Goal: Task Accomplishment & Management: Use online tool/utility

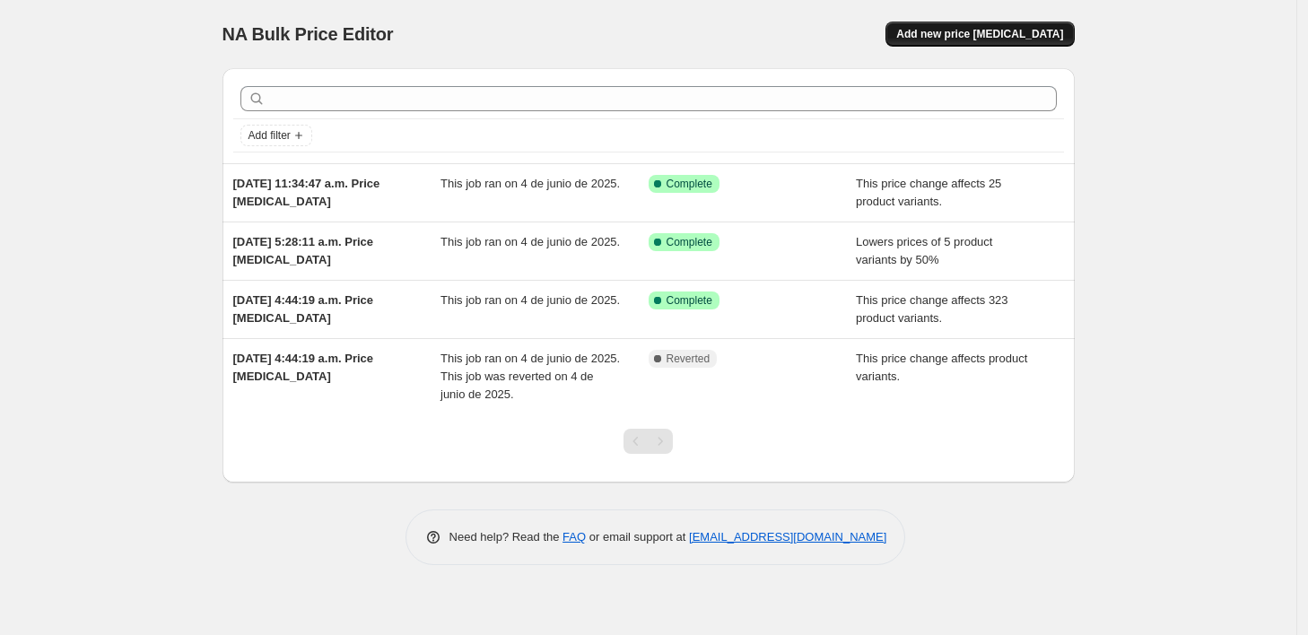
click at [1015, 36] on span "Add new price [MEDICAL_DATA]" at bounding box center [979, 34] width 167 height 14
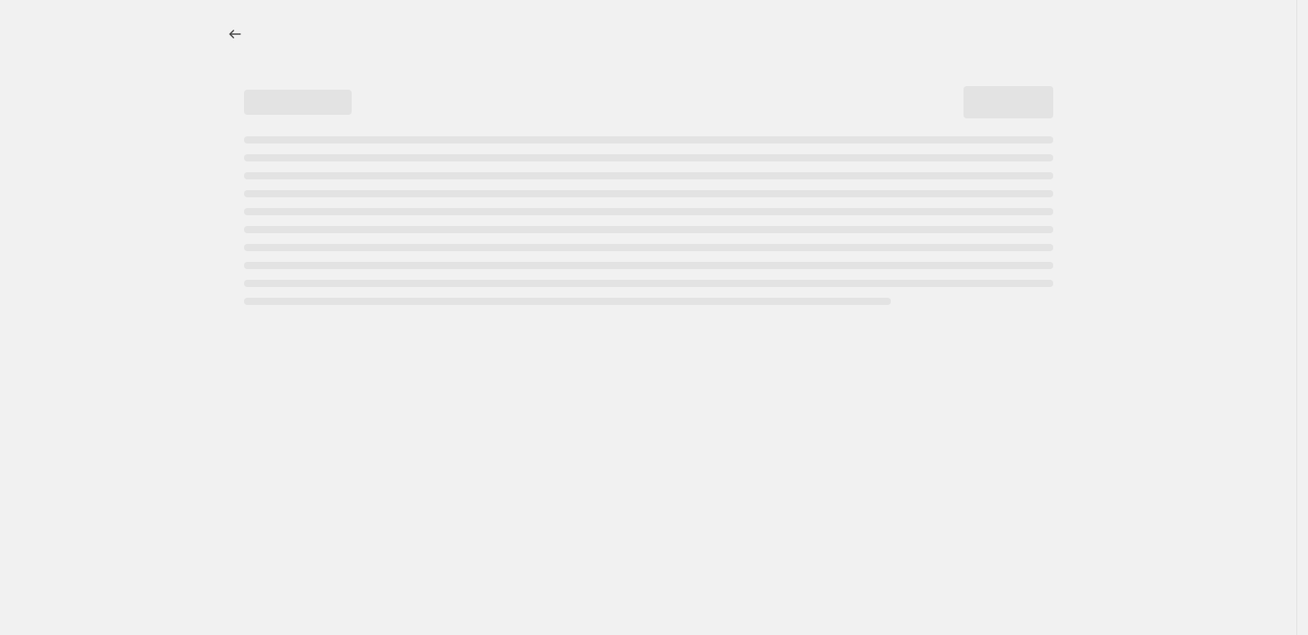
select select "percentage"
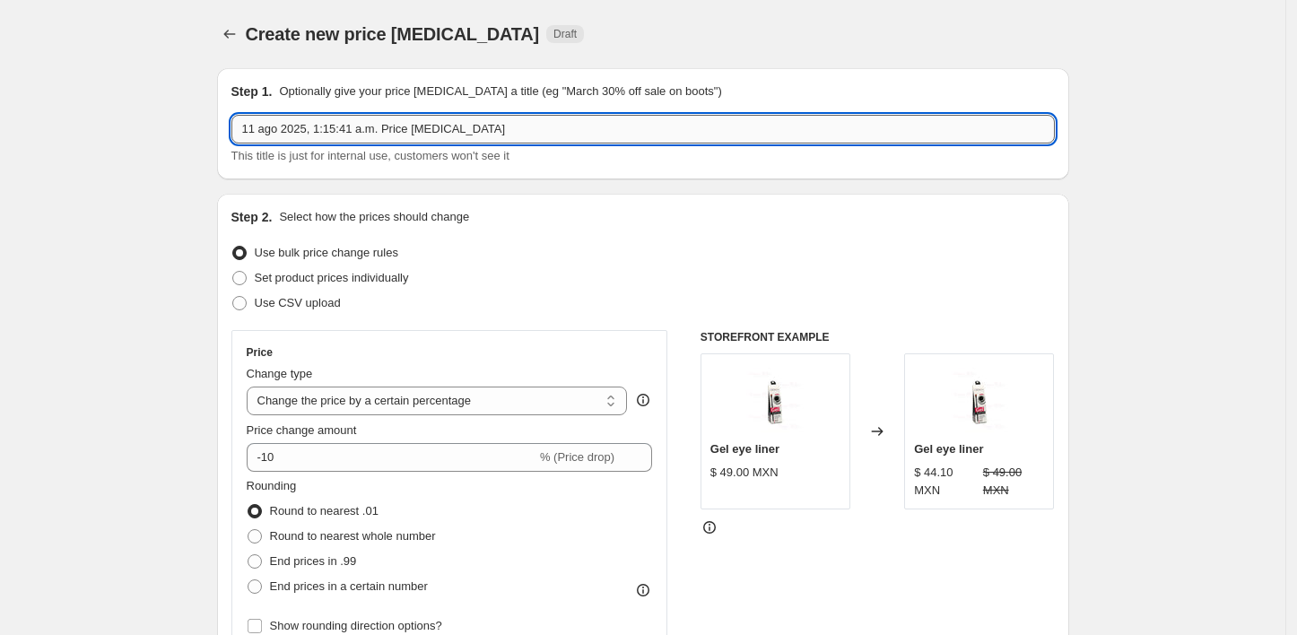
click at [347, 138] on input "11 ago 2025, 1:15:41 a.m. Price [MEDICAL_DATA]" at bounding box center [643, 129] width 824 height 29
drag, startPoint x: 499, startPoint y: 135, endPoint x: 189, endPoint y: 166, distance: 311.1
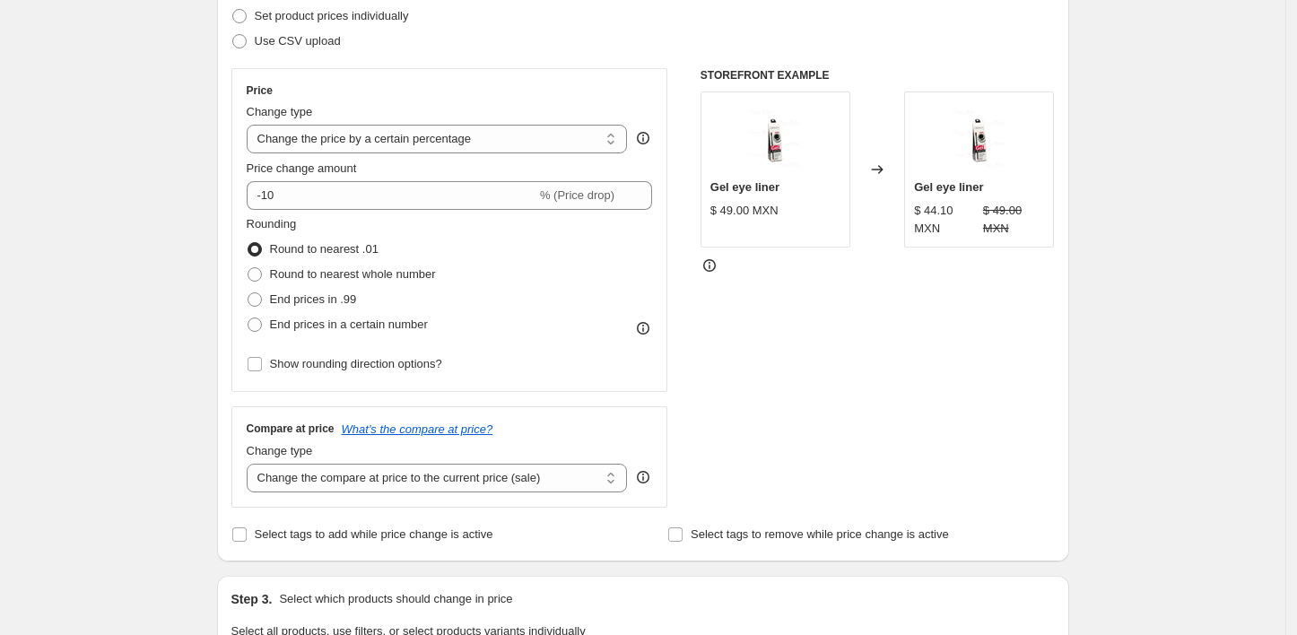
scroll to position [261, 0]
type input "Hot Fashion 2025"
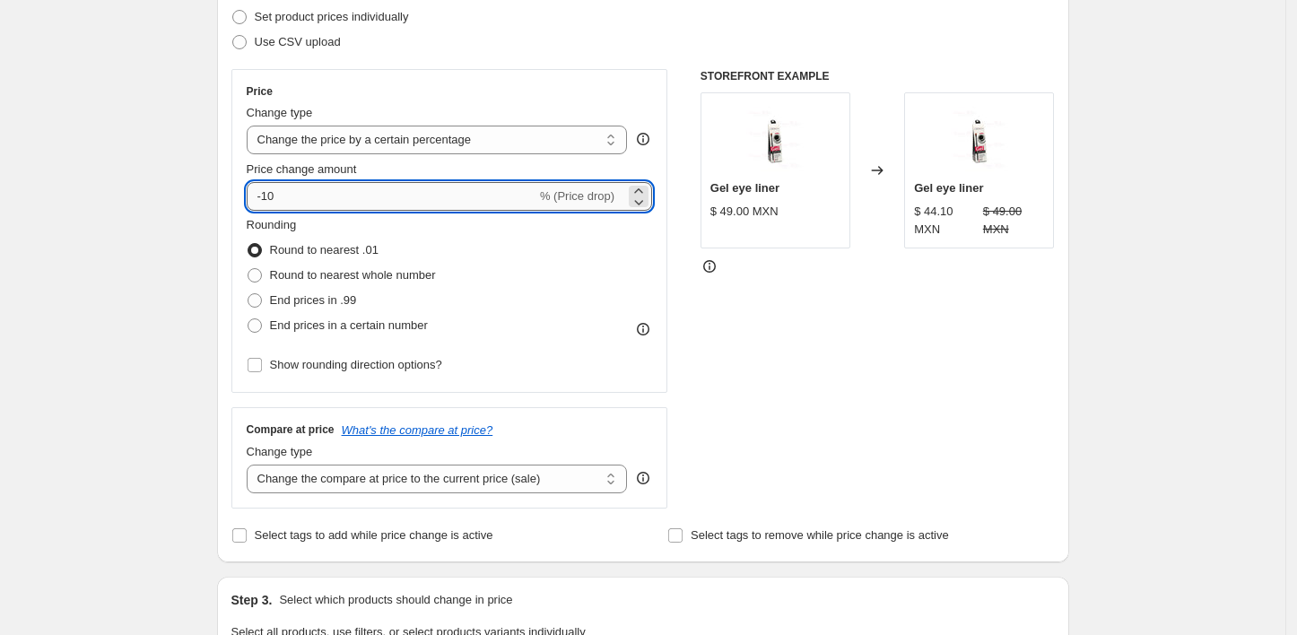
click at [340, 196] on input "-10" at bounding box center [392, 196] width 290 height 29
type input "-1"
type input "-10"
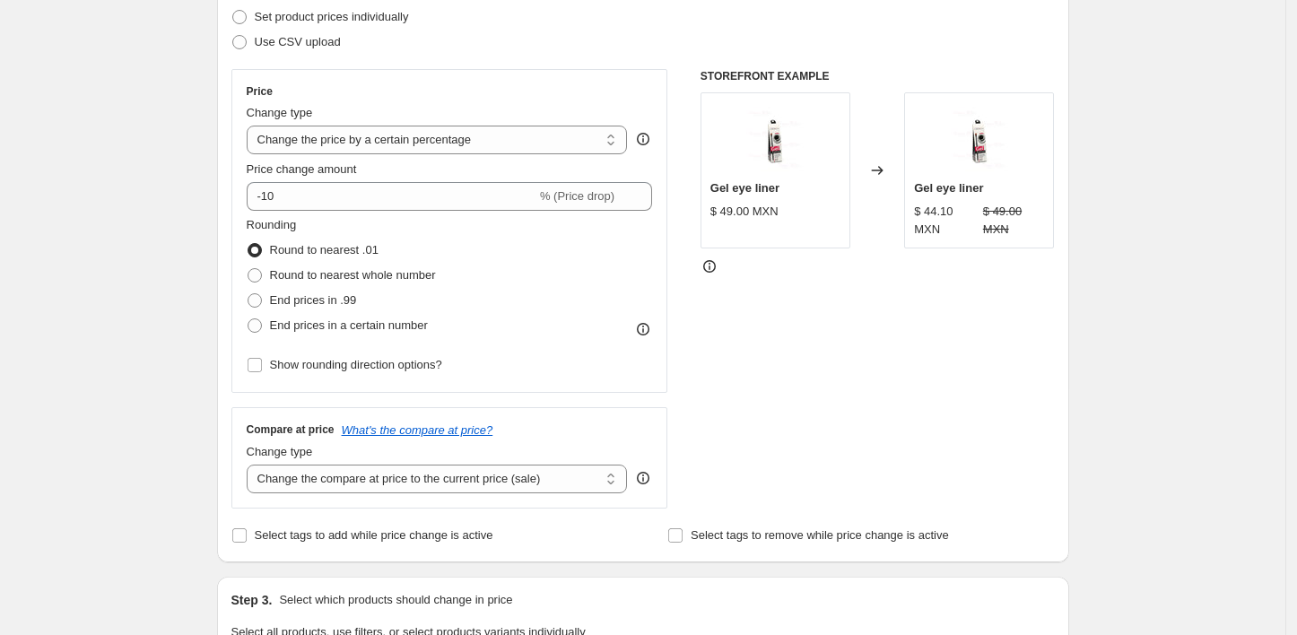
click at [187, 272] on div "Create new price [MEDICAL_DATA]. This page is ready Create new price [MEDICAL_D…" at bounding box center [643, 638] width 1286 height 1799
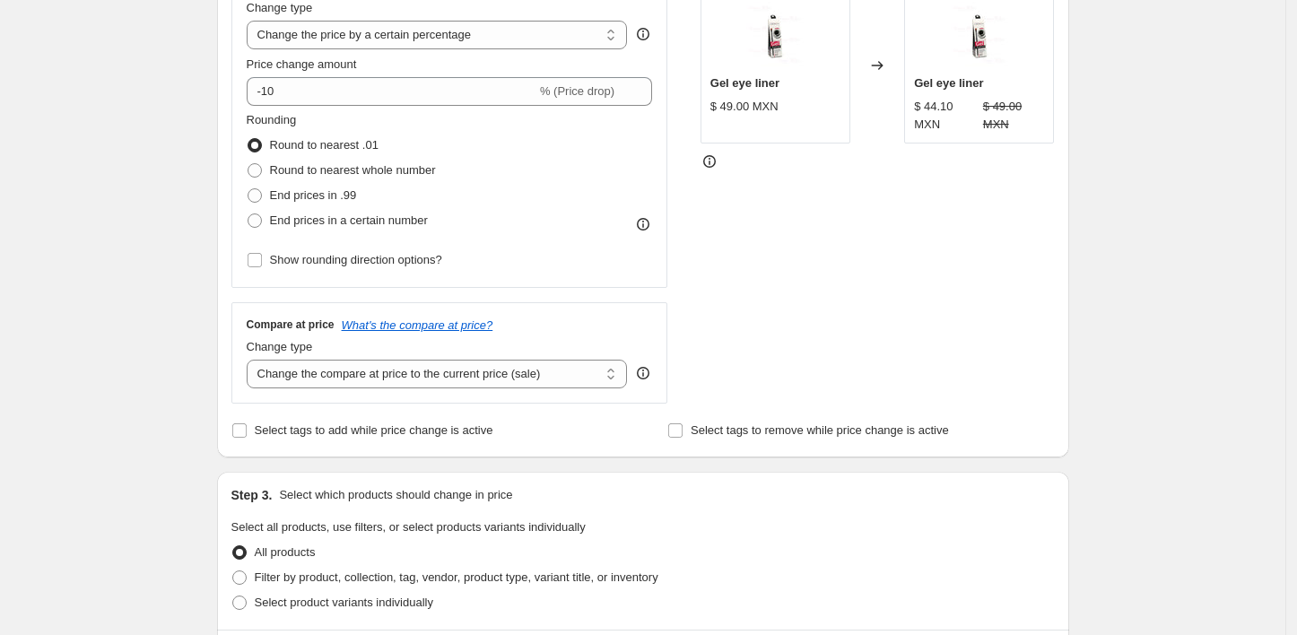
scroll to position [367, 0]
click at [255, 199] on span at bounding box center [255, 195] width 14 height 14
click at [249, 188] on input "End prices in .99" at bounding box center [248, 188] width 1 height 1
radio input "true"
click at [255, 199] on span at bounding box center [255, 195] width 14 height 14
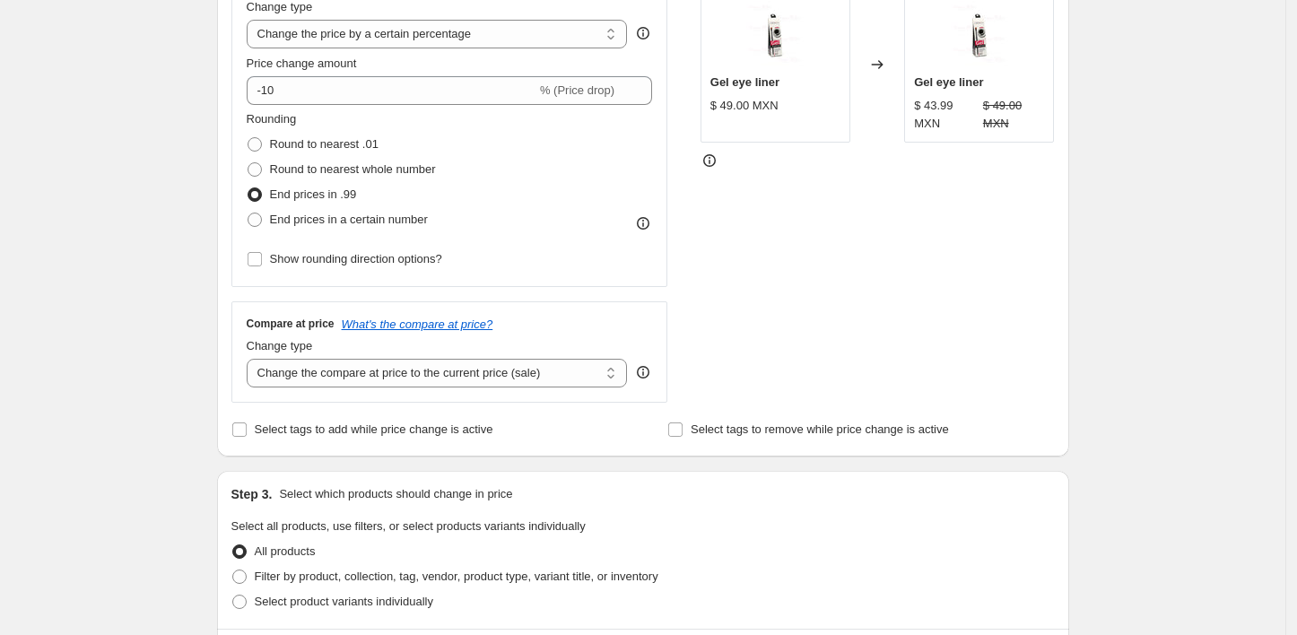
click at [249, 188] on input "End prices in .99" at bounding box center [248, 188] width 1 height 1
click at [256, 144] on span at bounding box center [255, 144] width 14 height 14
click at [249, 138] on input "Round to nearest .01" at bounding box center [248, 137] width 1 height 1
radio input "true"
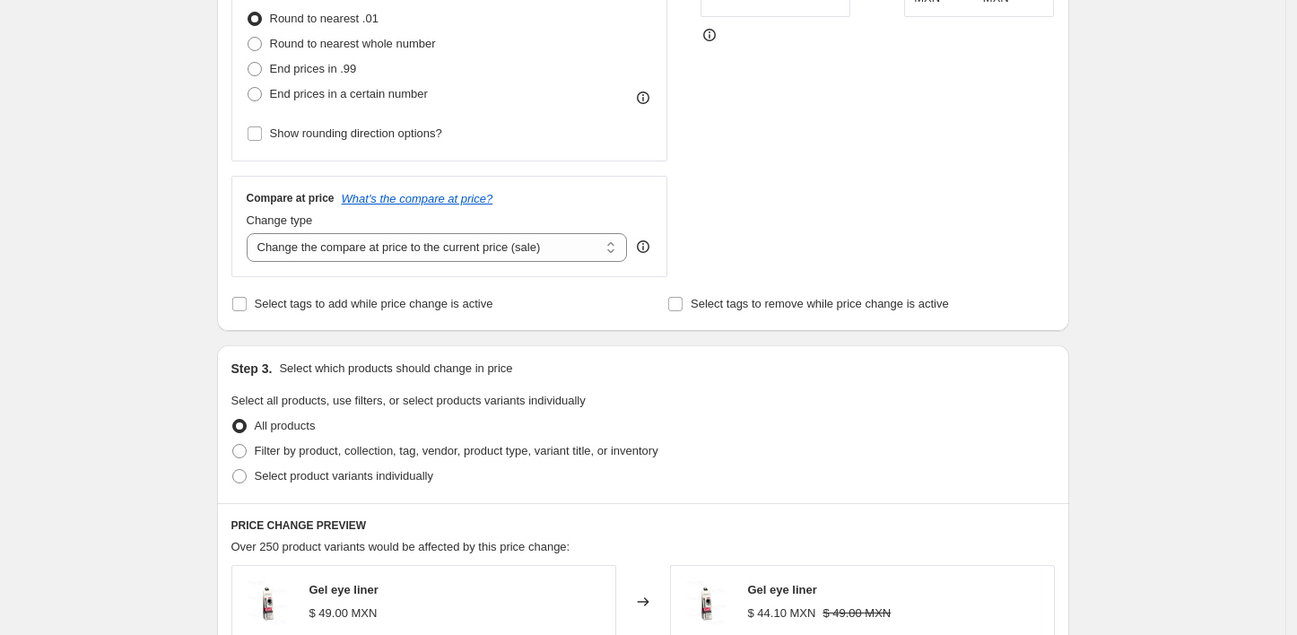
scroll to position [499, 0]
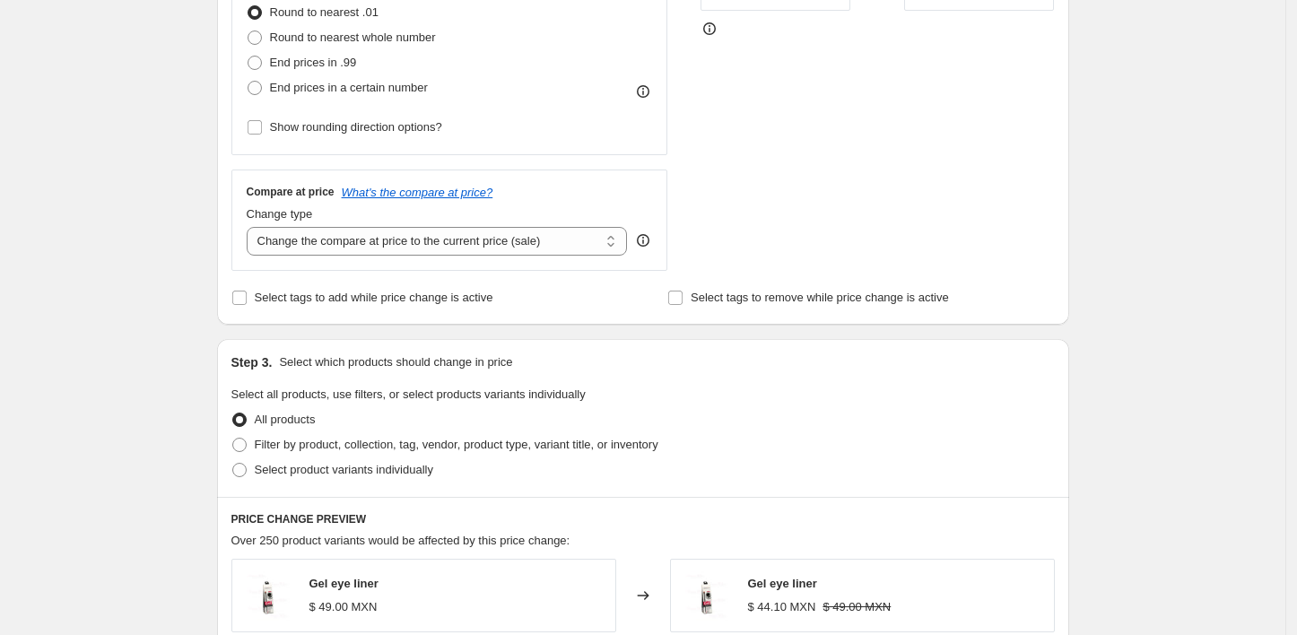
click at [205, 240] on div "Create new price [MEDICAL_DATA]. This page is ready Create new price [MEDICAL_D…" at bounding box center [643, 400] width 895 height 1799
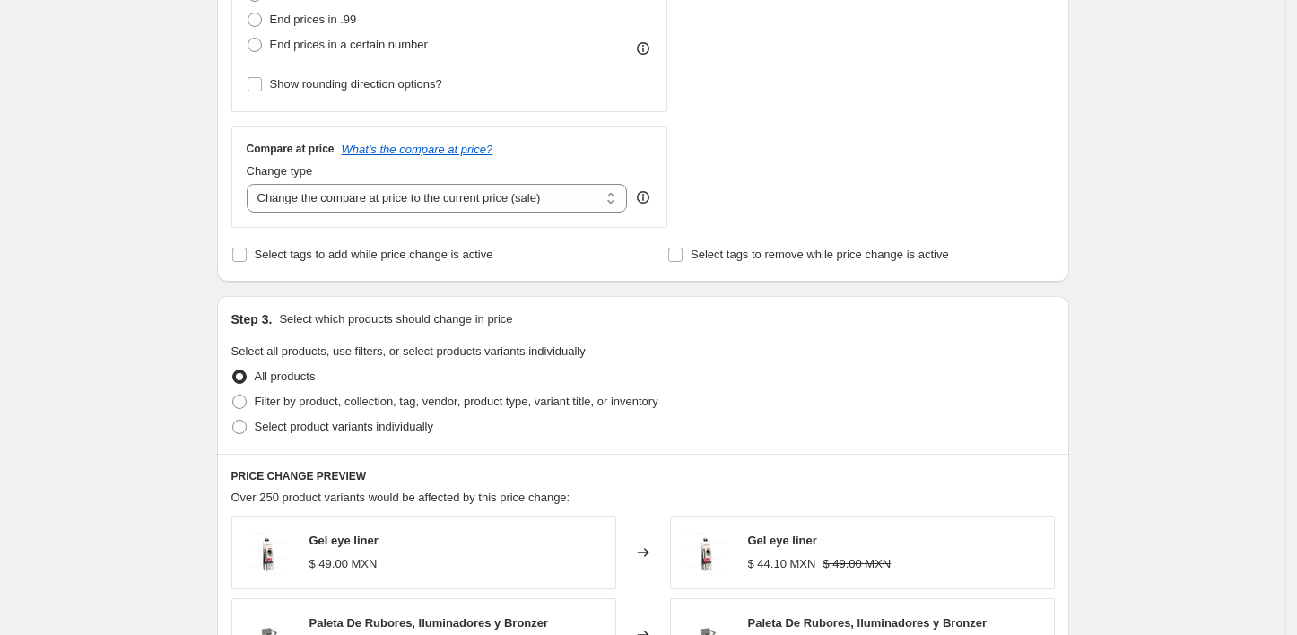
scroll to position [543, 0]
click at [683, 255] on input "Select tags to remove while price change is active" at bounding box center [675, 254] width 14 height 14
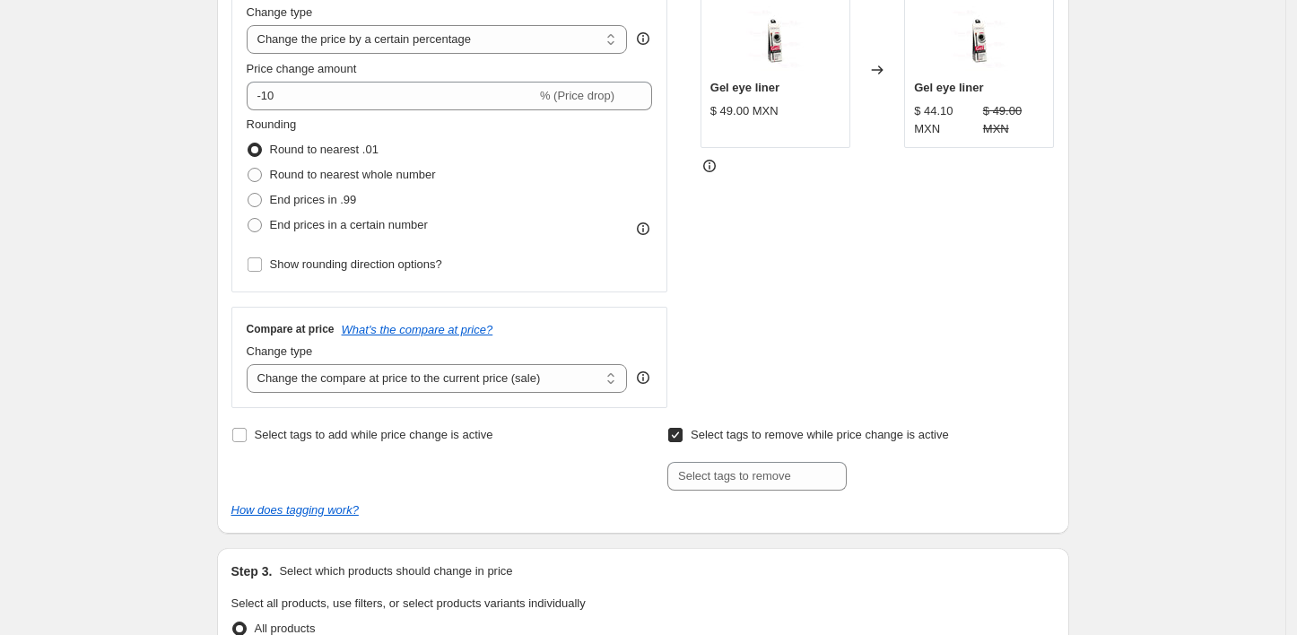
scroll to position [525, 0]
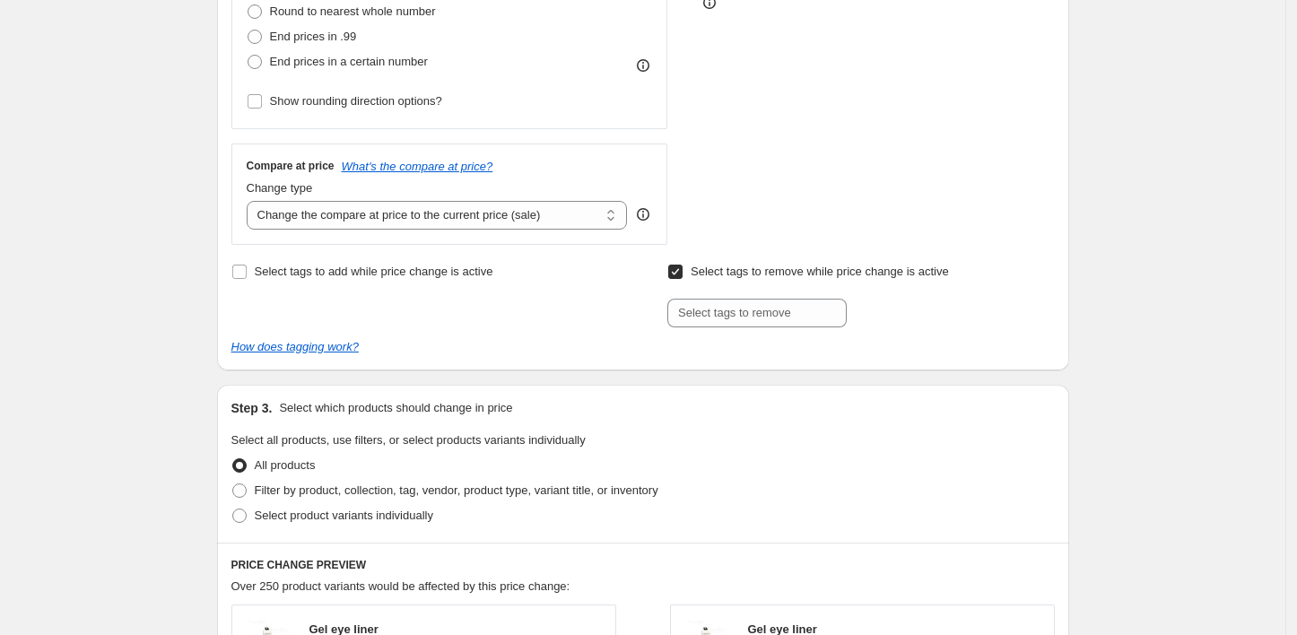
click at [683, 272] on input "Select tags to remove while price change is active" at bounding box center [675, 272] width 14 height 14
checkbox input "false"
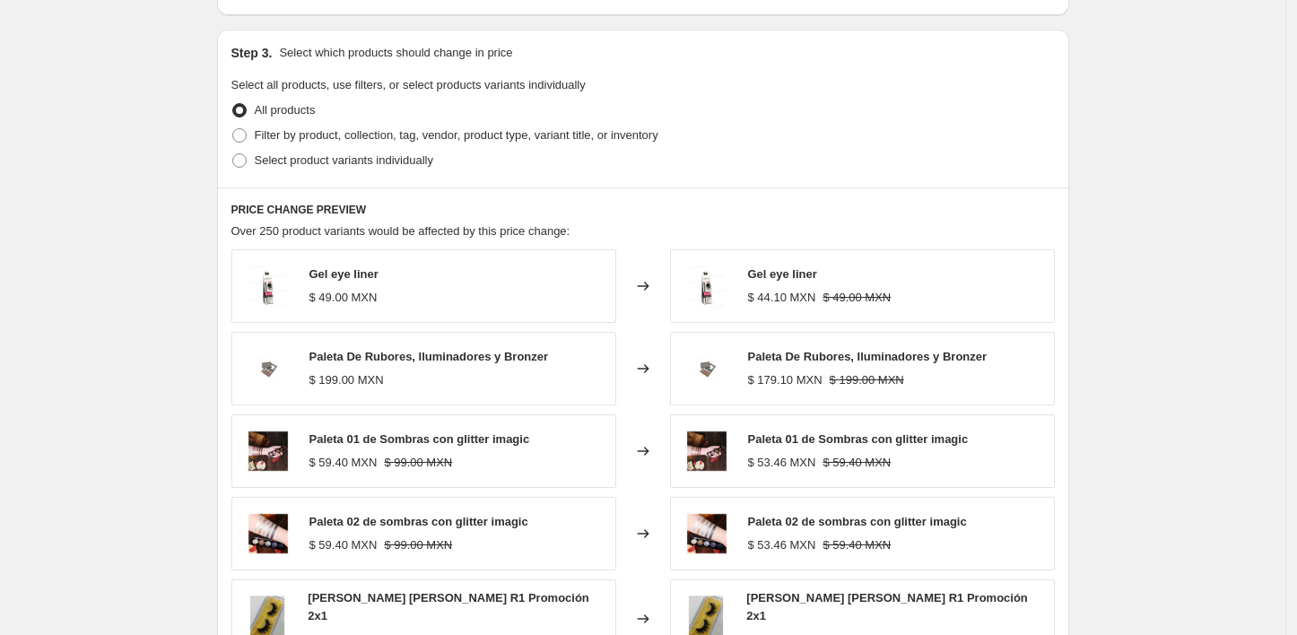
scroll to position [821, 0]
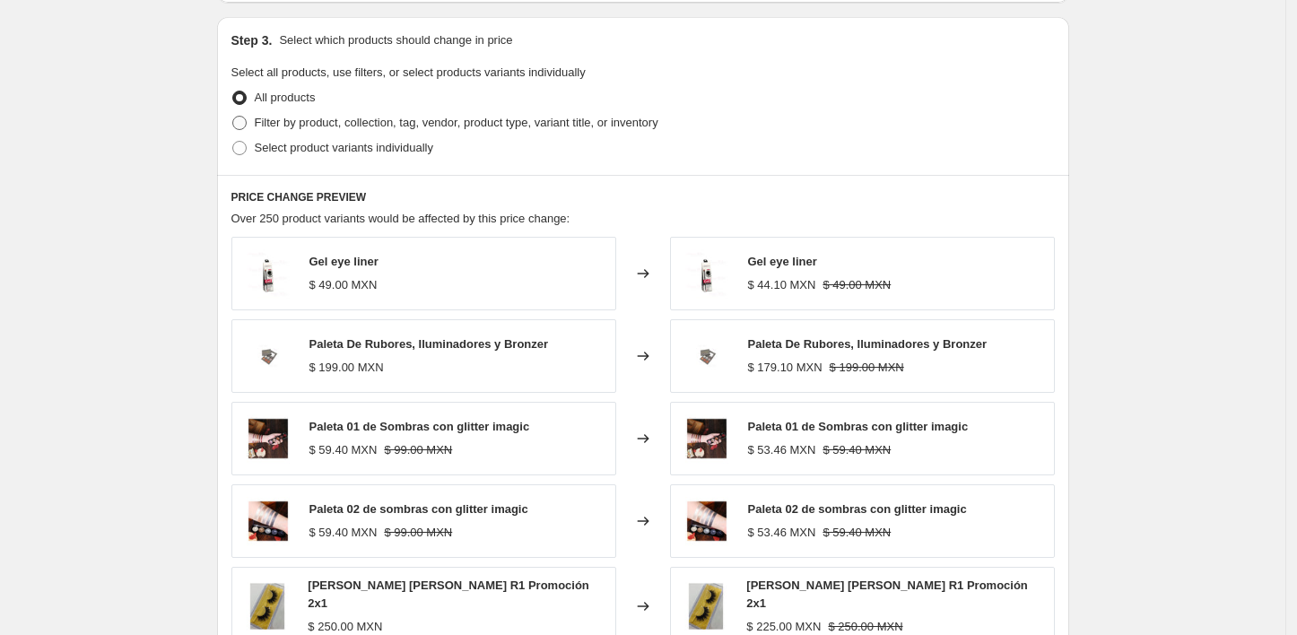
click at [243, 118] on span at bounding box center [239, 123] width 14 height 14
click at [233, 117] on input "Filter by product, collection, tag, vendor, product type, variant title, or inv…" at bounding box center [232, 116] width 1 height 1
radio input "true"
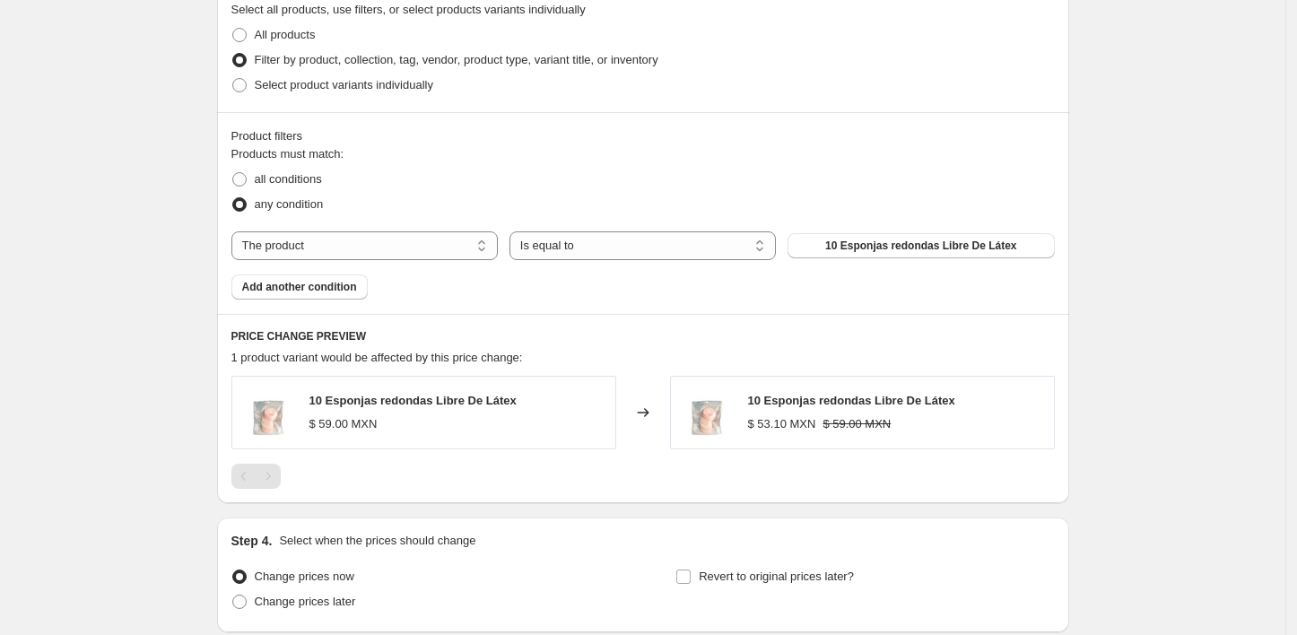
scroll to position [889, 0]
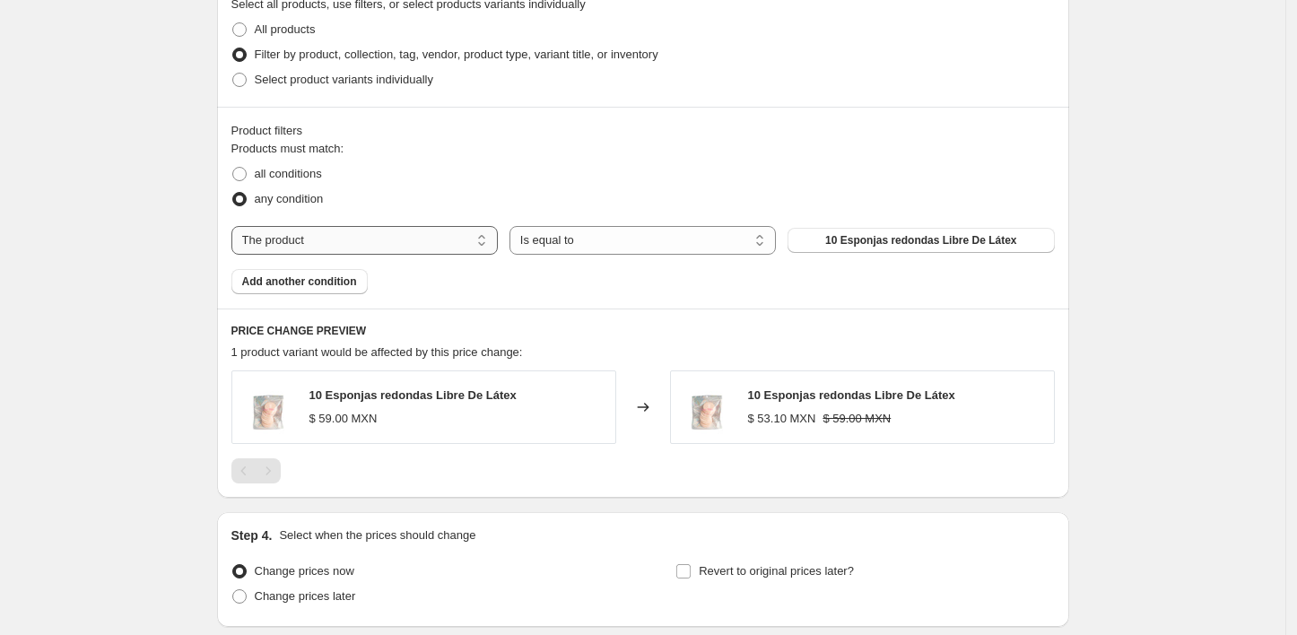
click at [446, 241] on select "The product The product's collection The product's tag The product's vendor The…" at bounding box center [364, 240] width 266 height 29
select select "collection"
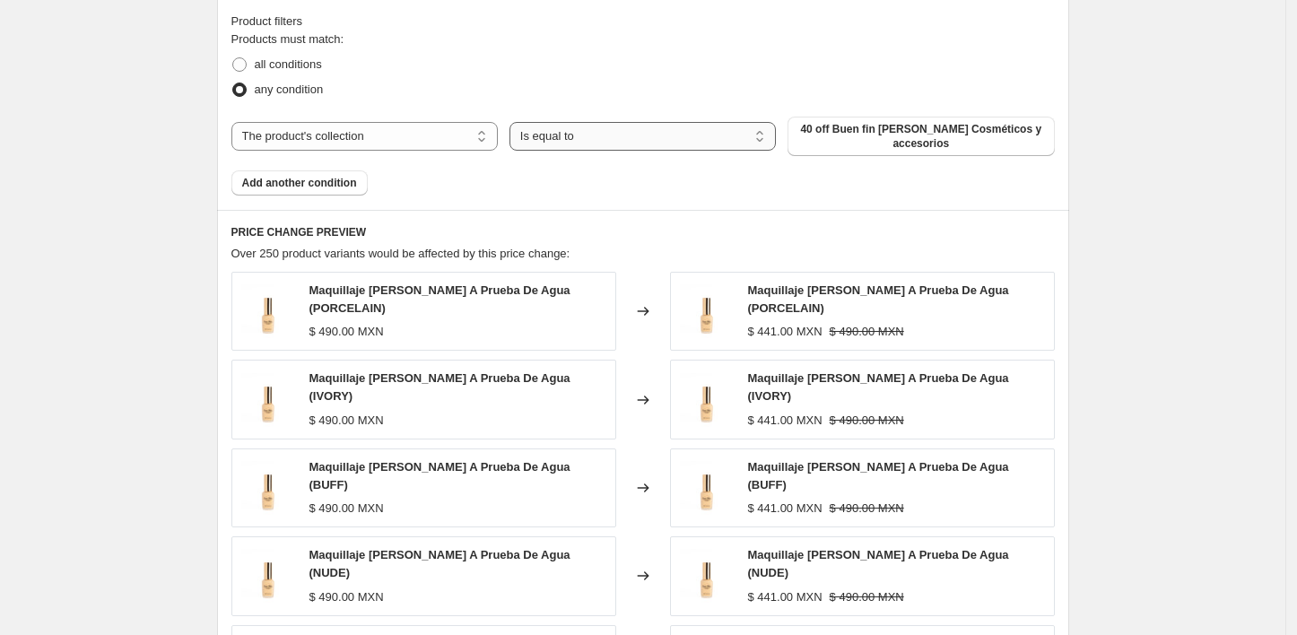
scroll to position [1016, 0]
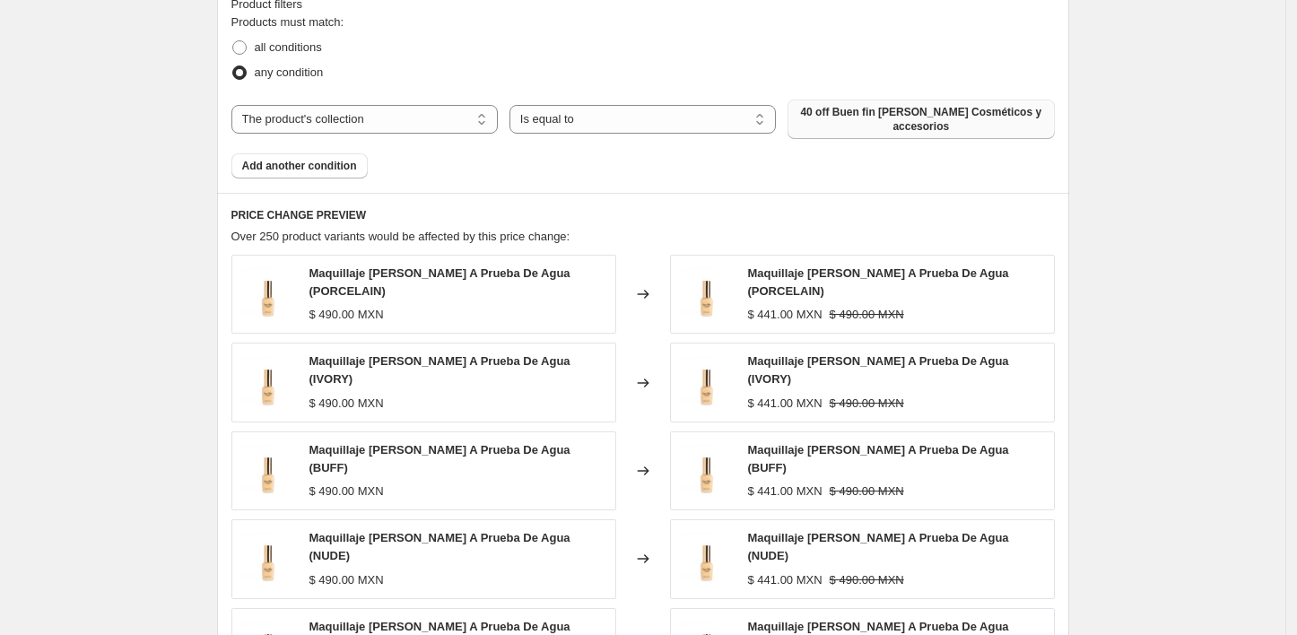
click at [903, 121] on span "40 off Buen fin [PERSON_NAME] Cosméticos y accesorios" at bounding box center [920, 119] width 245 height 29
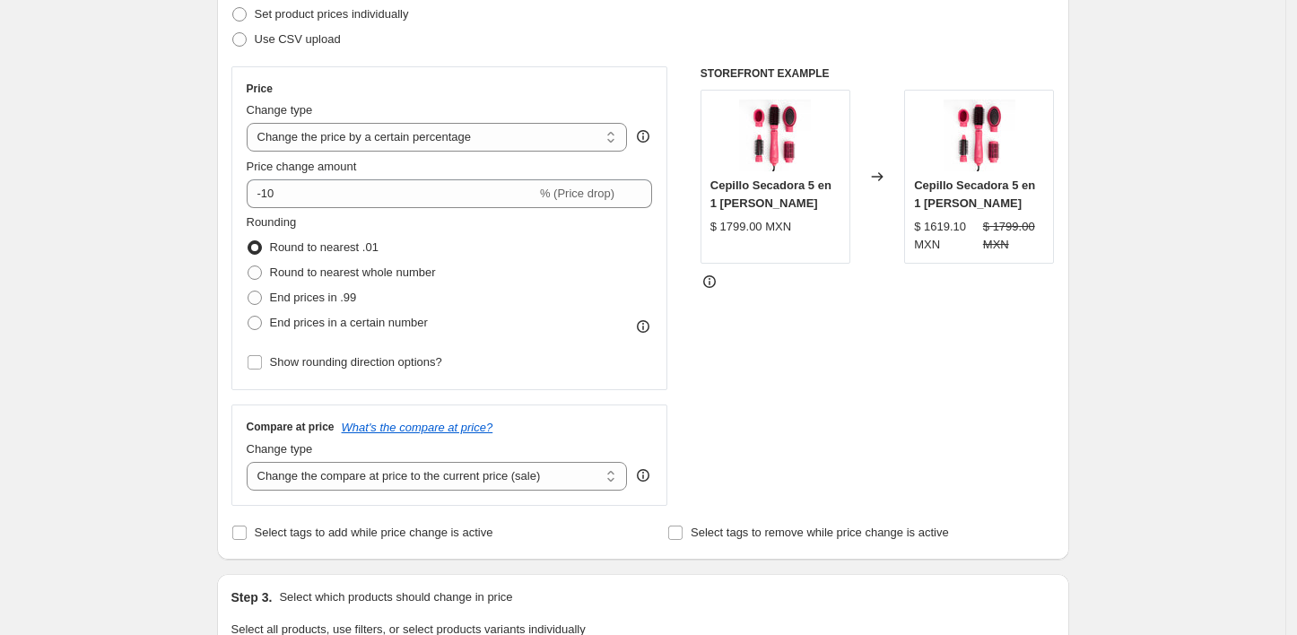
scroll to position [251, 0]
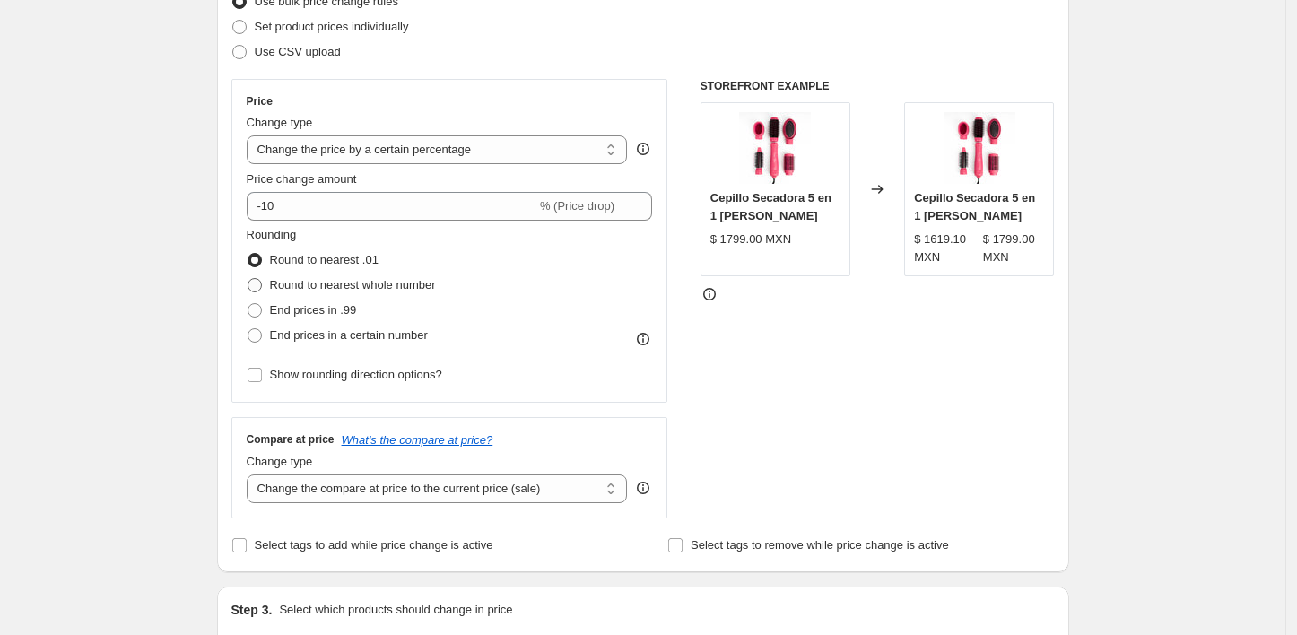
click at [262, 292] on span at bounding box center [255, 285] width 16 height 16
click at [249, 279] on input "Round to nearest whole number" at bounding box center [248, 278] width 1 height 1
radio input "true"
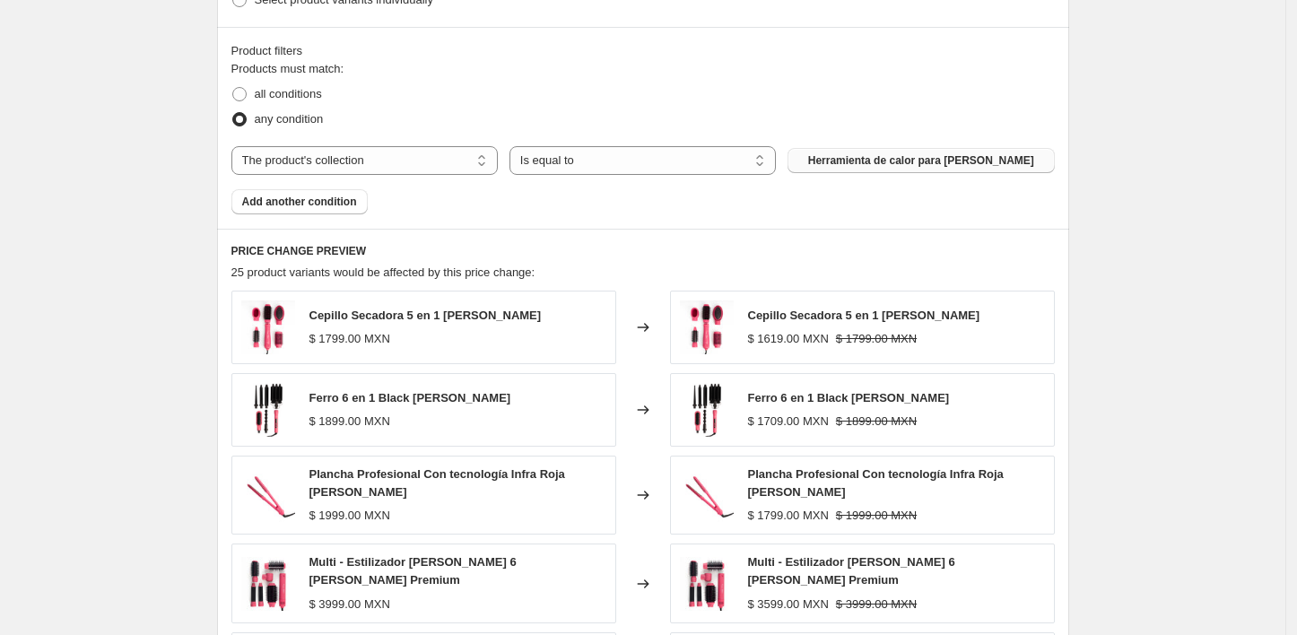
scroll to position [970, 0]
click at [348, 197] on span "Add another condition" at bounding box center [299, 201] width 115 height 14
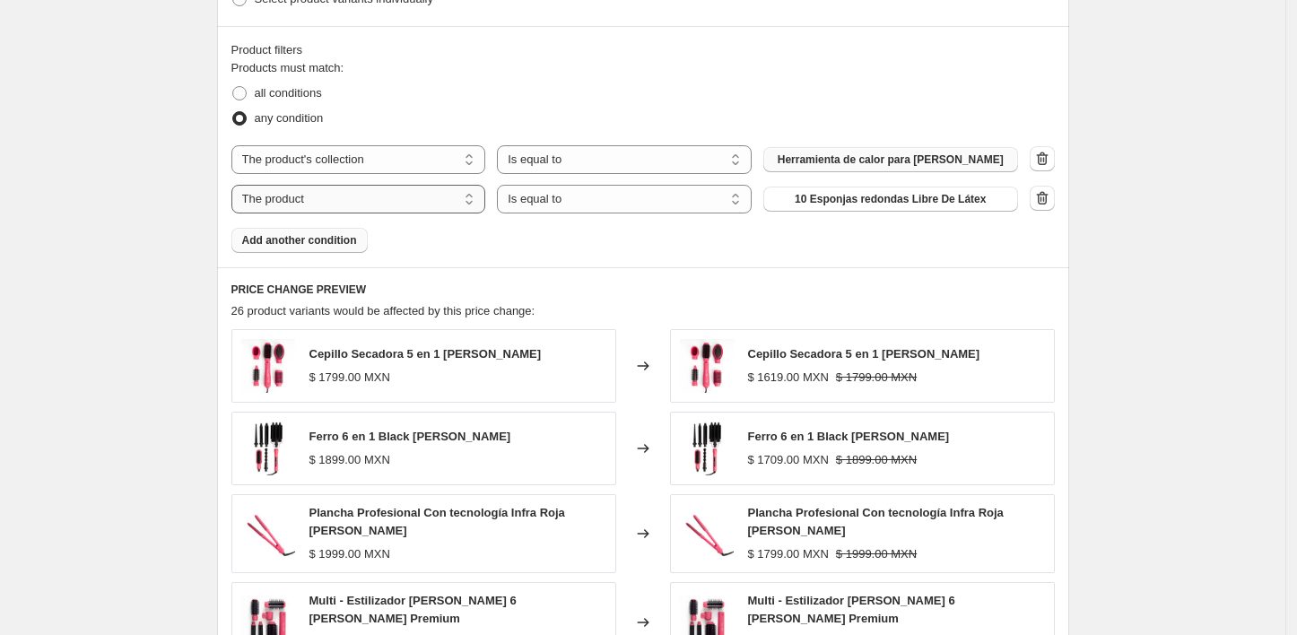
click at [465, 198] on select "The product The product's collection The product's tag The product's vendor The…" at bounding box center [358, 199] width 255 height 29
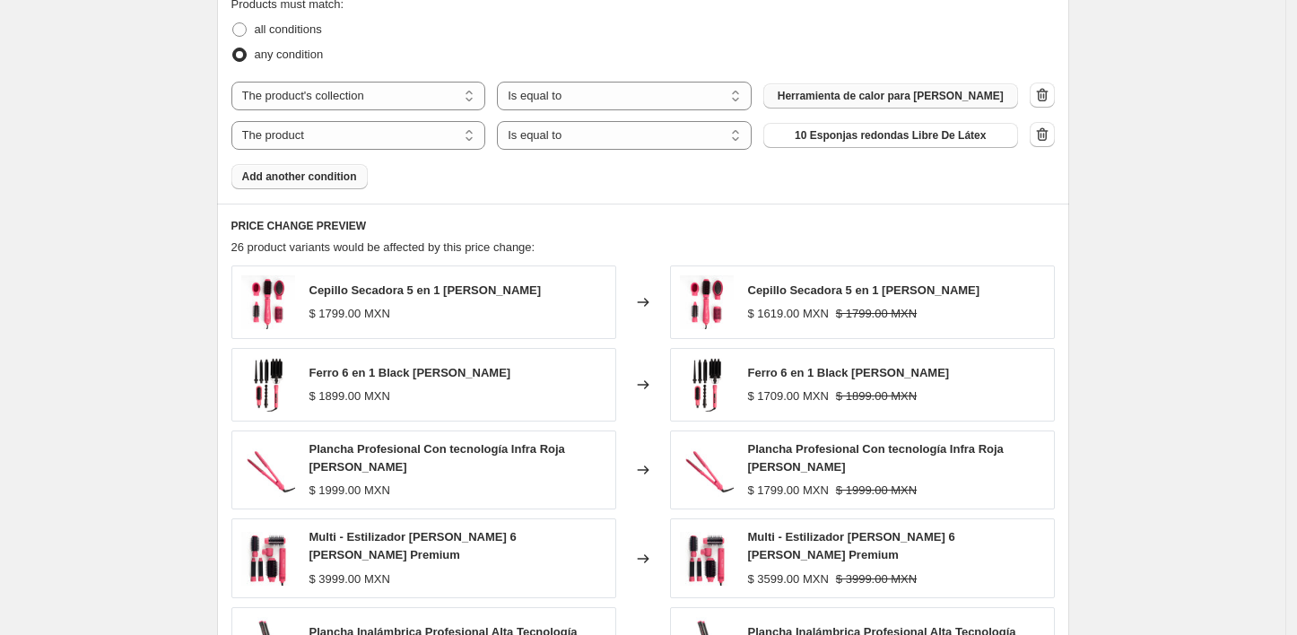
scroll to position [1030, 0]
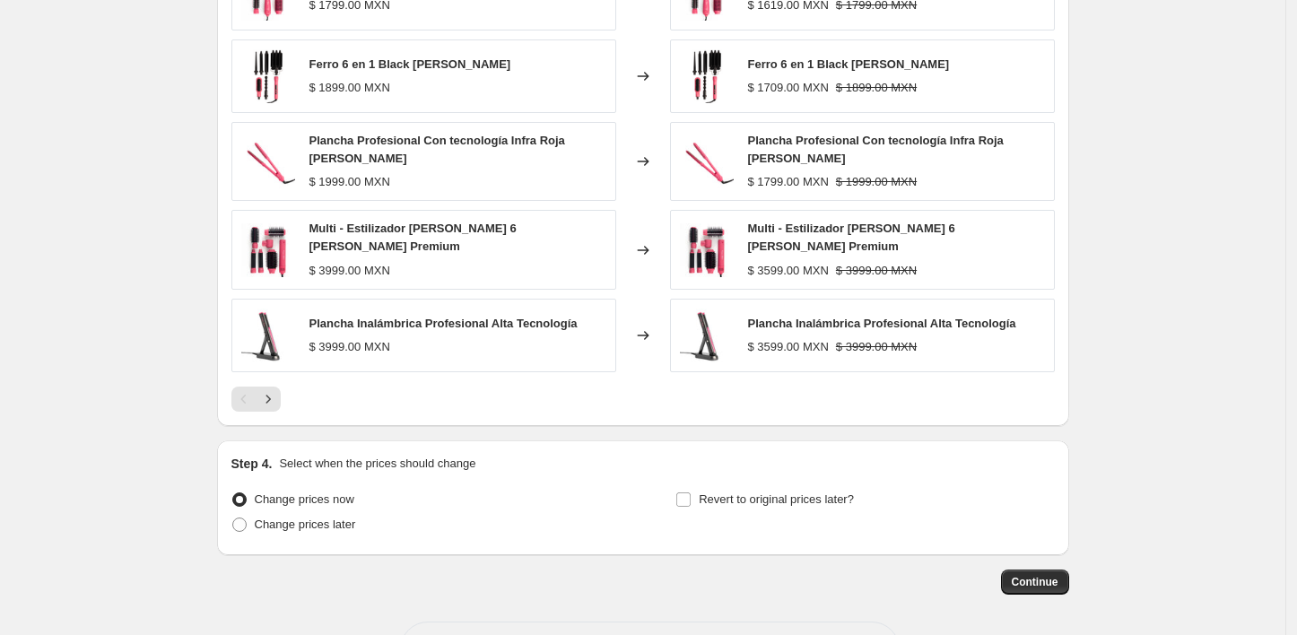
scroll to position [1404, 0]
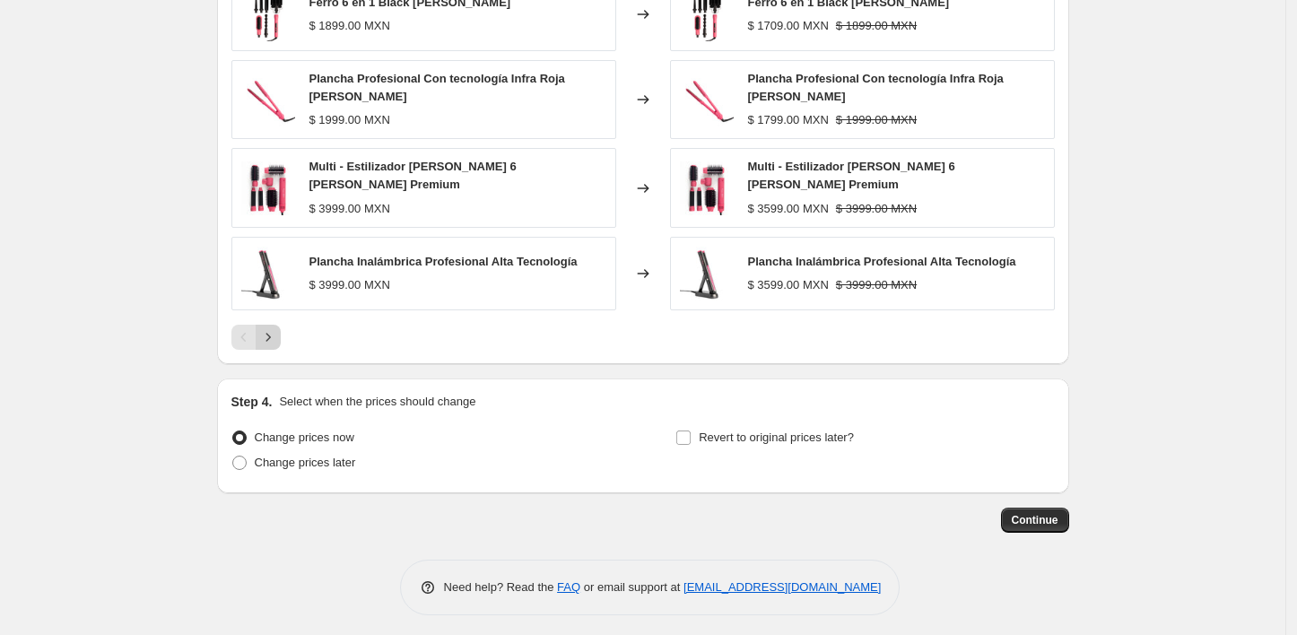
click at [277, 331] on icon "Next" at bounding box center [268, 337] width 18 height 18
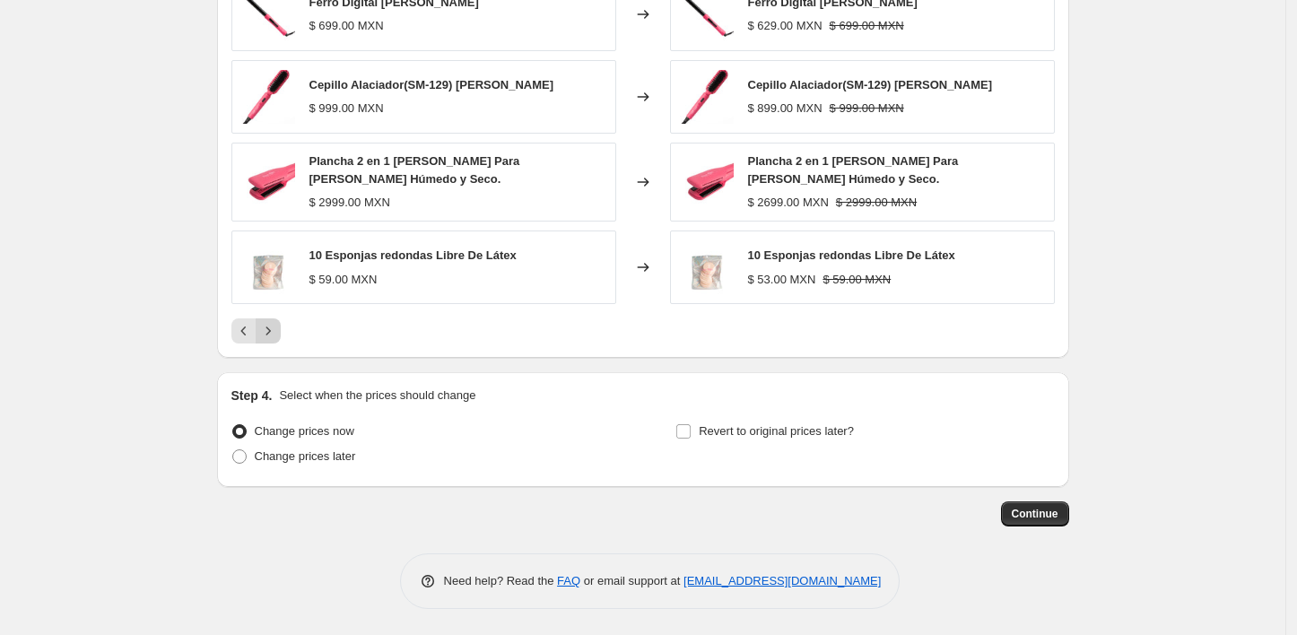
click at [277, 331] on icon "Next" at bounding box center [268, 331] width 18 height 18
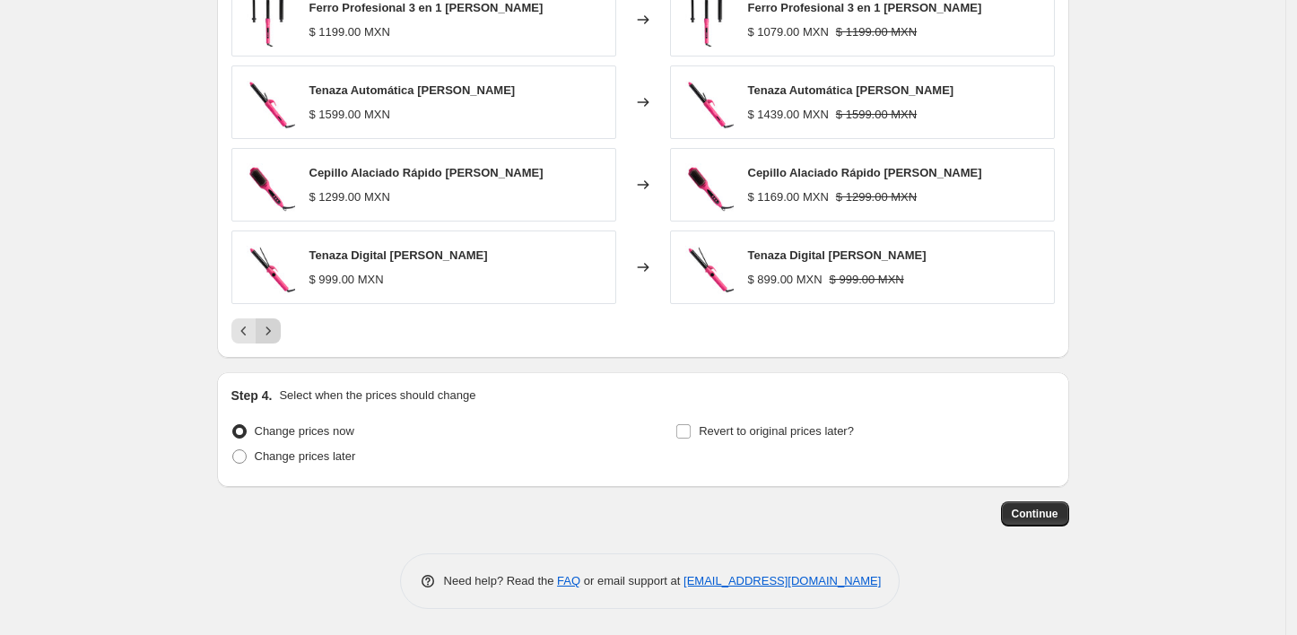
click at [277, 328] on icon "Next" at bounding box center [268, 331] width 18 height 18
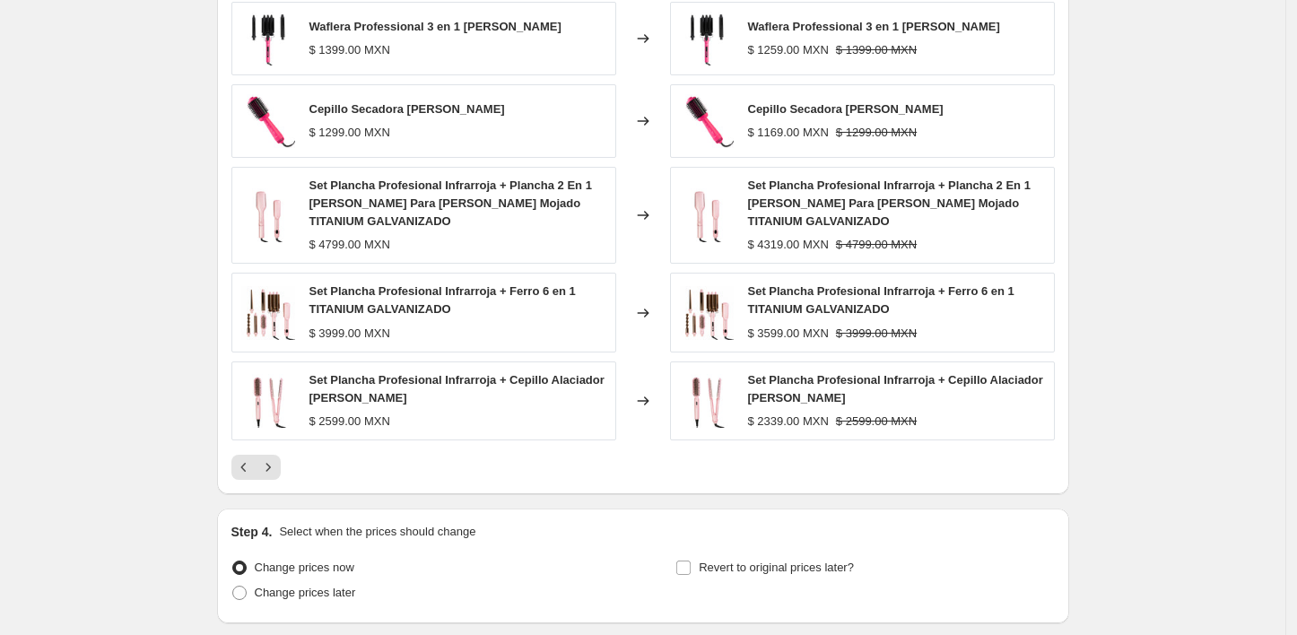
scroll to position [1324, 0]
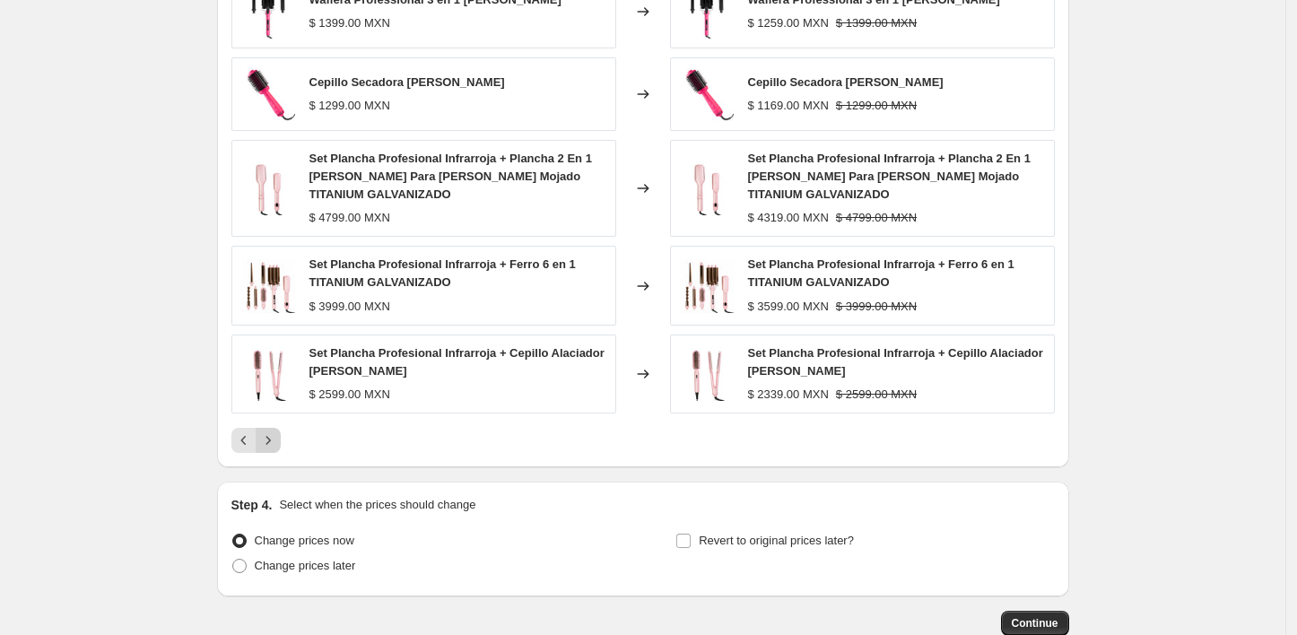
click at [274, 437] on icon "Next" at bounding box center [268, 441] width 18 height 18
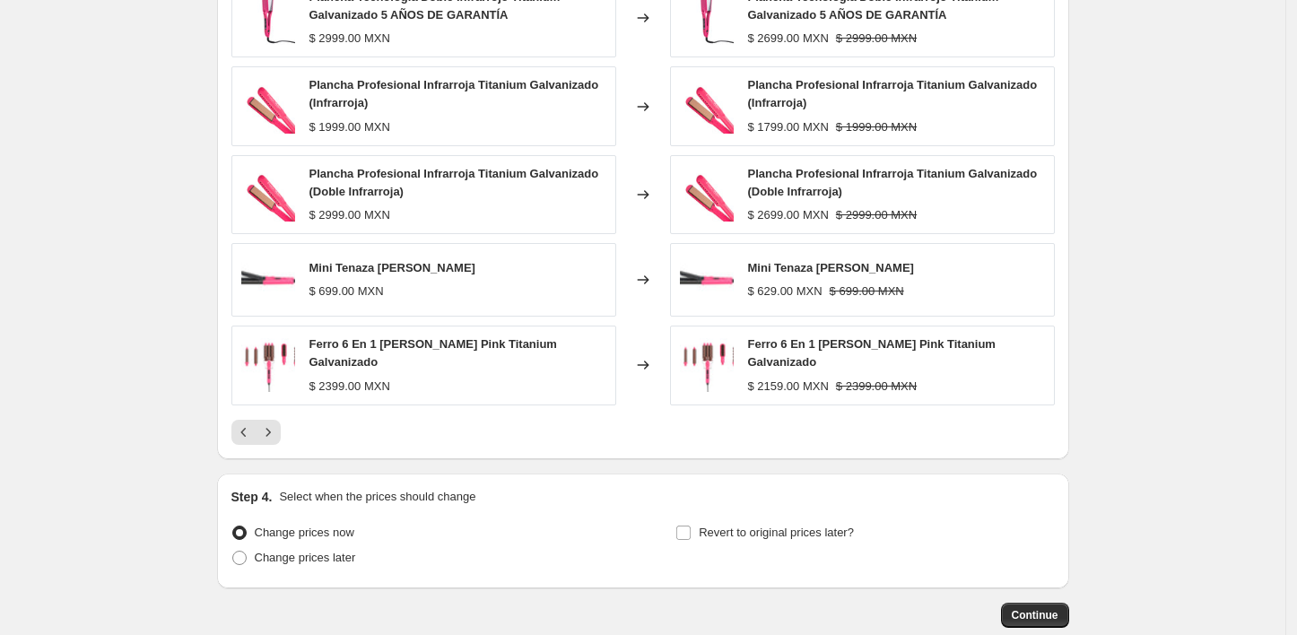
scroll to position [1330, 0]
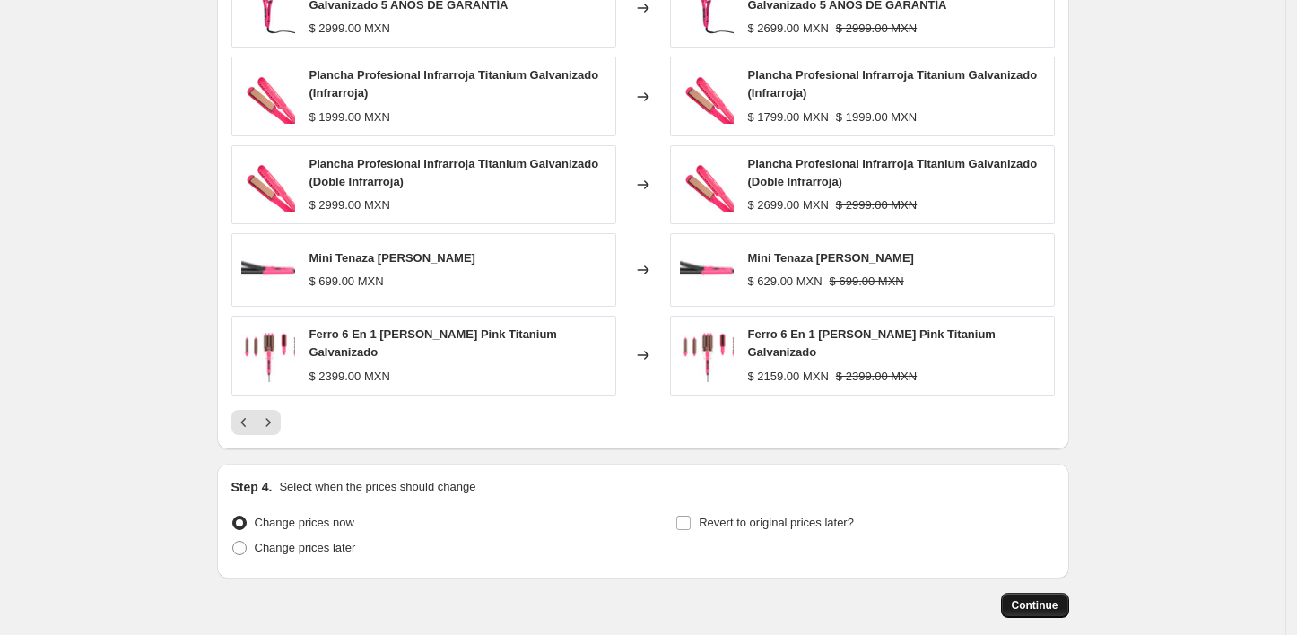
click at [1044, 599] on span "Continue" at bounding box center [1035, 605] width 47 height 14
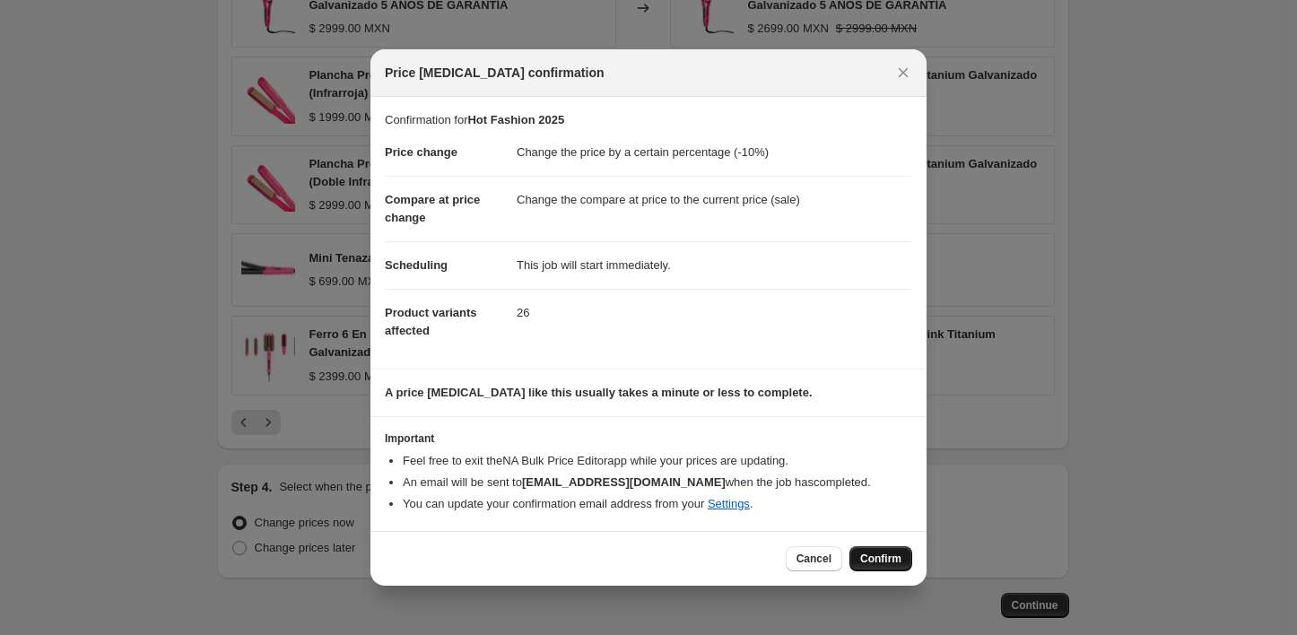
click at [888, 560] on span "Confirm" at bounding box center [880, 559] width 41 height 14
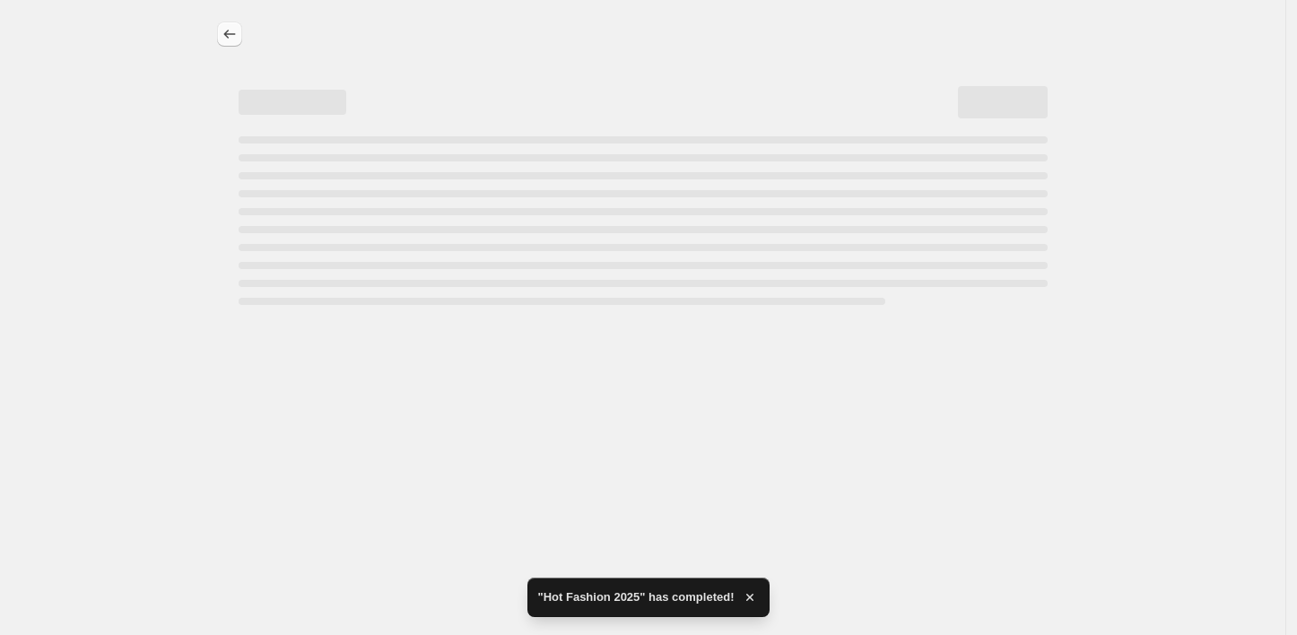
select select "percentage"
select select "collection"
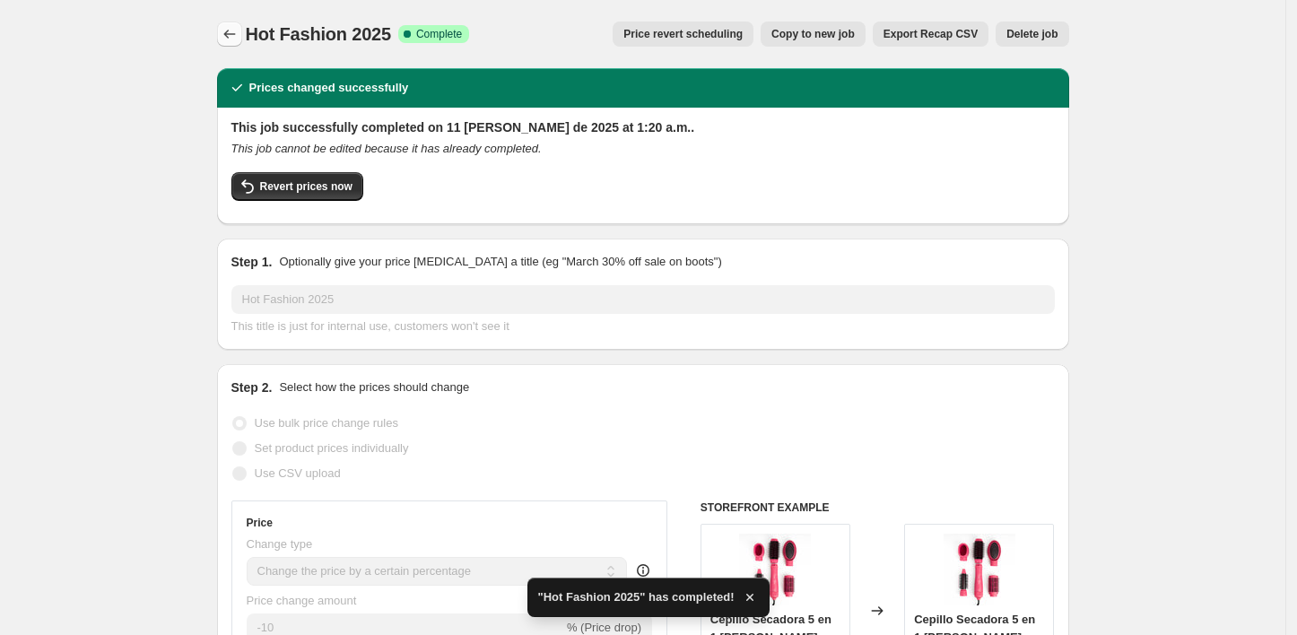
click at [235, 34] on icon "Price change jobs" at bounding box center [229, 34] width 12 height 9
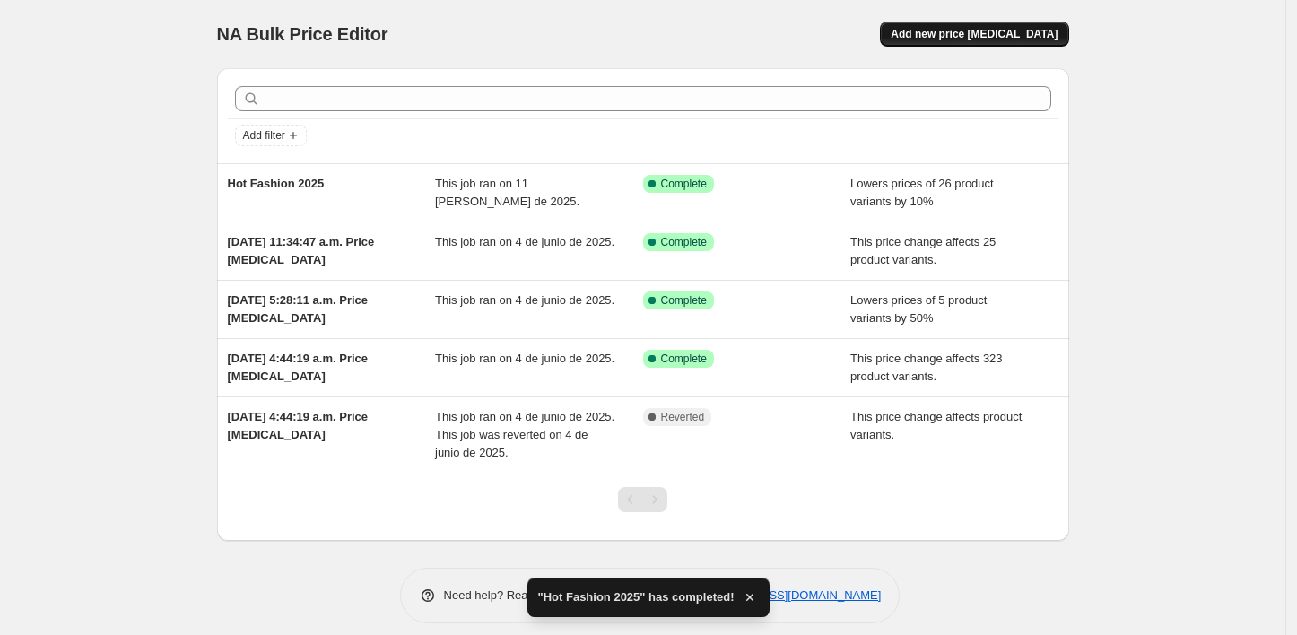
click at [1033, 31] on span "Add new price change job" at bounding box center [974, 34] width 167 height 14
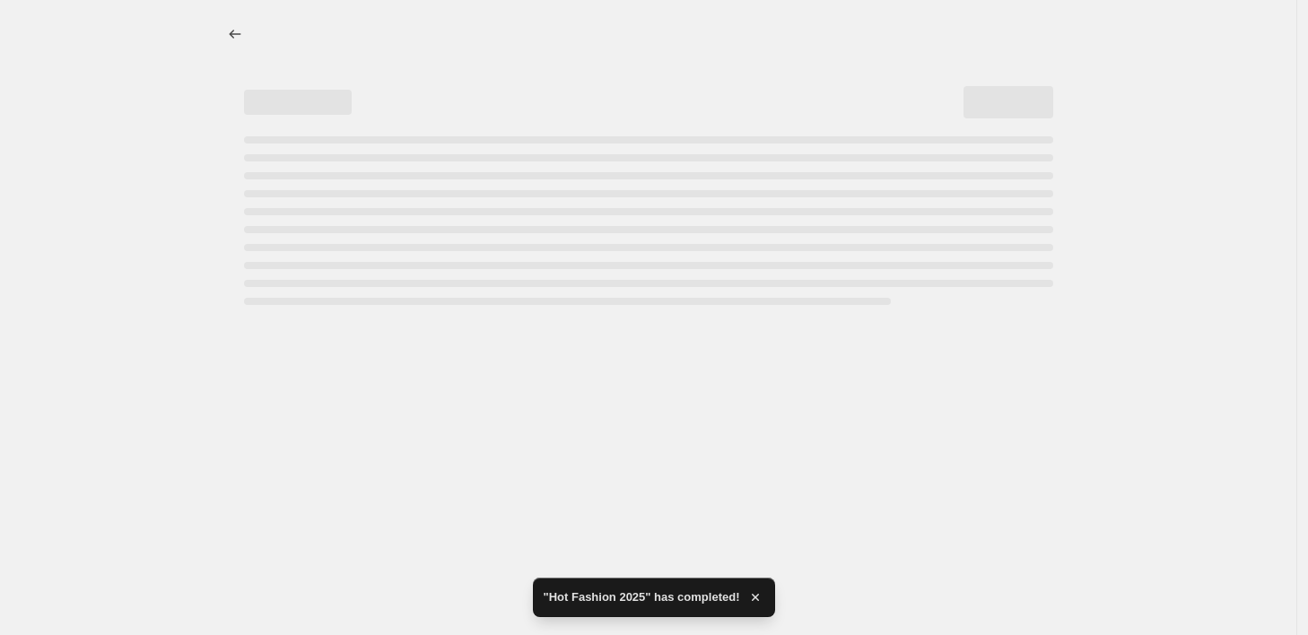
select select "percentage"
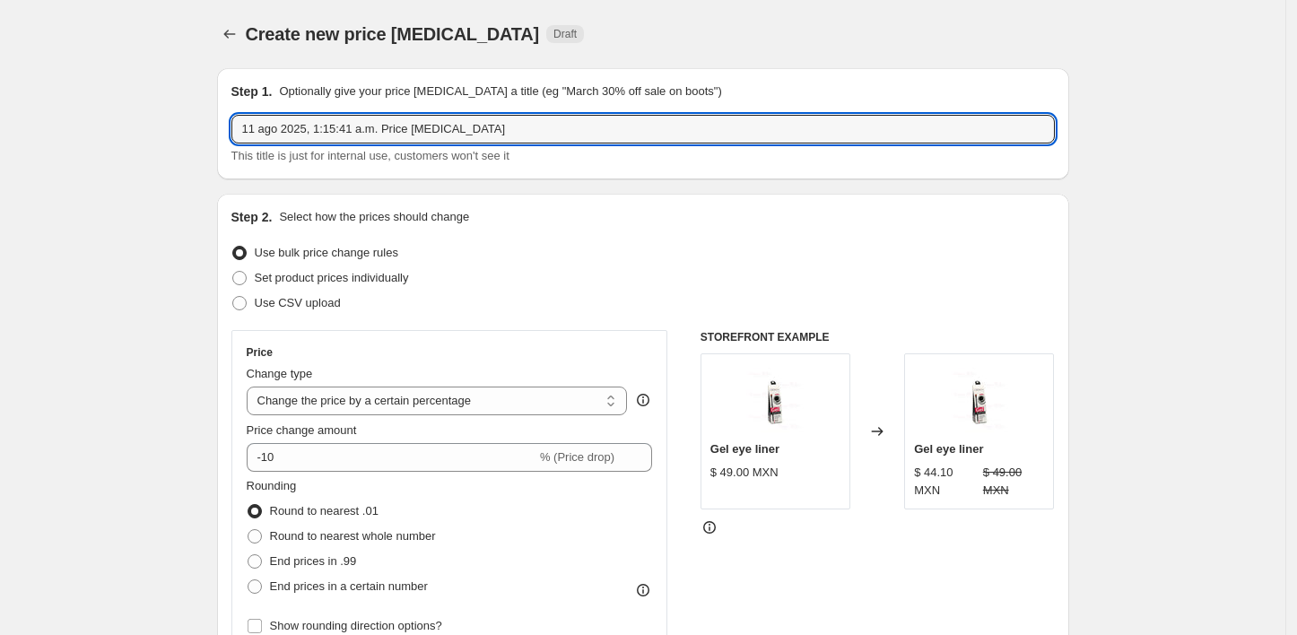
drag, startPoint x: 501, startPoint y: 128, endPoint x: 194, endPoint y: 150, distance: 308.5
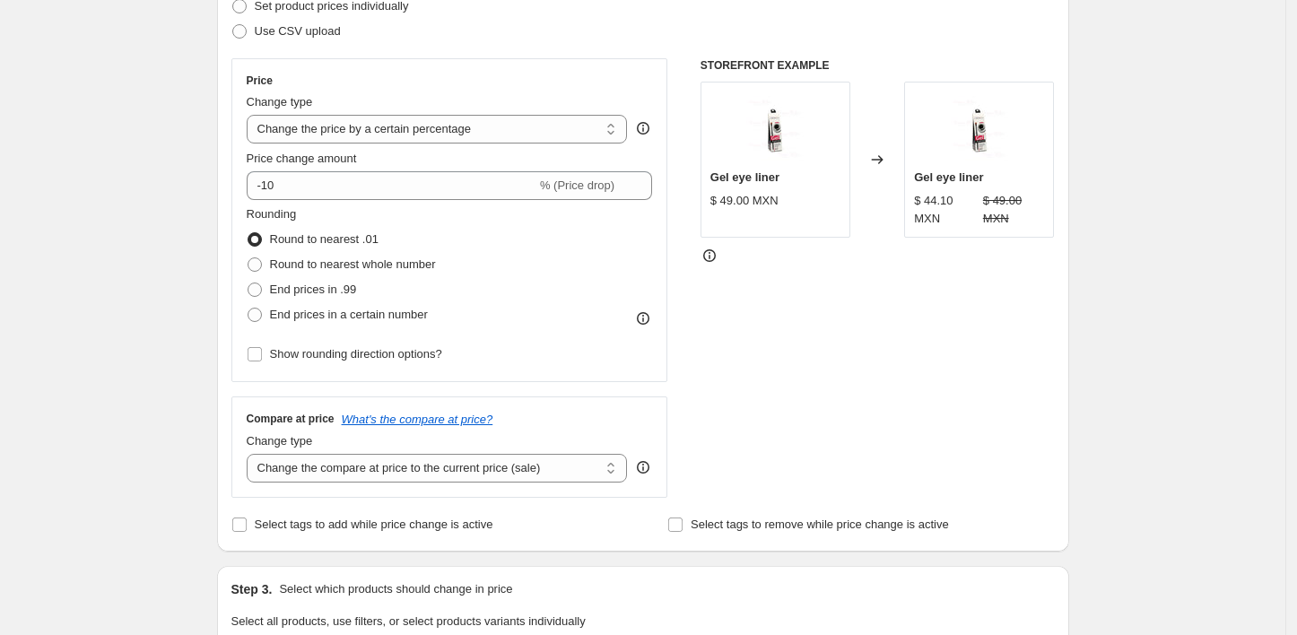
scroll to position [287, 0]
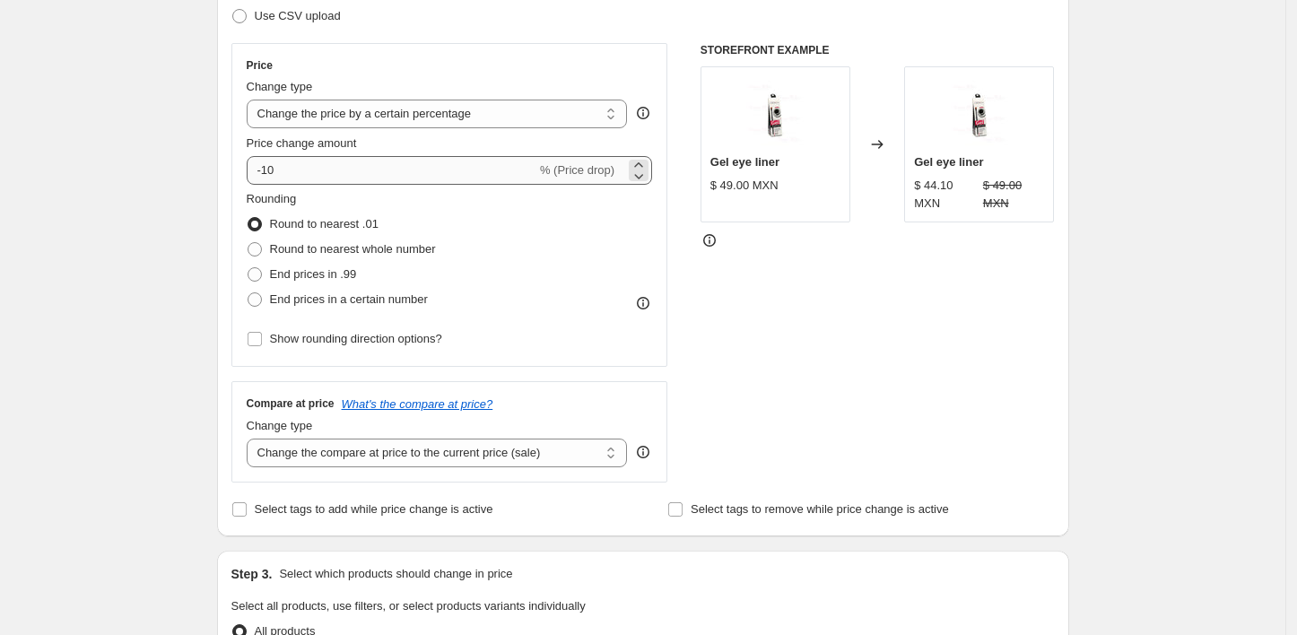
type input "Hot Fashion 2025"
click at [306, 166] on input "-10" at bounding box center [392, 170] width 290 height 29
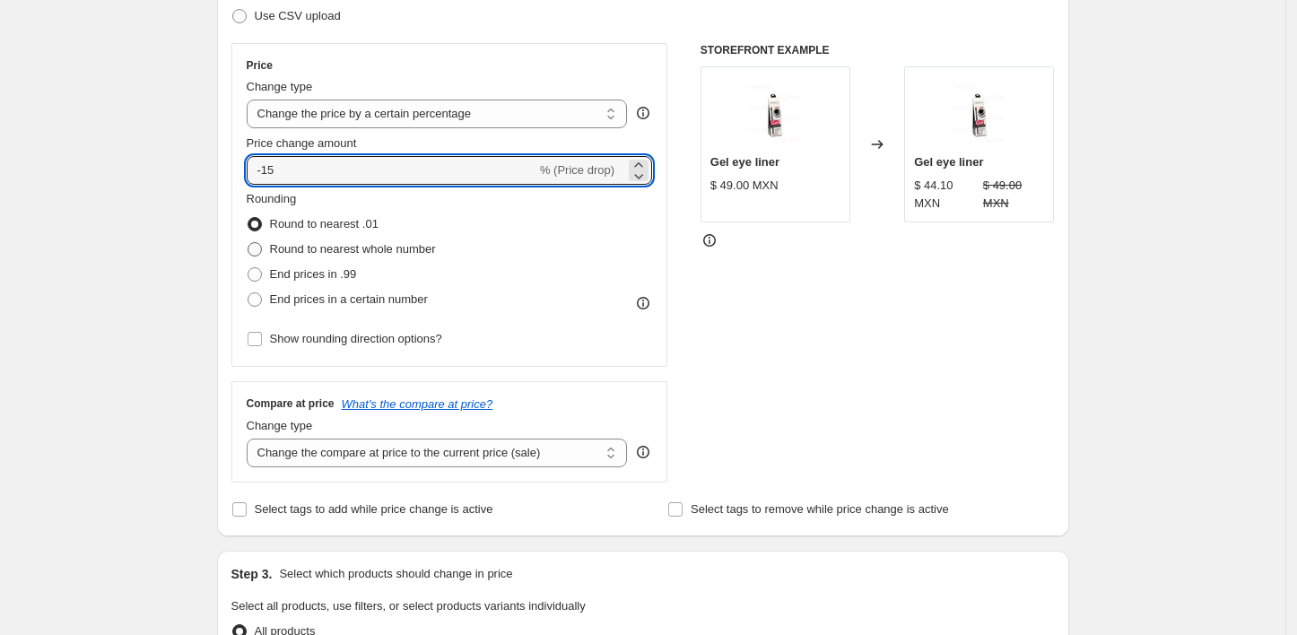
type input "-15"
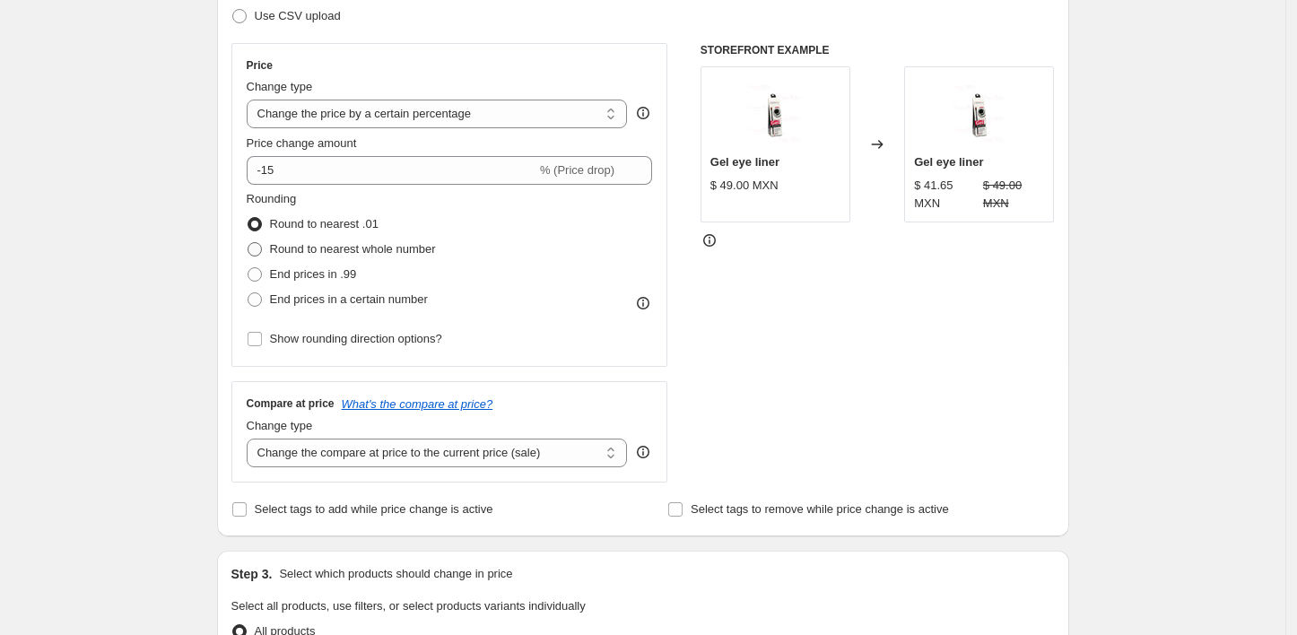
click at [269, 256] on label "Round to nearest whole number" at bounding box center [341, 249] width 189 height 25
click at [249, 243] on input "Round to nearest whole number" at bounding box center [248, 242] width 1 height 1
radio input "true"
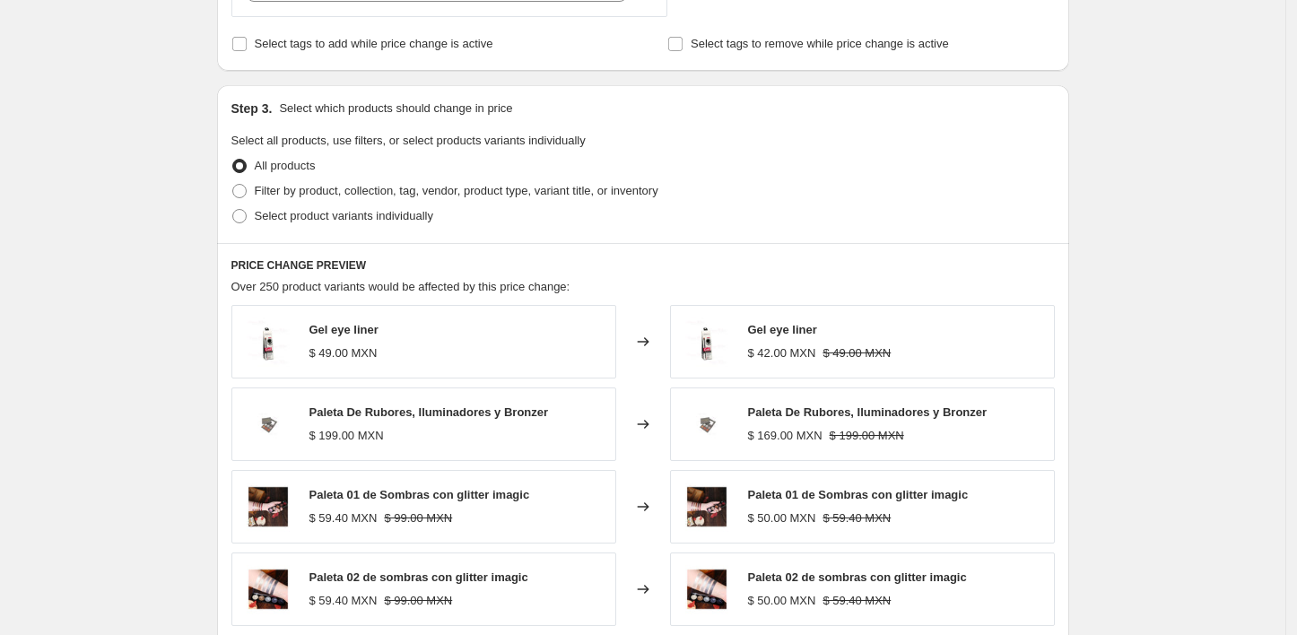
scroll to position [1157, 0]
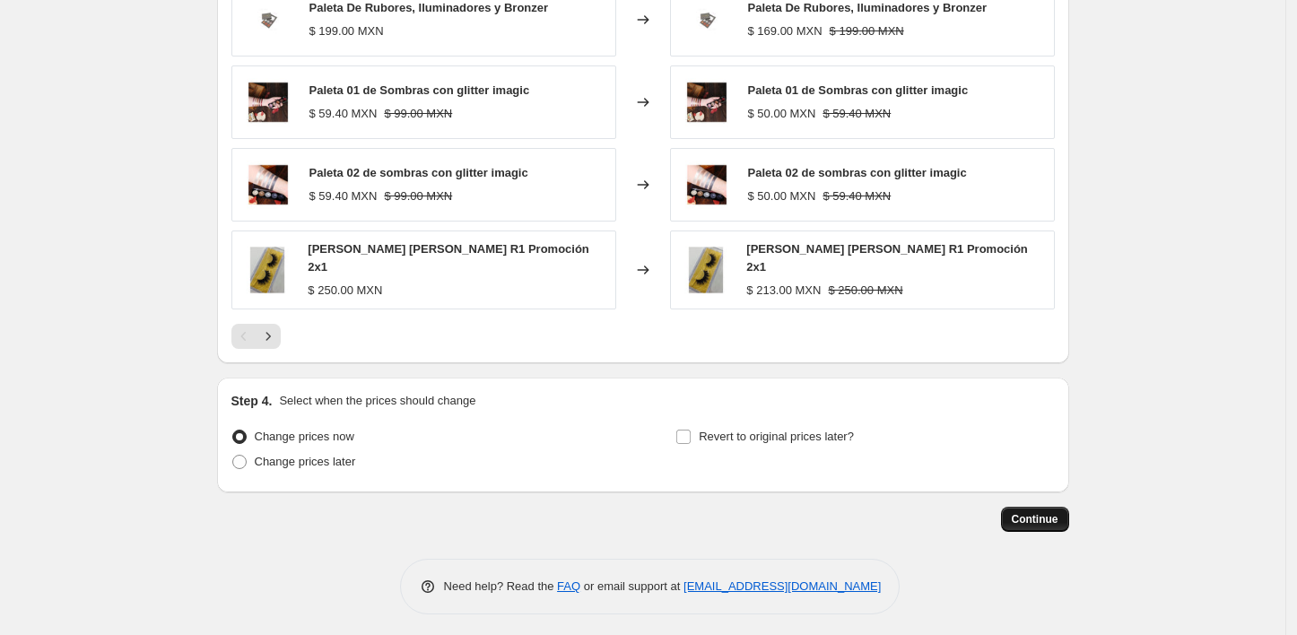
click at [1045, 516] on span "Continue" at bounding box center [1035, 519] width 47 height 14
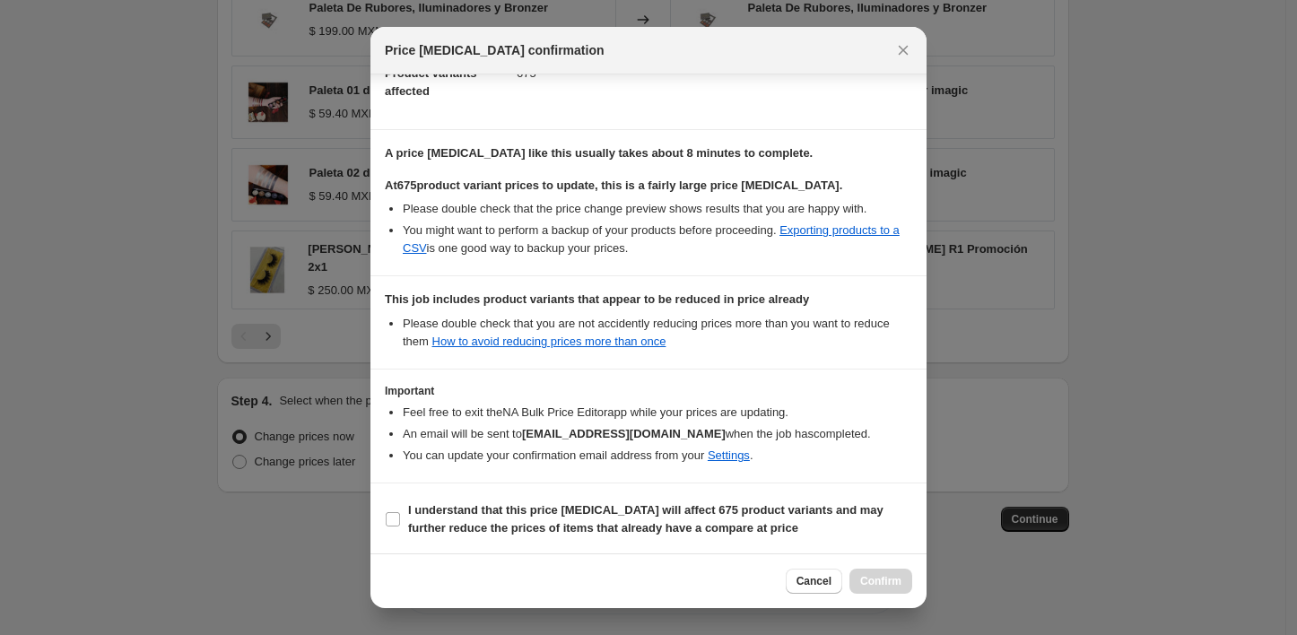
scroll to position [0, 0]
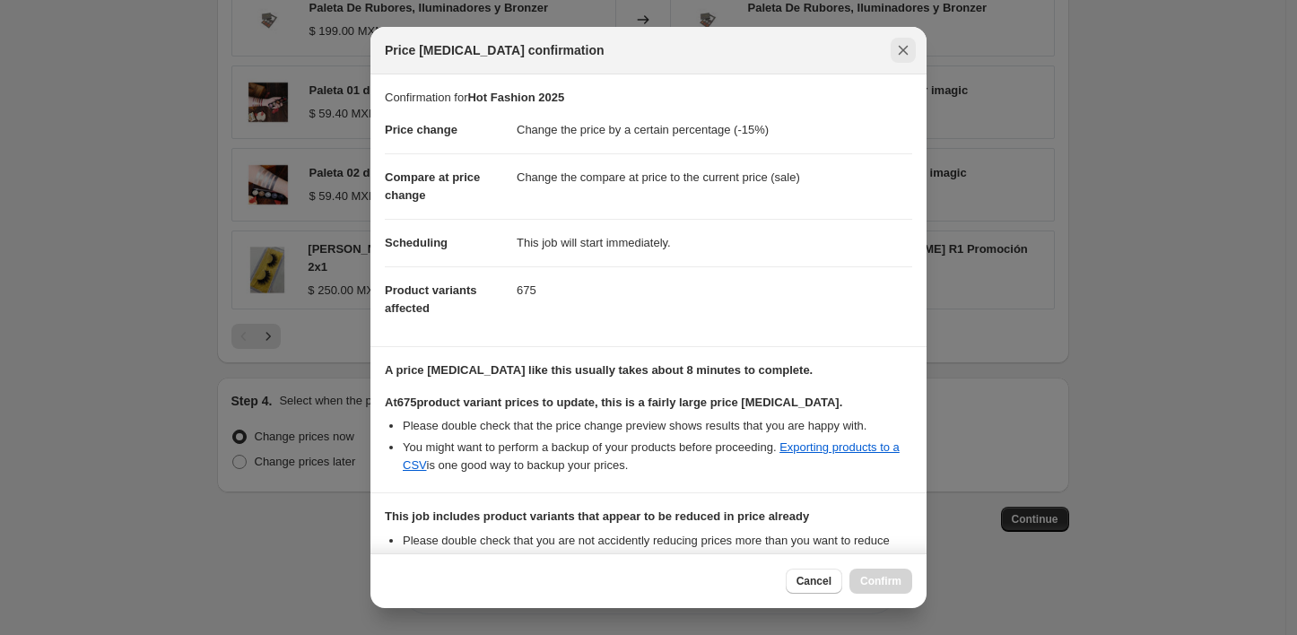
click at [896, 53] on icon "Close" at bounding box center [903, 50] width 18 height 18
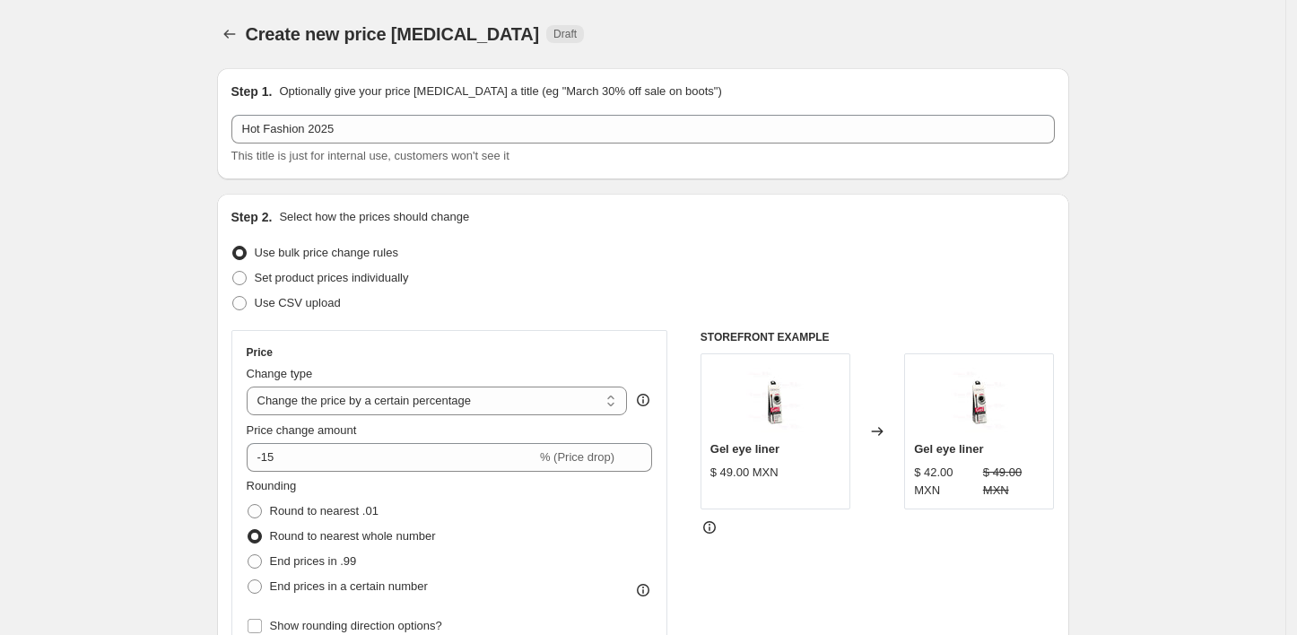
scroll to position [1157, 0]
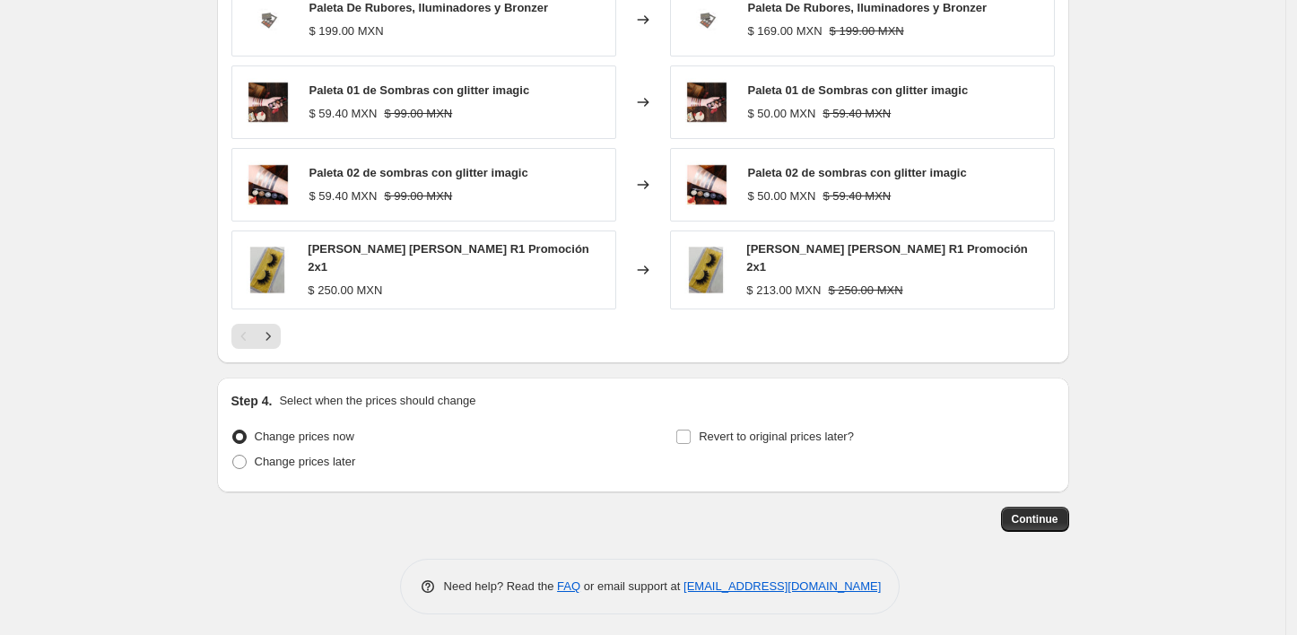
click at [699, 432] on label "Revert to original prices later?" at bounding box center [765, 436] width 179 height 25
click at [691, 432] on input "Revert to original prices later?" at bounding box center [683, 437] width 14 height 14
checkbox input "true"
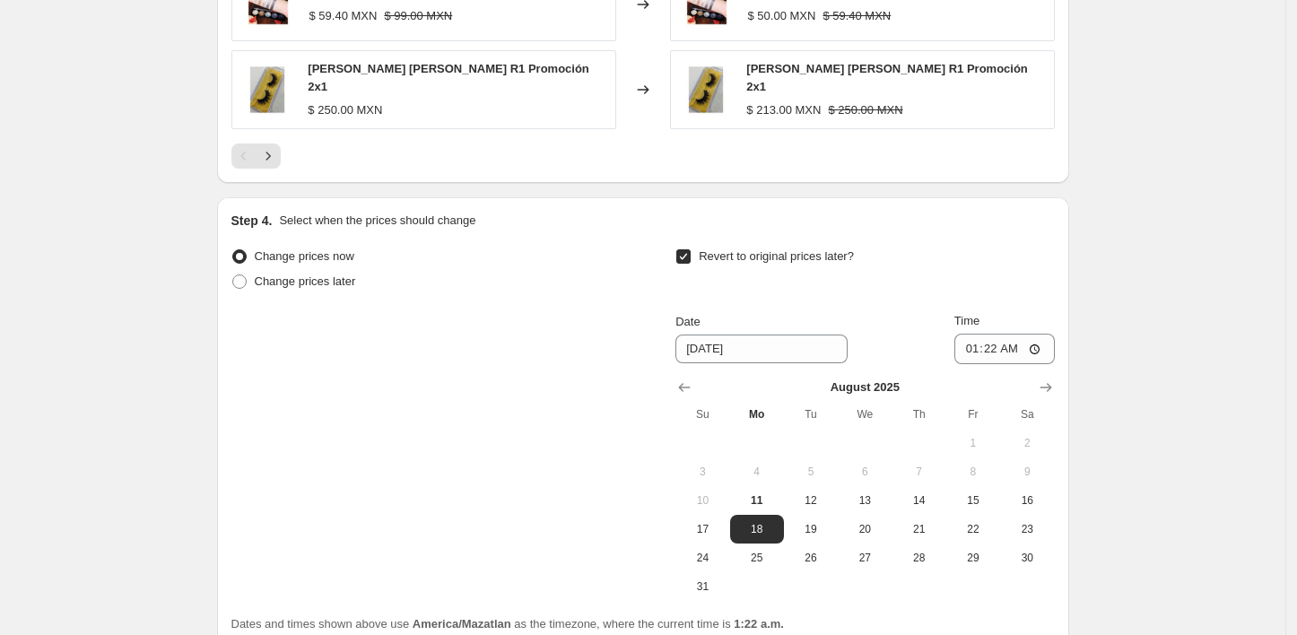
scroll to position [1435, 0]
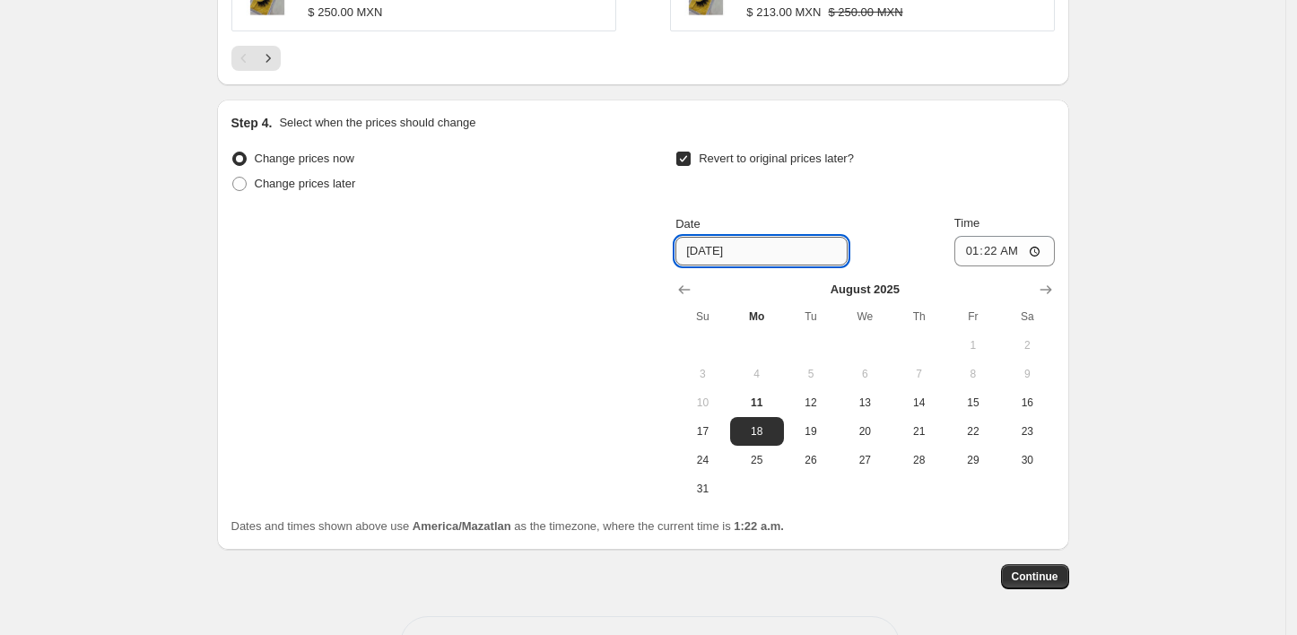
click at [763, 241] on input "8/18/2025" at bounding box center [762, 251] width 172 height 29
click at [696, 246] on input "8/18/2025" at bounding box center [762, 251] width 172 height 29
click at [713, 430] on span "17" at bounding box center [702, 431] width 39 height 14
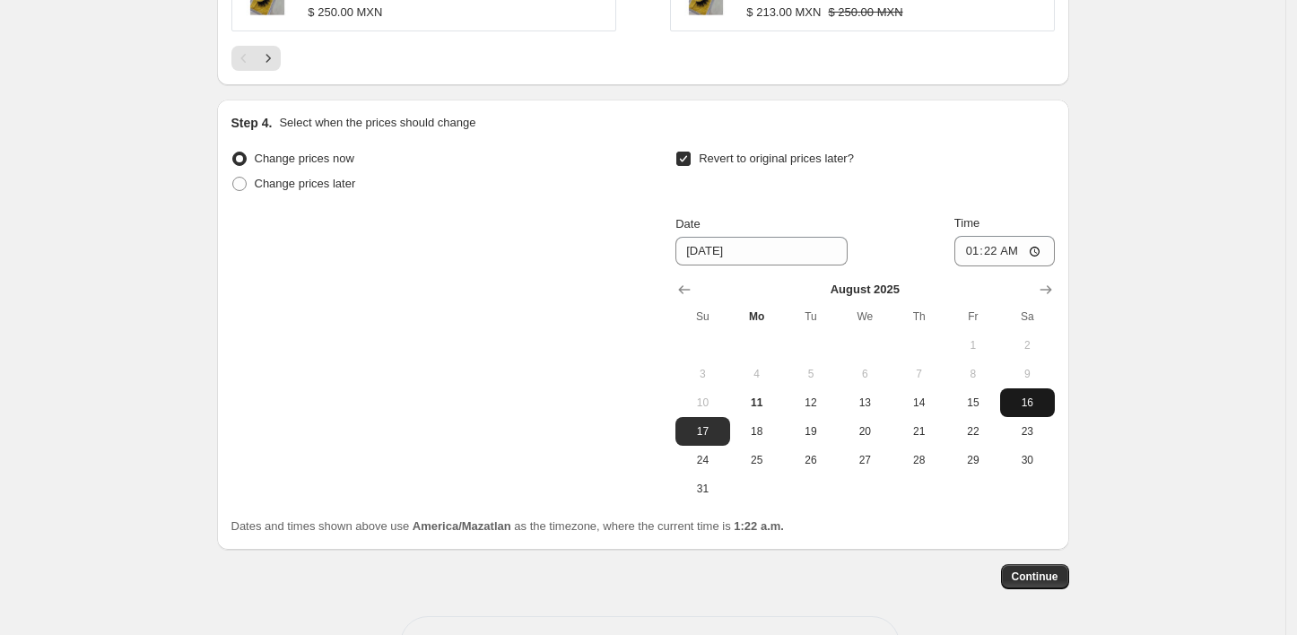
click at [1044, 406] on button "16" at bounding box center [1027, 402] width 54 height 29
type input "8/16/2025"
click at [974, 253] on input "01:22" at bounding box center [1005, 251] width 100 height 31
click at [987, 250] on input "00:22" at bounding box center [1005, 251] width 100 height 31
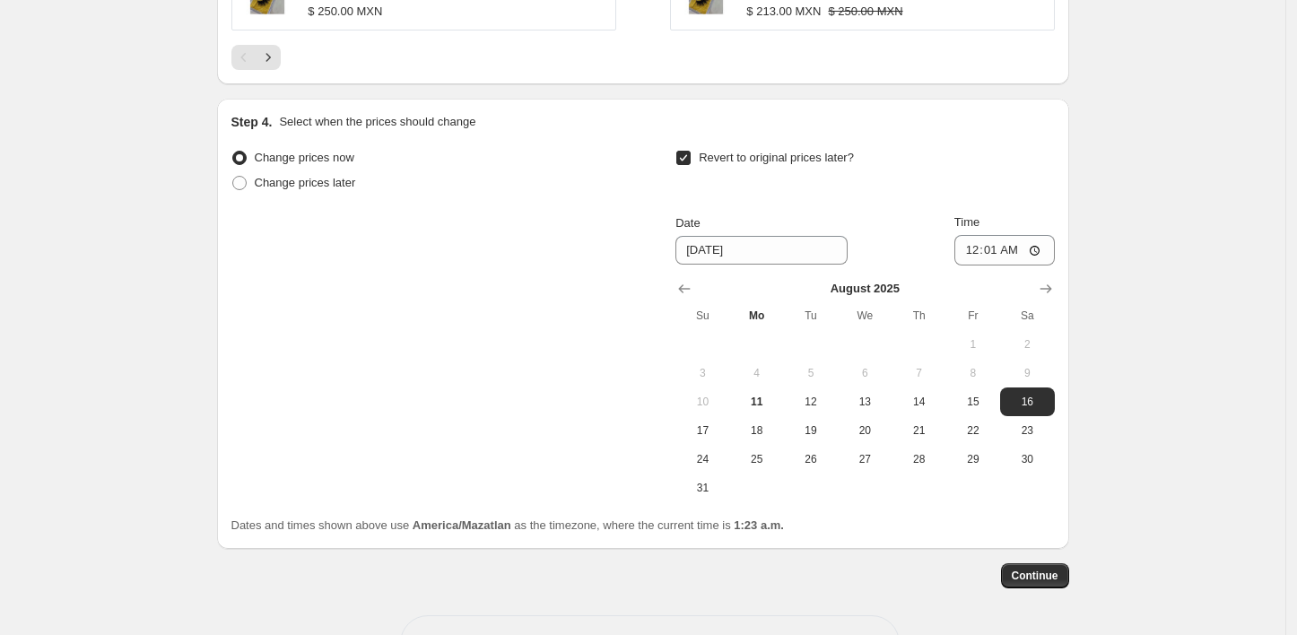
scroll to position [1443, 0]
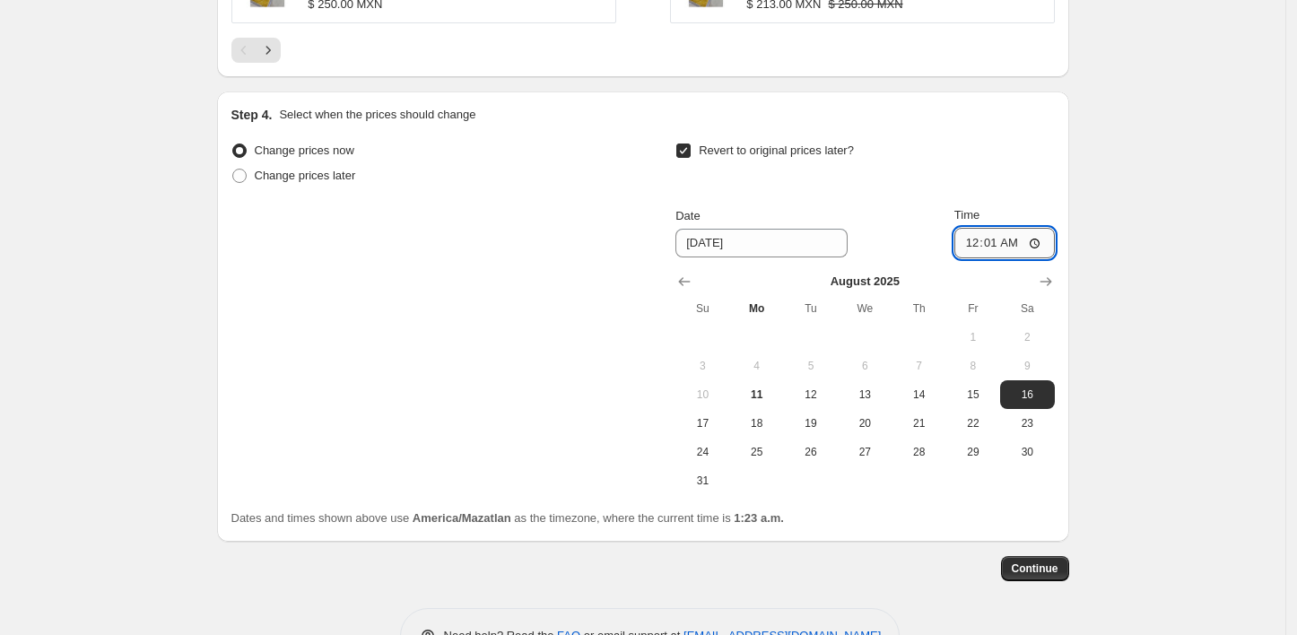
click at [992, 239] on input "00:01" at bounding box center [1005, 243] width 100 height 31
type input "00:00"
click at [1042, 567] on span "Continue" at bounding box center [1035, 569] width 47 height 14
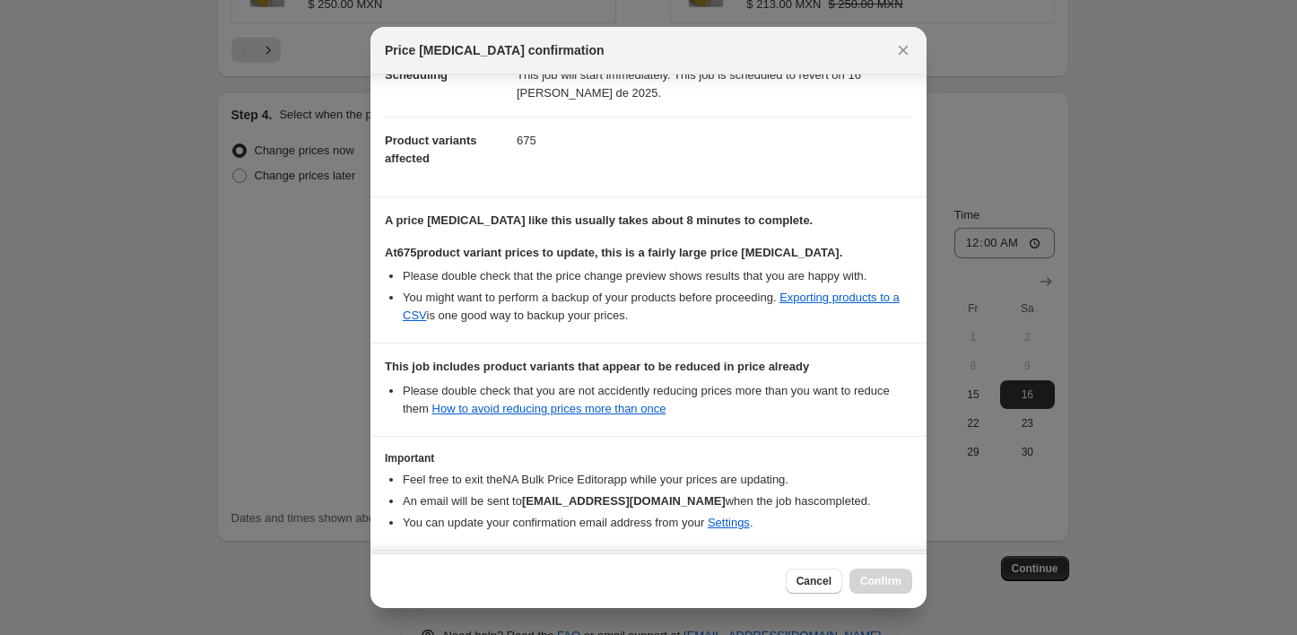
scroll to position [235, 0]
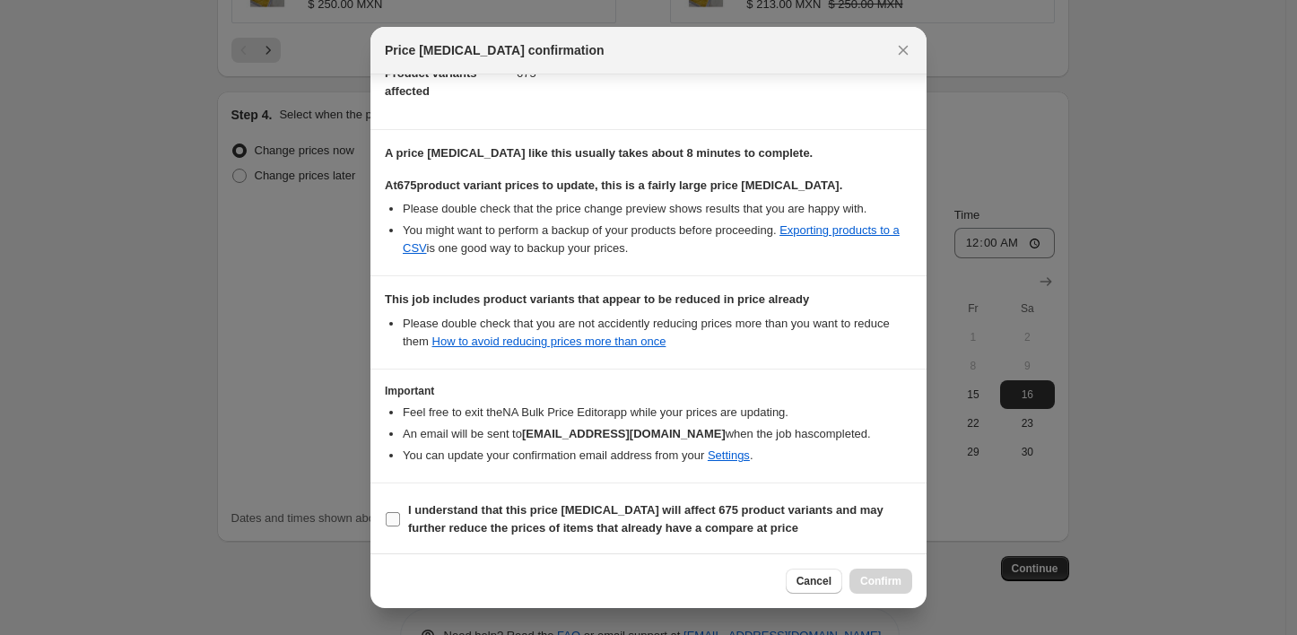
click at [393, 520] on input "I understand that this price change job will affect 675 product variants and ma…" at bounding box center [393, 519] width 14 height 14
checkbox input "true"
click at [890, 581] on span "Confirm" at bounding box center [880, 581] width 41 height 14
type input "Hot Fashion 2025"
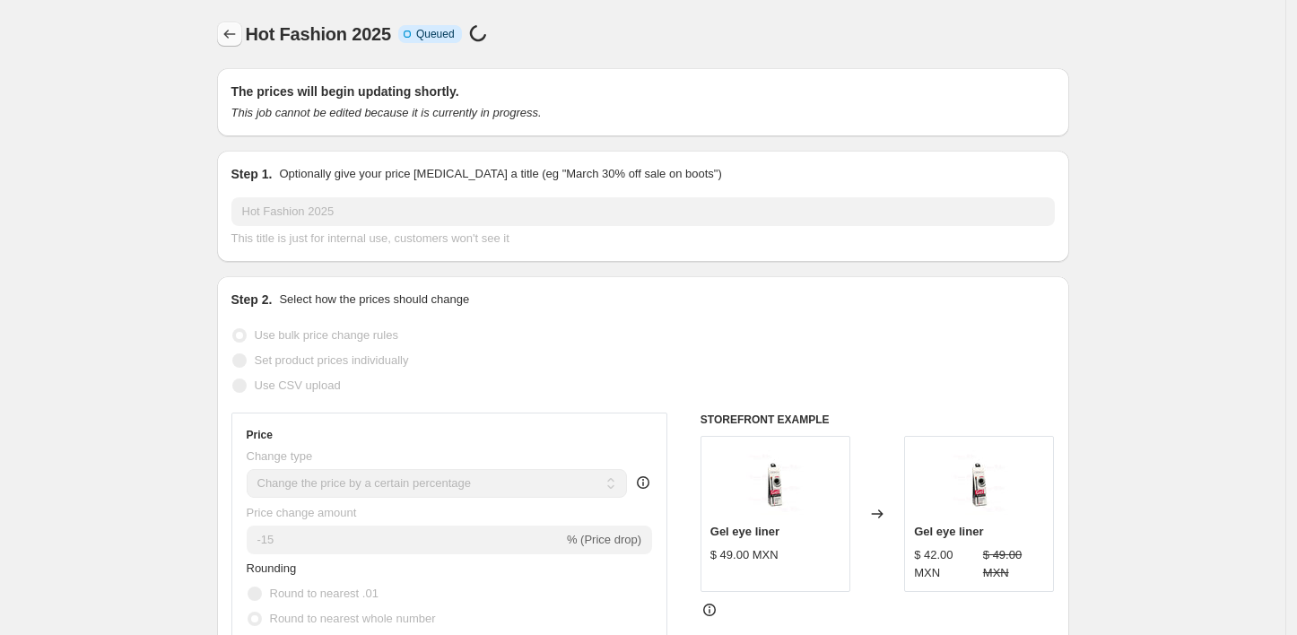
click at [235, 34] on icon "Price change jobs" at bounding box center [229, 34] width 12 height 9
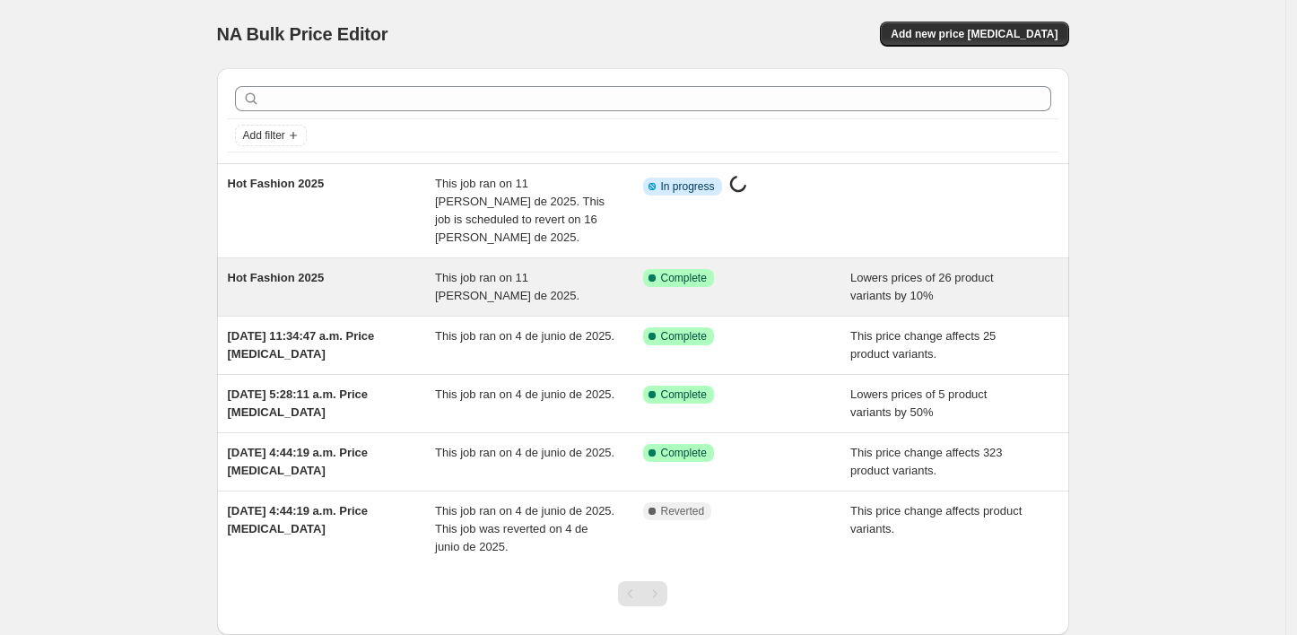
click at [358, 269] on div "Hot Fashion 2025" at bounding box center [332, 287] width 208 height 36
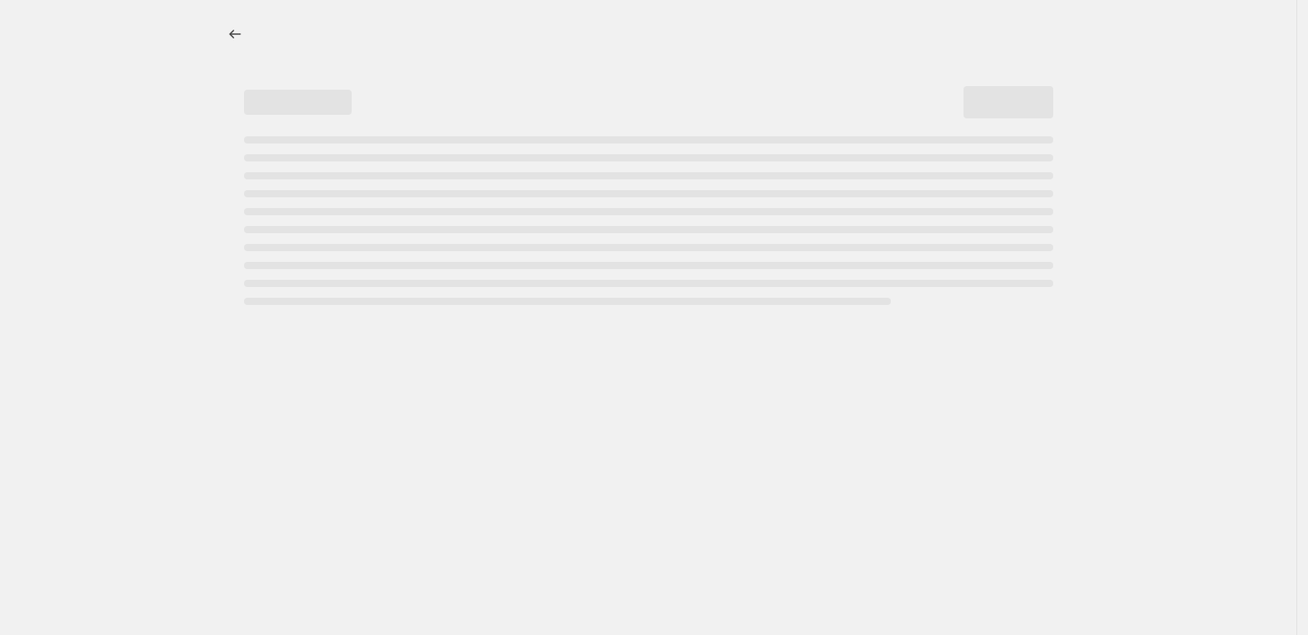
select select "percentage"
select select "collection"
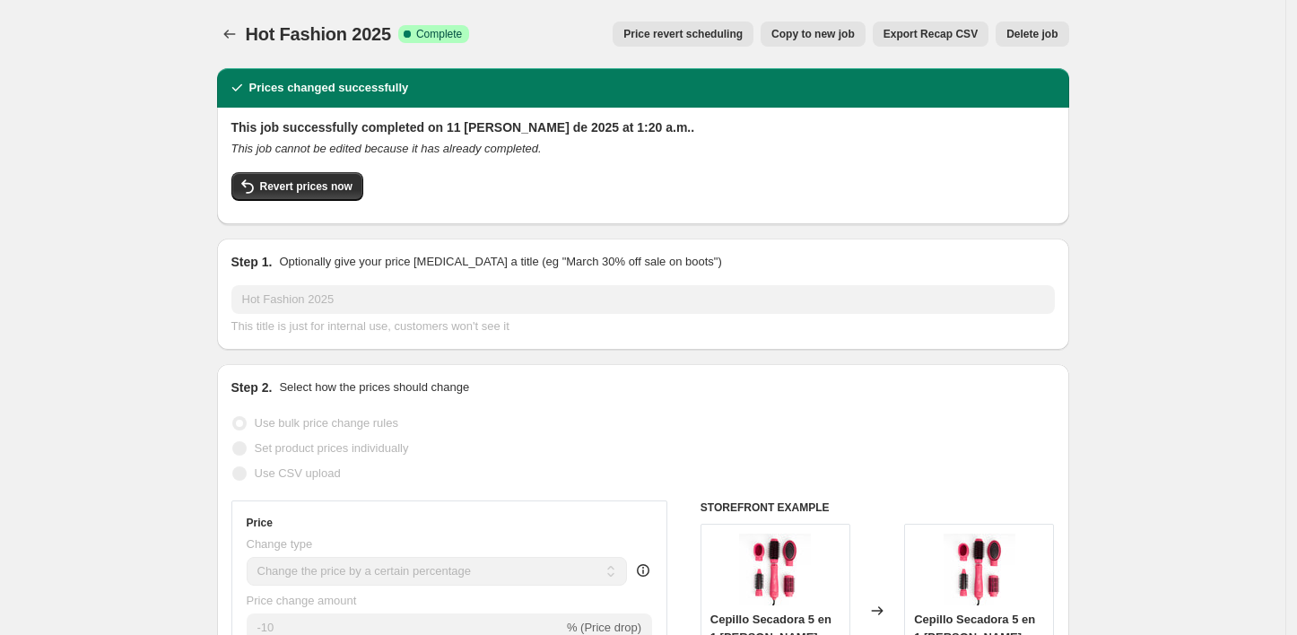
click at [1058, 38] on span "Delete job" at bounding box center [1032, 34] width 51 height 14
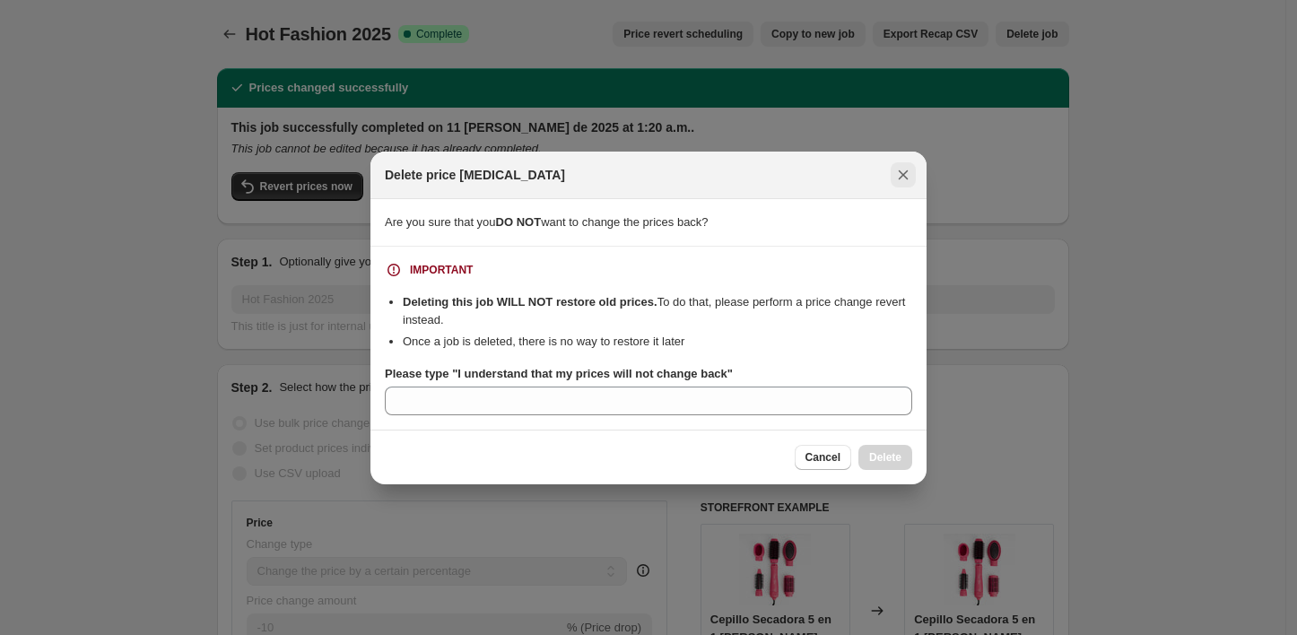
click at [905, 175] on icon "Close" at bounding box center [903, 175] width 18 height 18
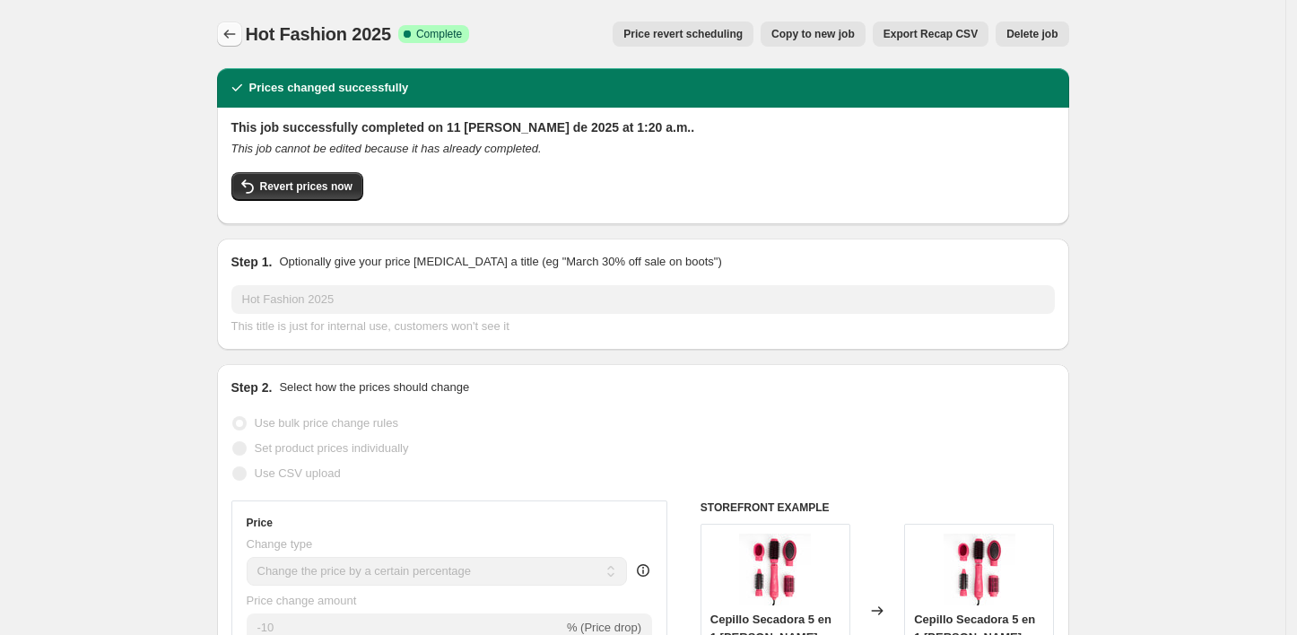
click at [235, 31] on icon "Price change jobs" at bounding box center [230, 34] width 18 height 18
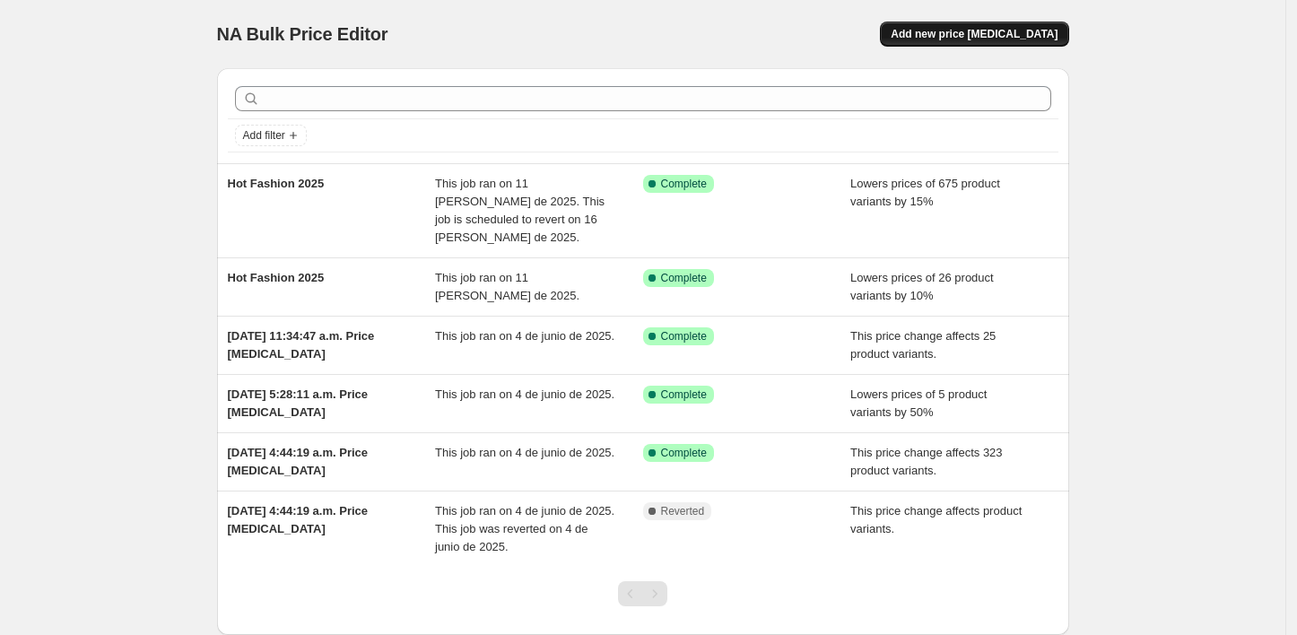
click at [1026, 28] on span "Add new price change job" at bounding box center [974, 34] width 167 height 14
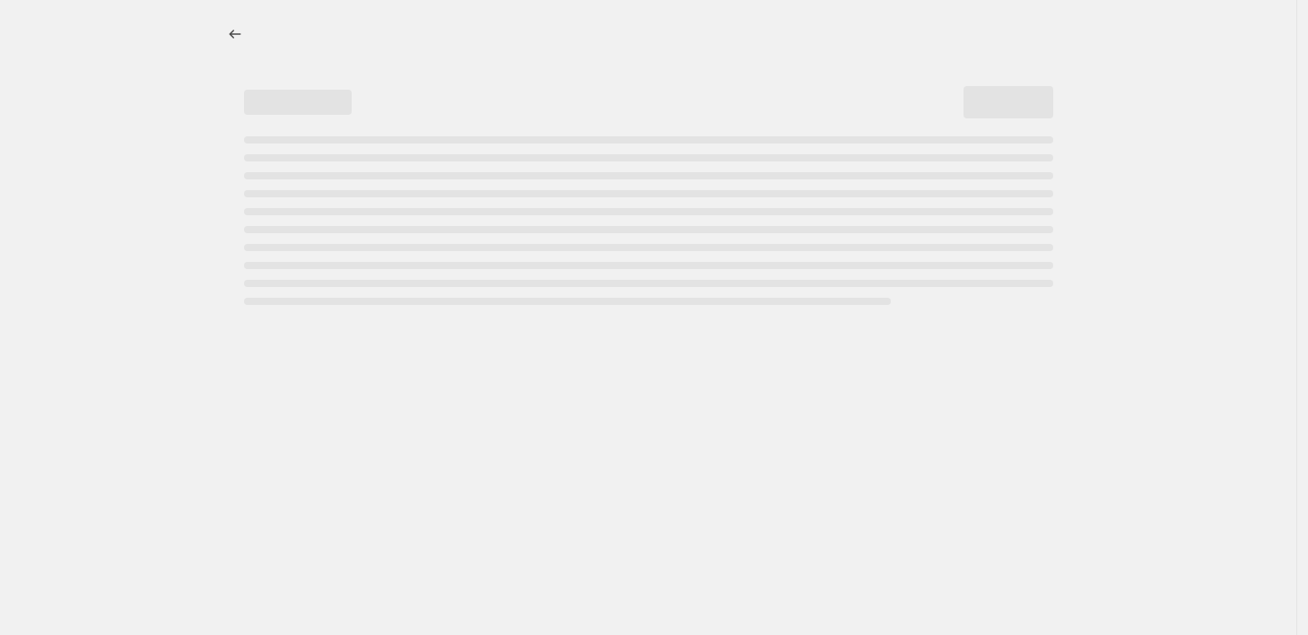
select select "percentage"
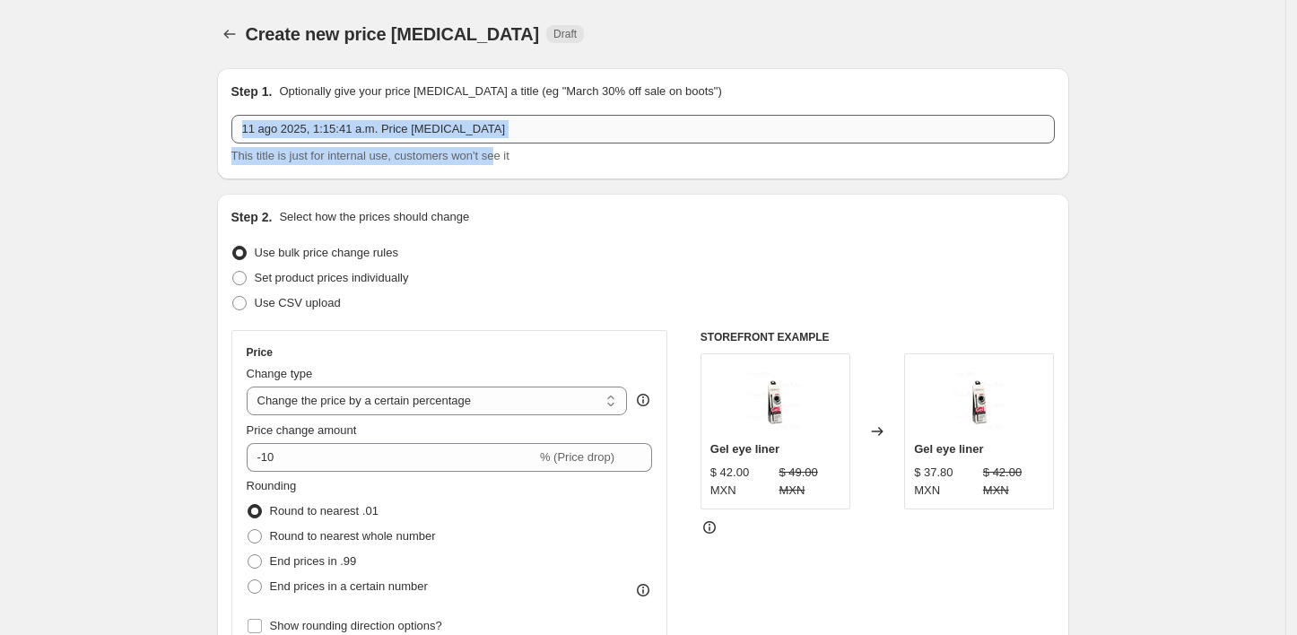
drag, startPoint x: 500, startPoint y: 144, endPoint x: 501, endPoint y: 127, distance: 17.1
click at [501, 127] on div "11 ago 2025, 1:15:41 a.m. Price change job This title is just for internal use,…" at bounding box center [643, 140] width 824 height 50
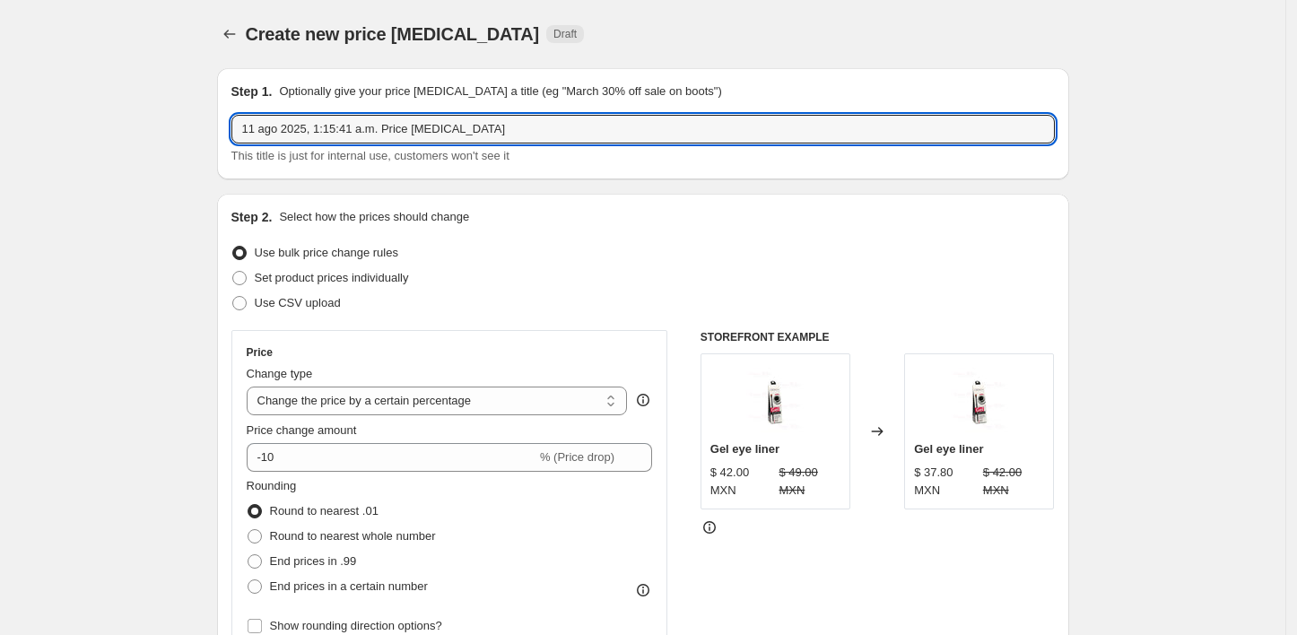
drag, startPoint x: 501, startPoint y: 127, endPoint x: 39, endPoint y: 192, distance: 465.6
type input "Hot Fashion 10 off Herramienta de calor"
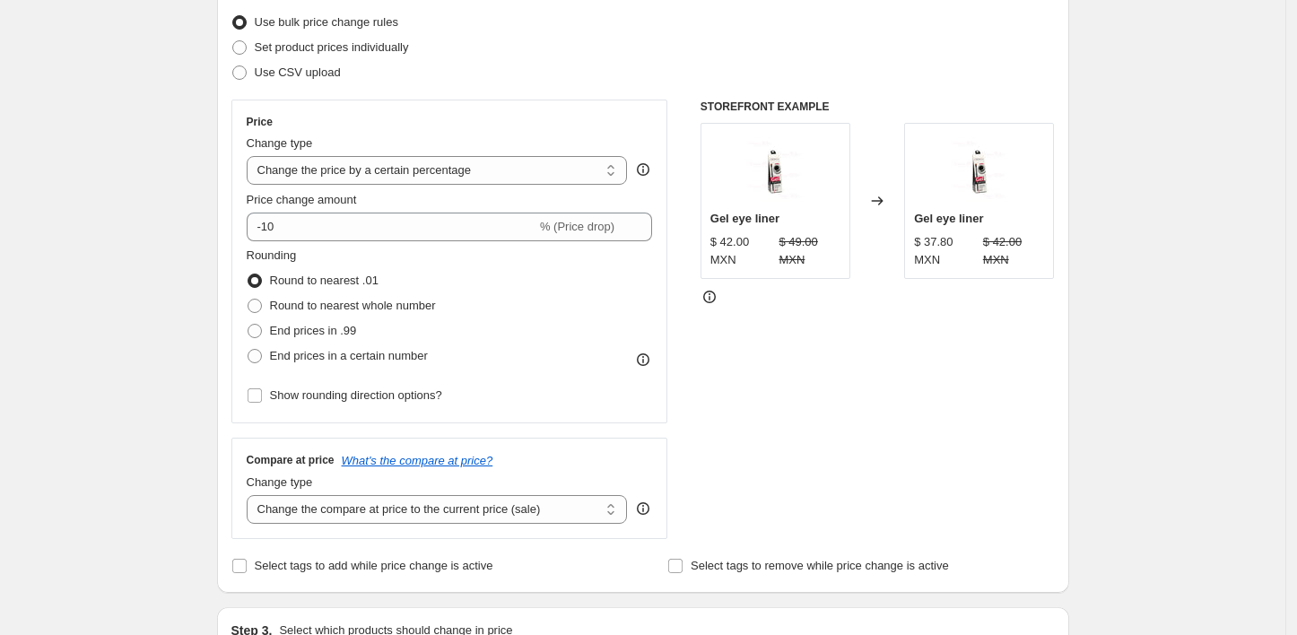
scroll to position [231, 0]
click at [243, 72] on span at bounding box center [239, 72] width 14 height 14
click at [233, 65] on input "Use CSV upload" at bounding box center [232, 65] width 1 height 1
radio input "true"
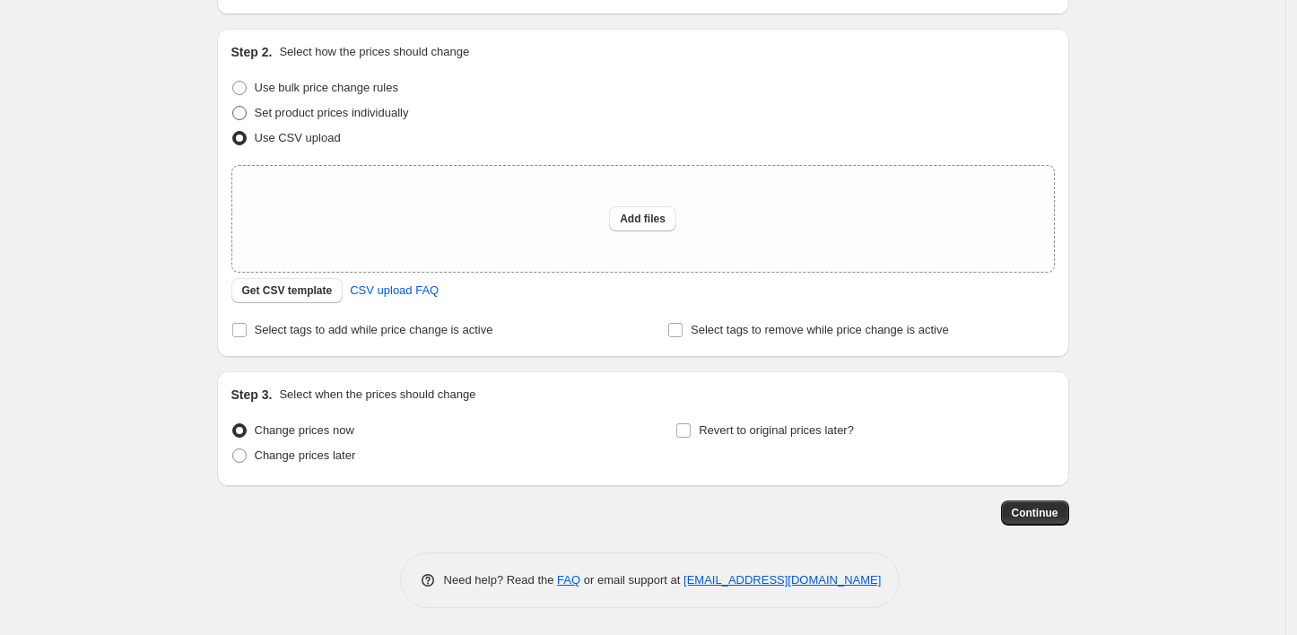
click at [245, 111] on span at bounding box center [239, 113] width 14 height 14
click at [233, 107] on input "Set product prices individually" at bounding box center [232, 106] width 1 height 1
radio input "true"
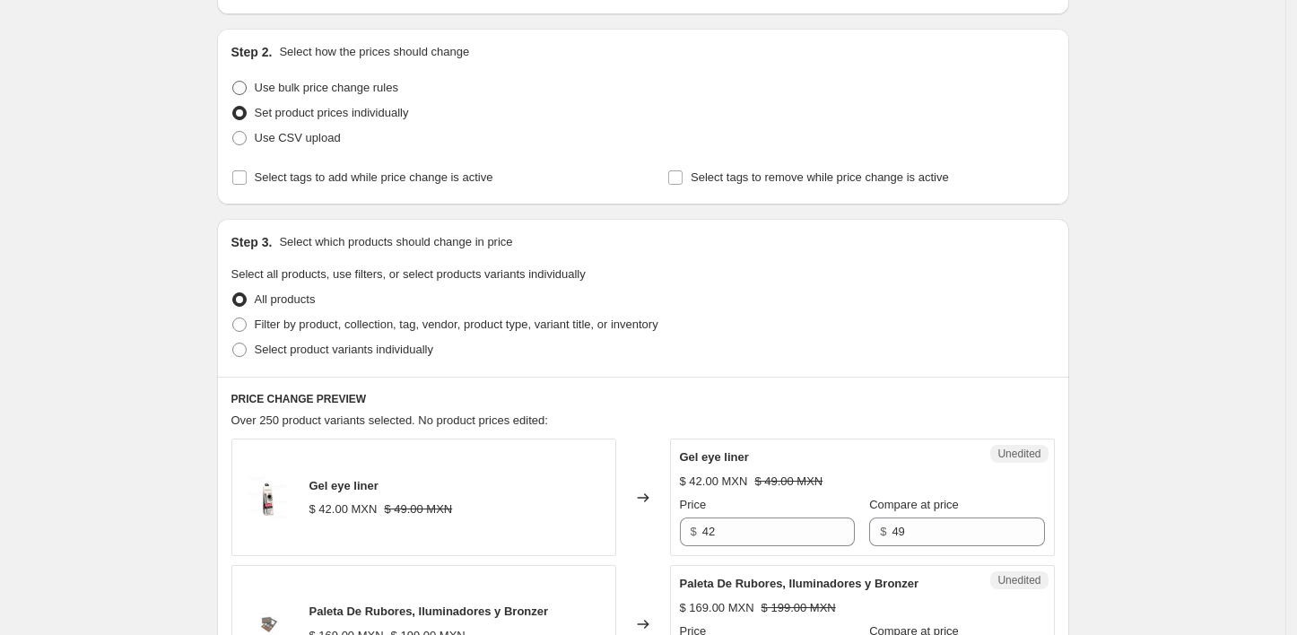
click at [247, 83] on span at bounding box center [239, 88] width 14 height 14
click at [233, 82] on input "Use bulk price change rules" at bounding box center [232, 81] width 1 height 1
radio input "true"
select select "percentage"
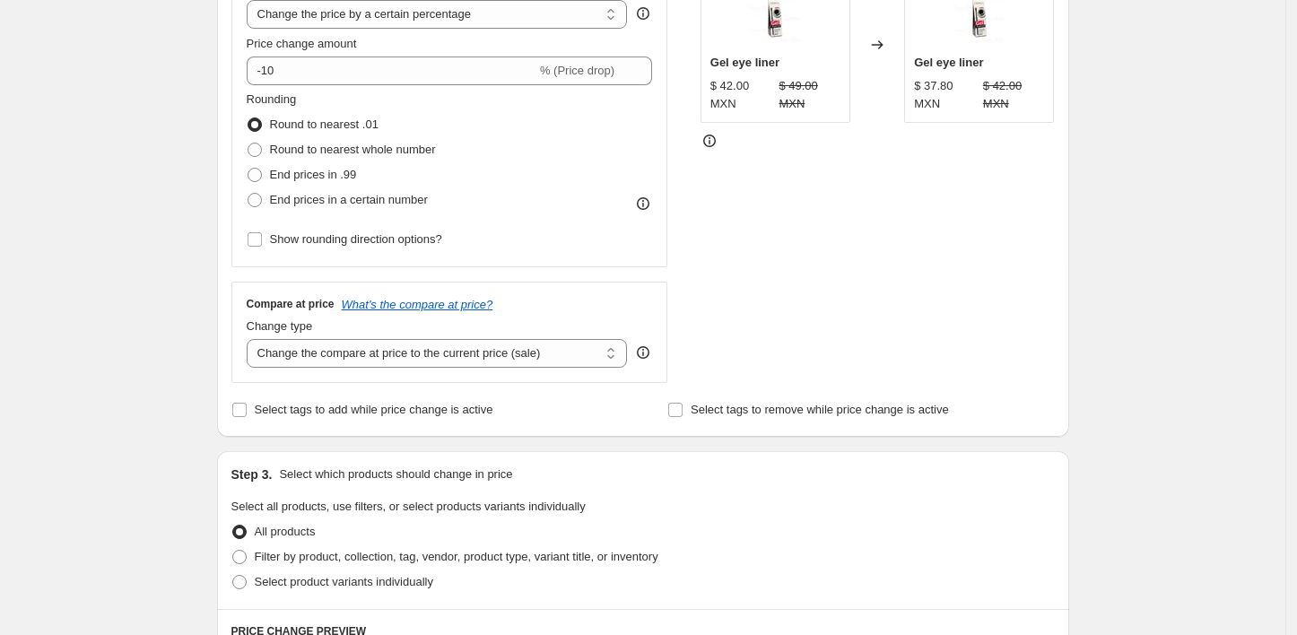
scroll to position [388, 0]
click at [263, 141] on span at bounding box center [255, 149] width 16 height 16
click at [249, 142] on input "Round to nearest whole number" at bounding box center [248, 142] width 1 height 1
radio input "true"
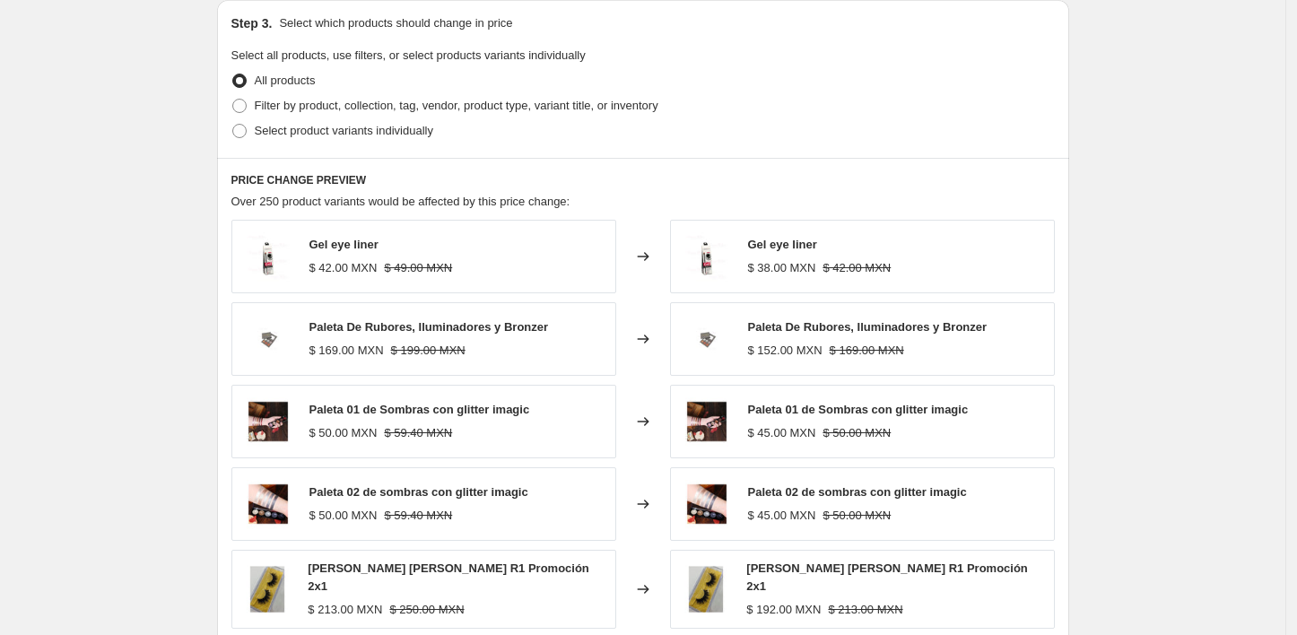
scroll to position [846, 0]
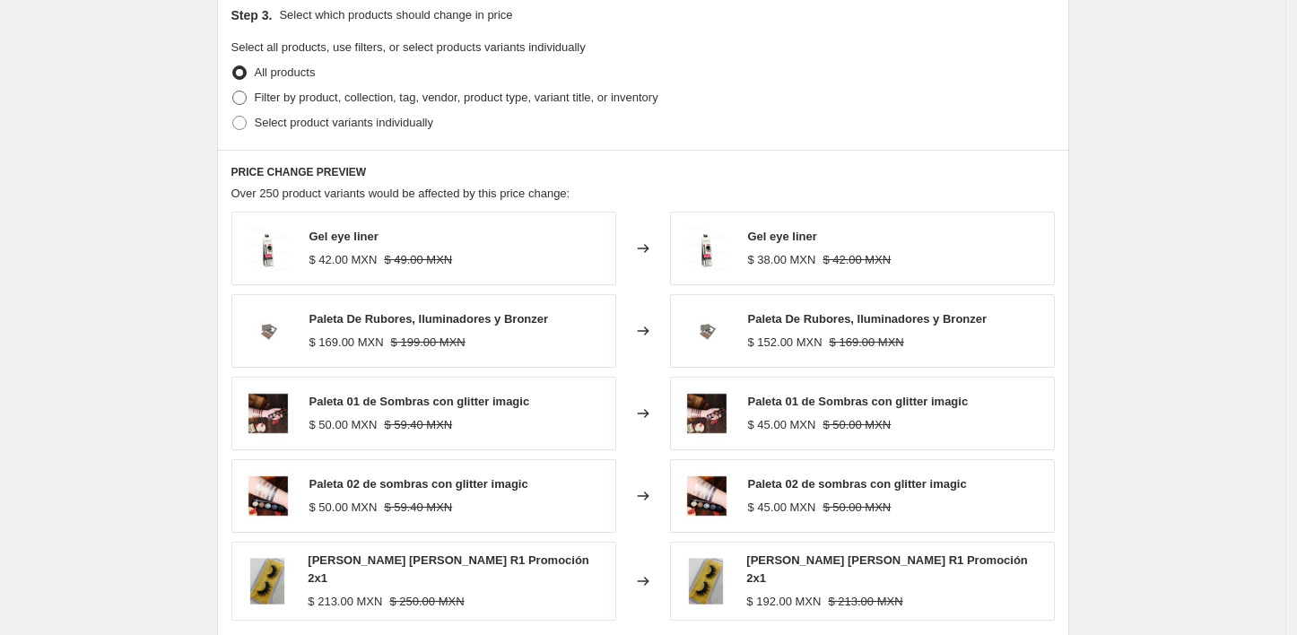
click at [273, 91] on span "Filter by product, collection, tag, vendor, product type, variant title, or inv…" at bounding box center [457, 97] width 404 height 13
click at [233, 91] on input "Filter by product, collection, tag, vendor, product type, variant title, or inv…" at bounding box center [232, 91] width 1 height 1
radio input "true"
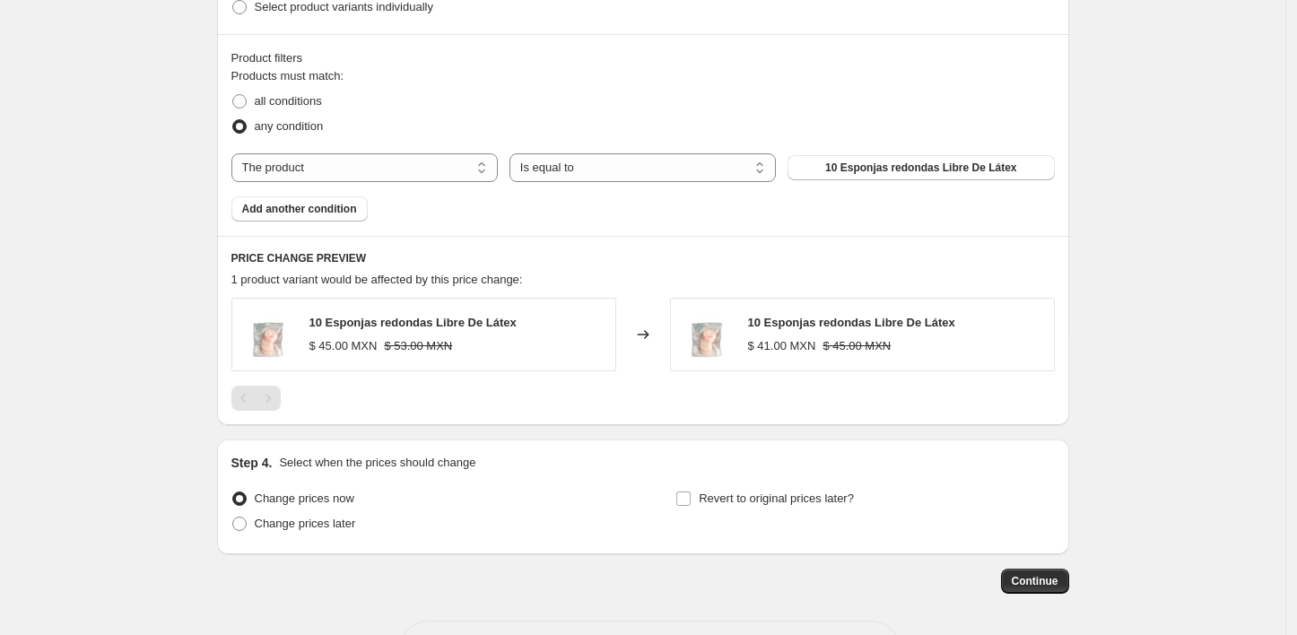
scroll to position [964, 0]
click at [463, 171] on select "The product The product's collection The product's tag The product's vendor The…" at bounding box center [364, 166] width 266 height 29
select select "collection"
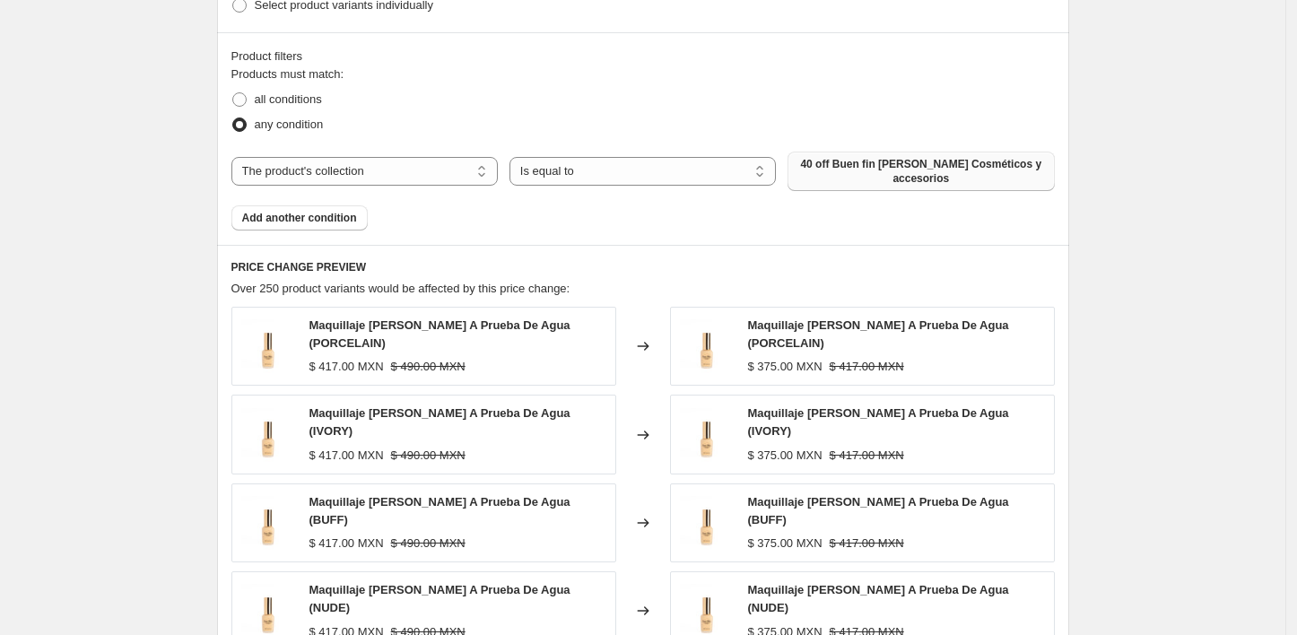
click at [847, 176] on span "40 off Buen fin Diana Fletes Cosméticos y accesorios" at bounding box center [920, 171] width 245 height 29
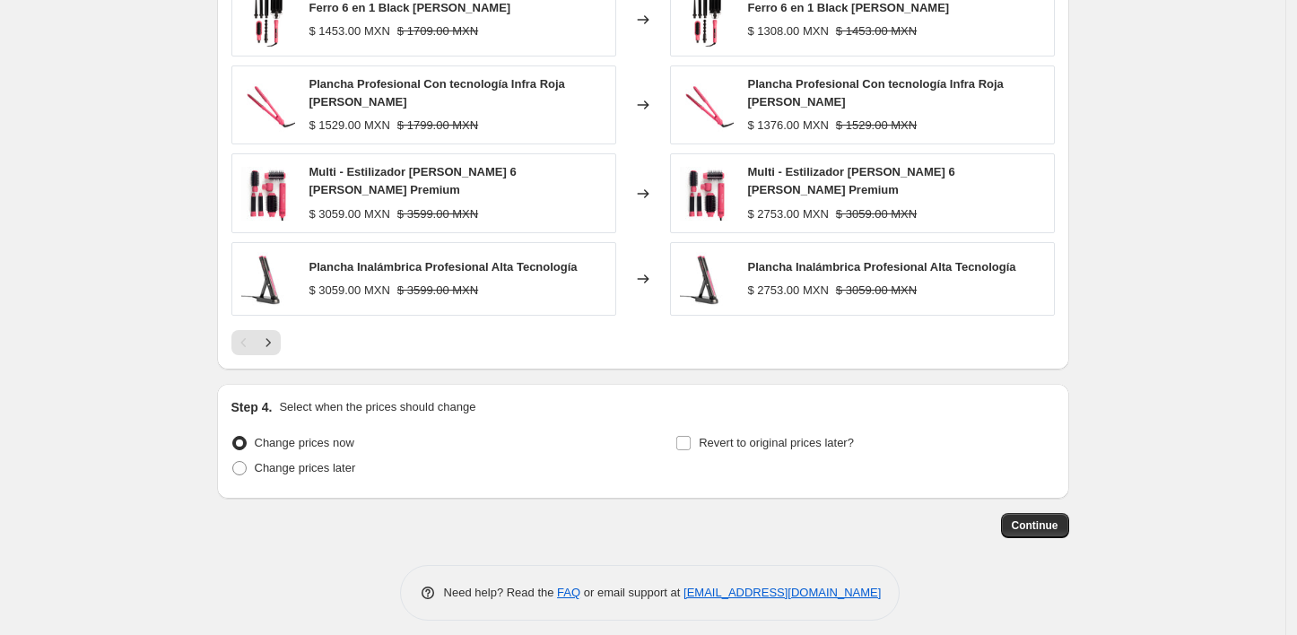
scroll to position [1365, 0]
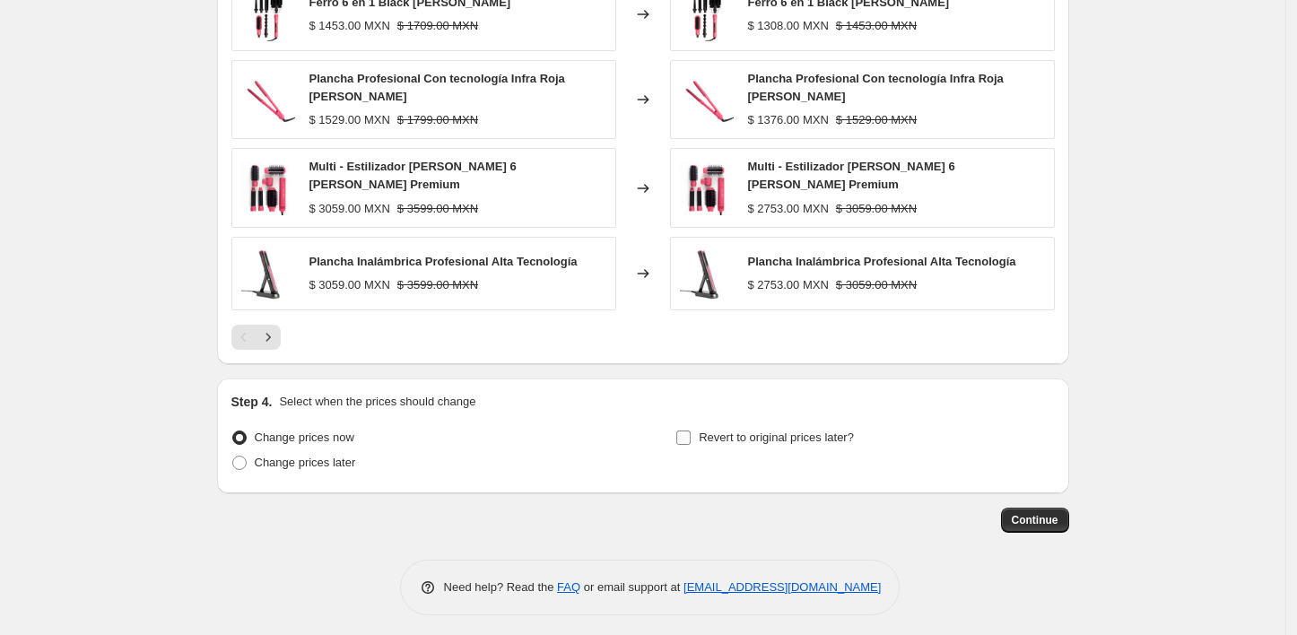
click at [718, 437] on span "Revert to original prices later?" at bounding box center [776, 437] width 155 height 13
click at [691, 437] on input "Revert to original prices later?" at bounding box center [683, 438] width 14 height 14
checkbox input "true"
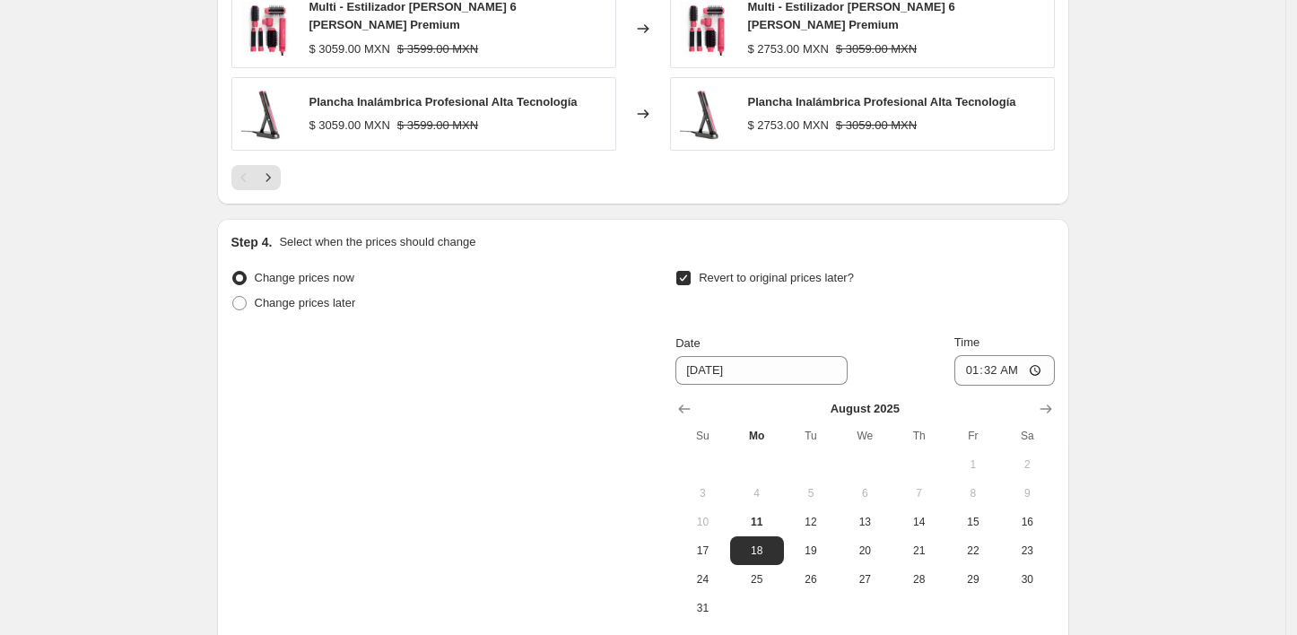
scroll to position [1527, 0]
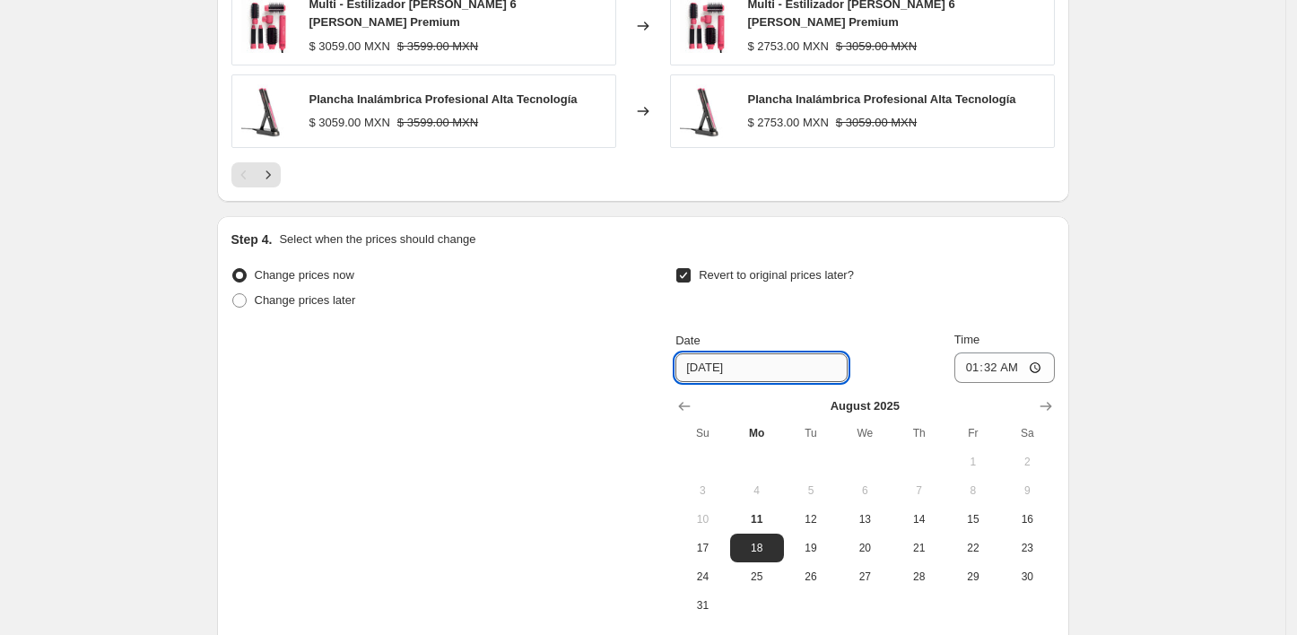
click at [746, 364] on input "8/18/2025" at bounding box center [762, 367] width 172 height 29
click at [1020, 522] on button "16" at bounding box center [1027, 519] width 54 height 29
type input "8/16/2025"
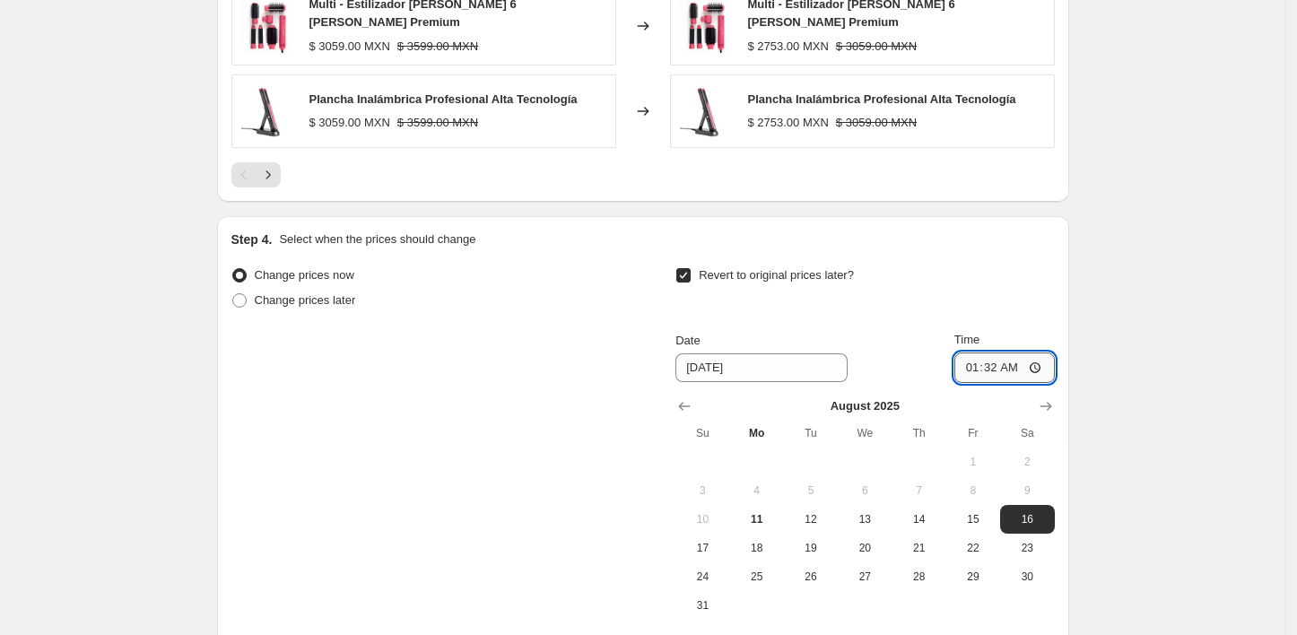
click at [979, 355] on input "01:32" at bounding box center [1005, 368] width 100 height 31
type input "00:00"
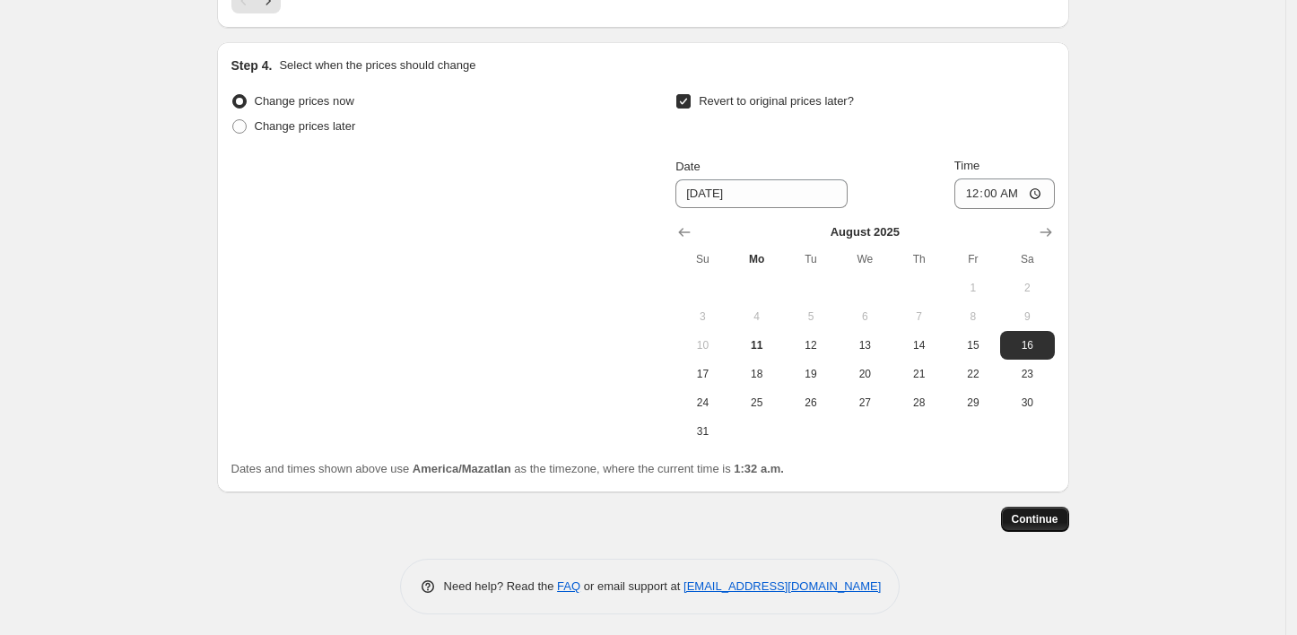
click at [1036, 519] on span "Continue" at bounding box center [1035, 519] width 47 height 14
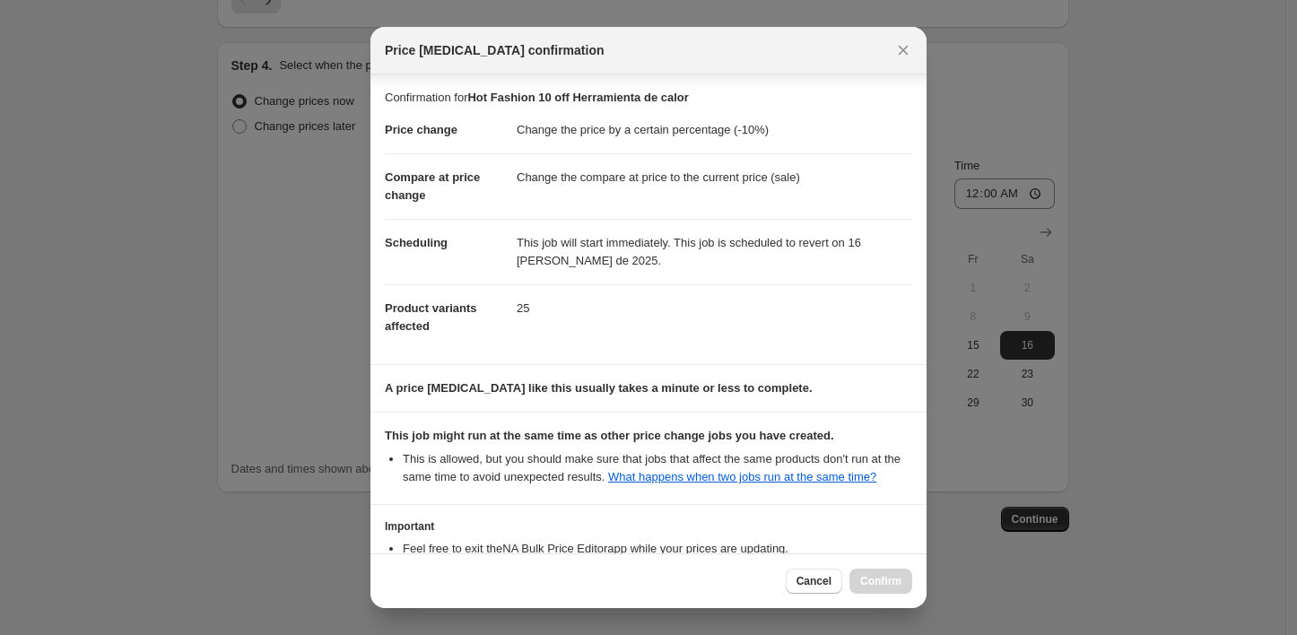
scroll to position [136, 0]
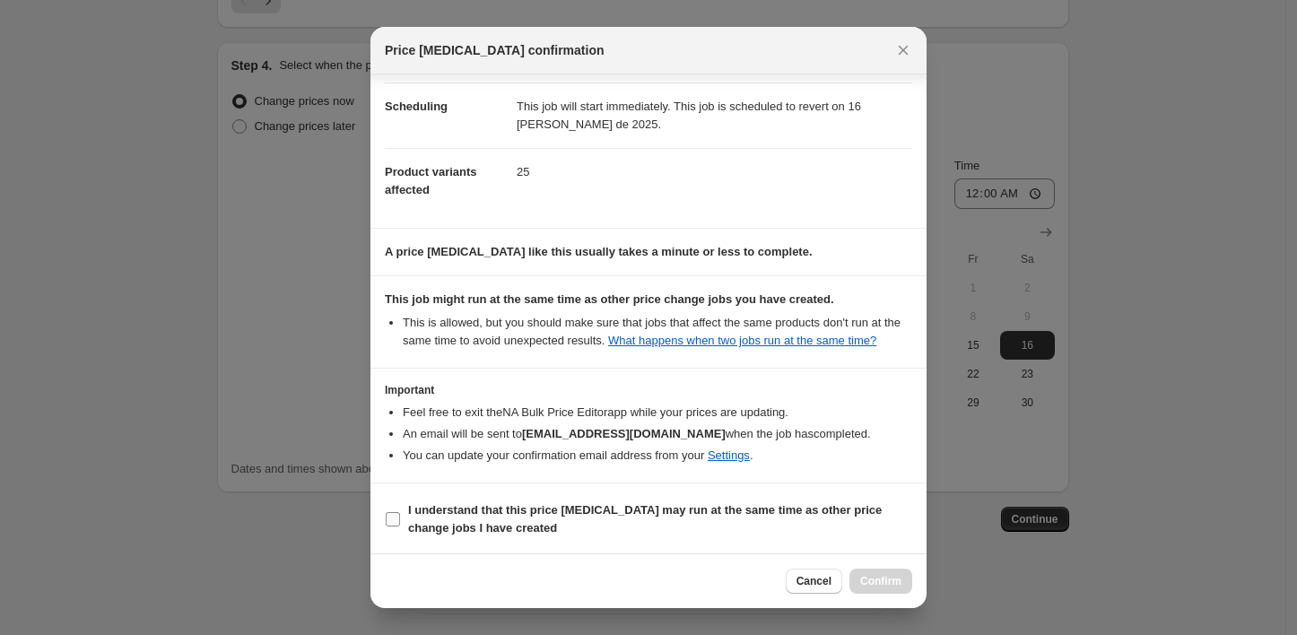
click at [386, 517] on input "I understand that this price change job may run at the same time as other price…" at bounding box center [393, 519] width 14 height 14
checkbox input "true"
click at [873, 580] on span "Confirm" at bounding box center [880, 581] width 41 height 14
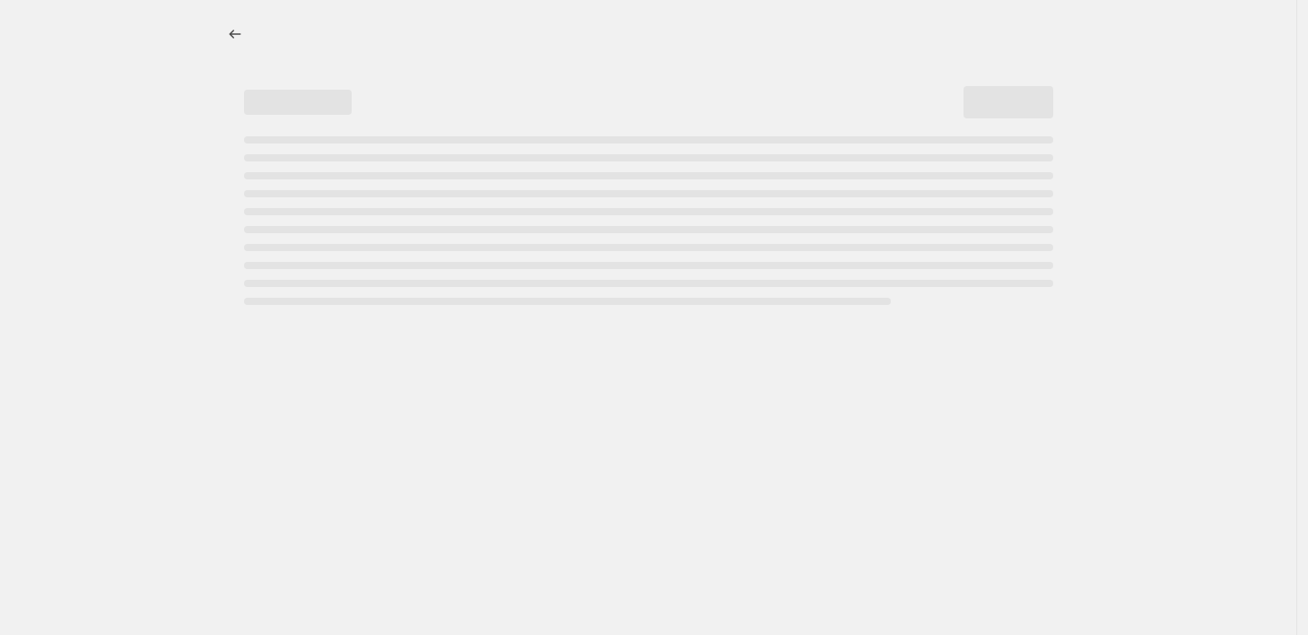
select select "percentage"
select select "collection"
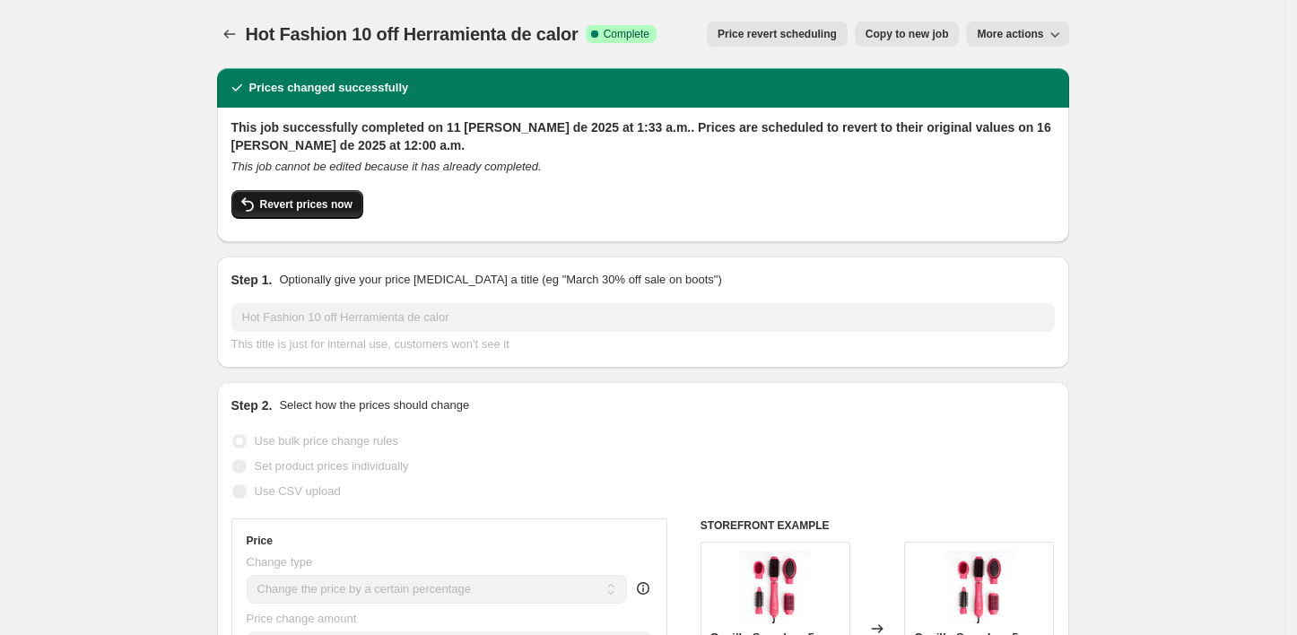
click at [296, 212] on button "Revert prices now" at bounding box center [297, 204] width 132 height 29
checkbox input "false"
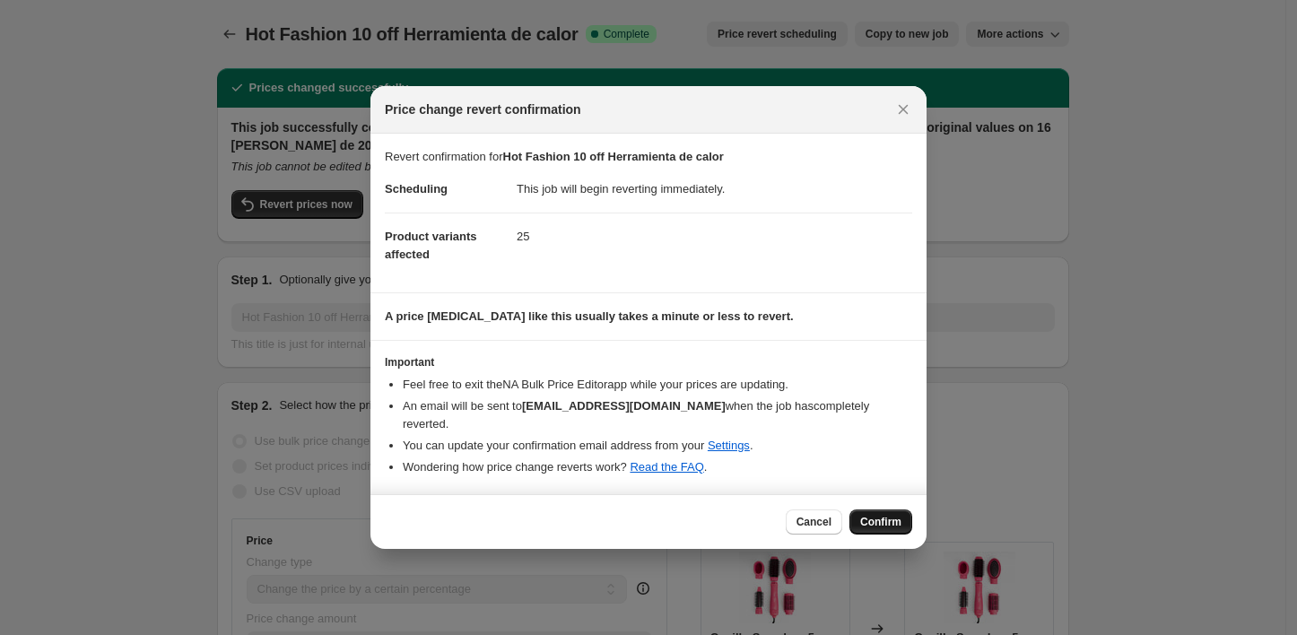
click at [885, 515] on span "Confirm" at bounding box center [880, 522] width 41 height 14
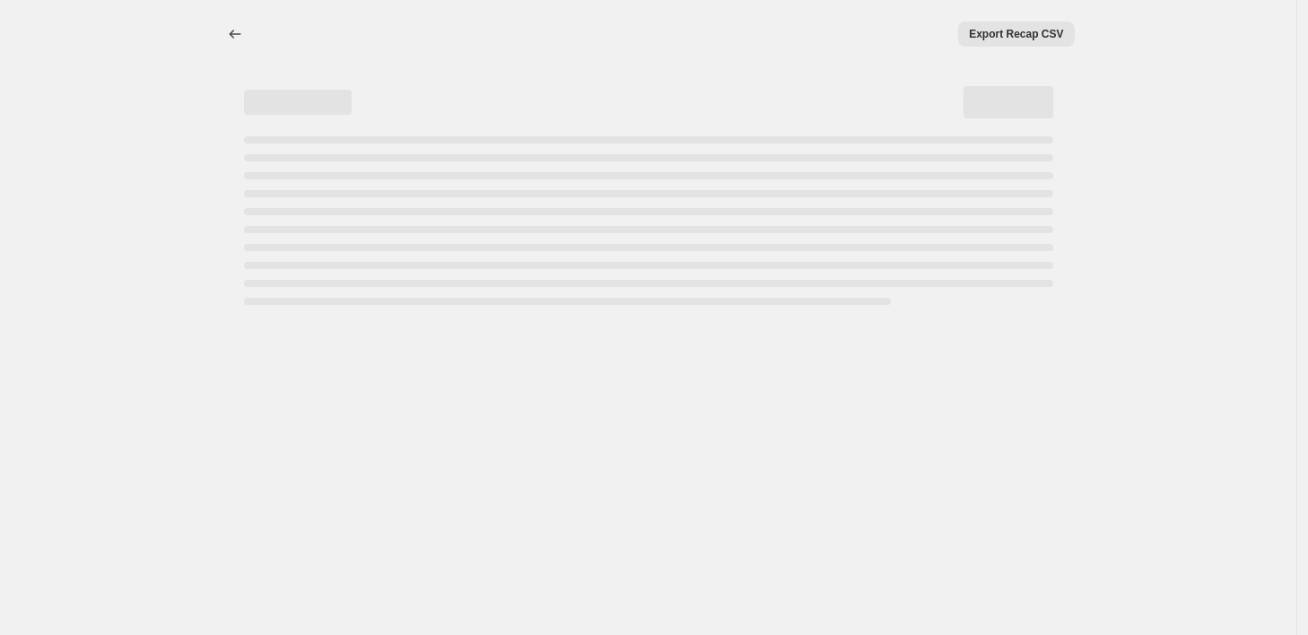
select select "percentage"
select select "collection"
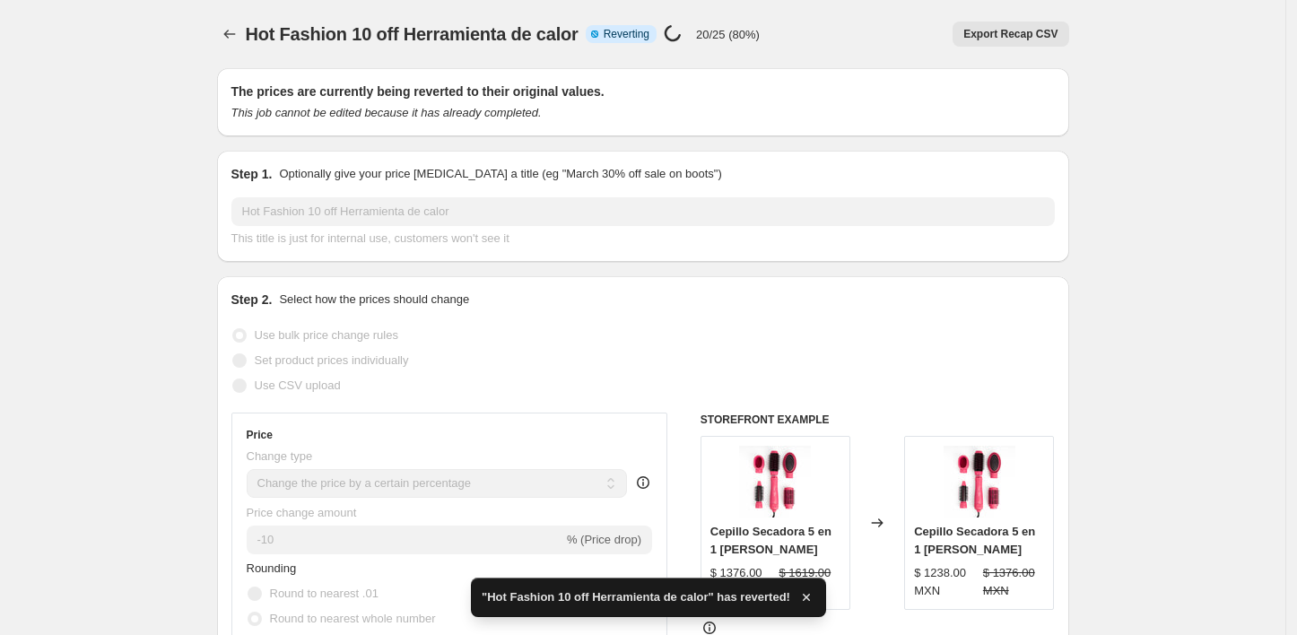
checkbox input "true"
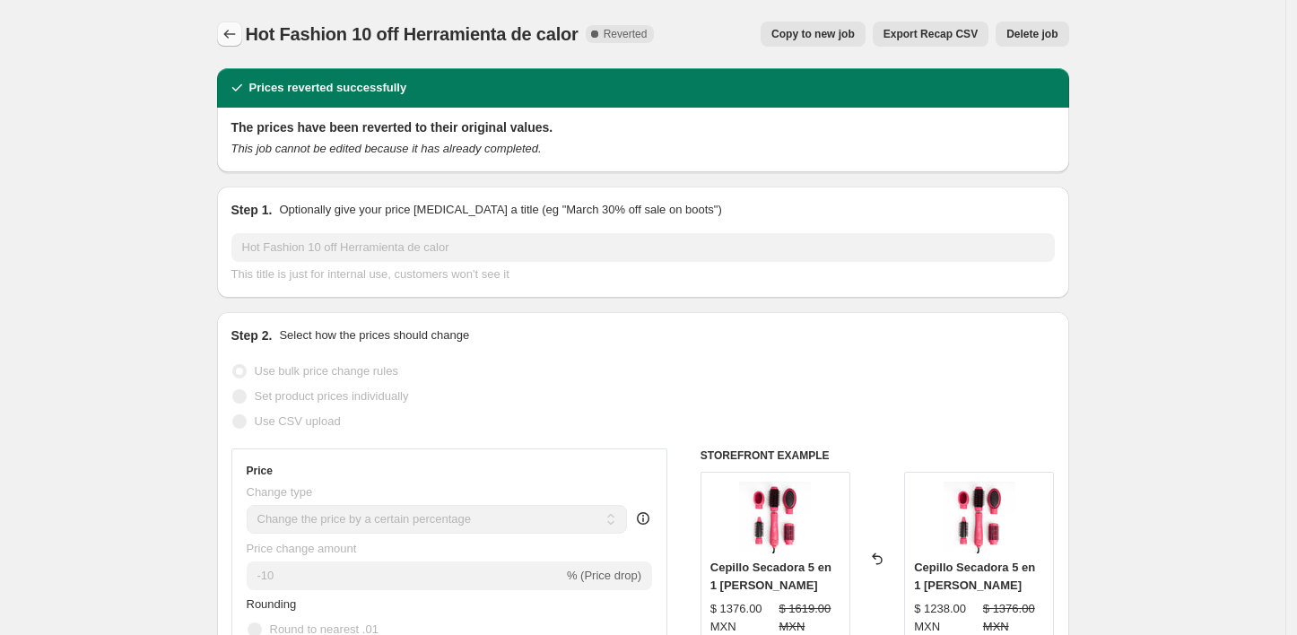
click at [234, 33] on icon "Price change jobs" at bounding box center [230, 34] width 18 height 18
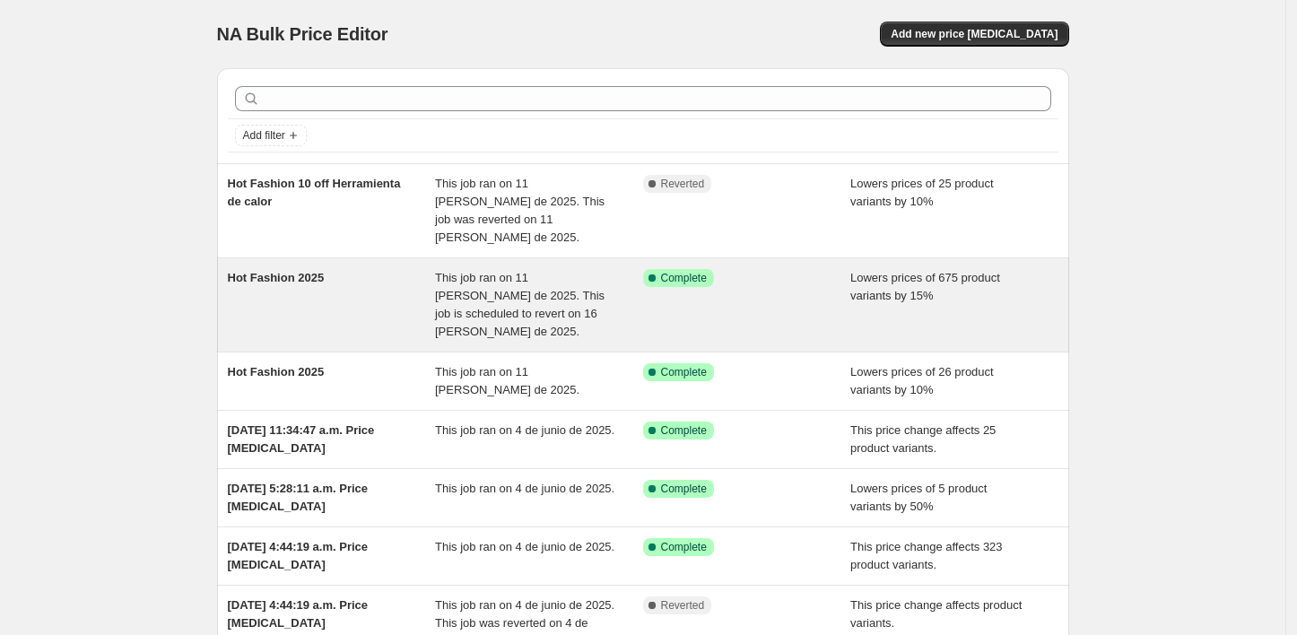
click at [354, 269] on div "Hot Fashion 2025" at bounding box center [332, 305] width 208 height 72
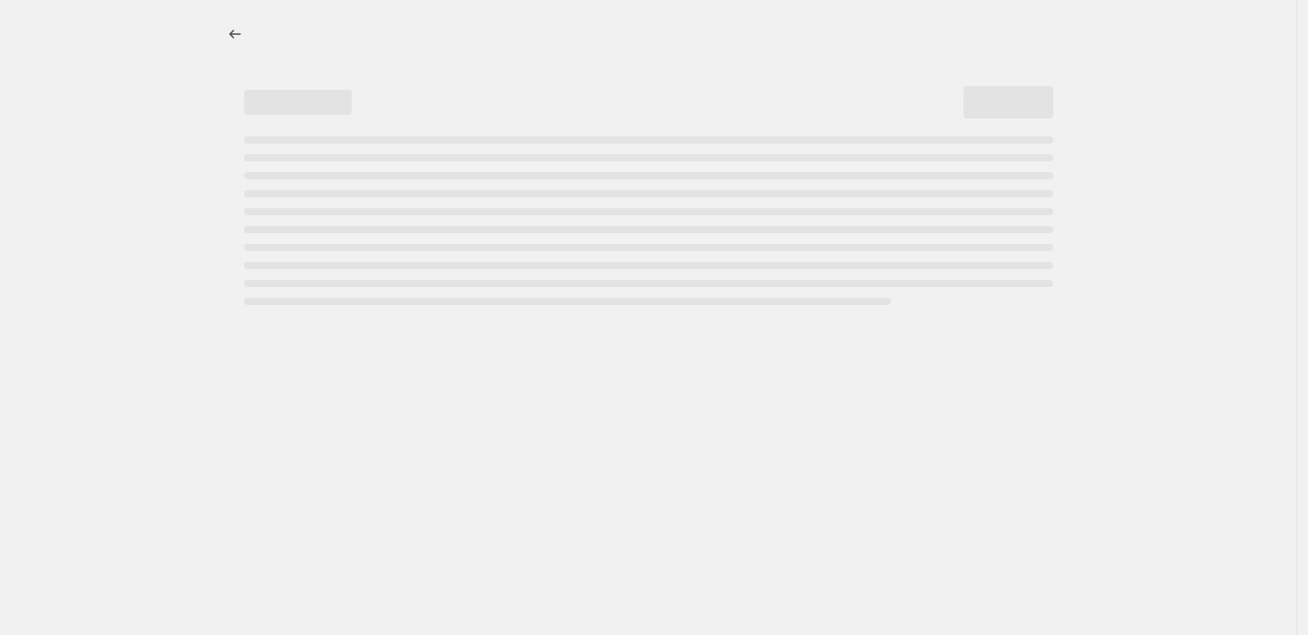
select select "percentage"
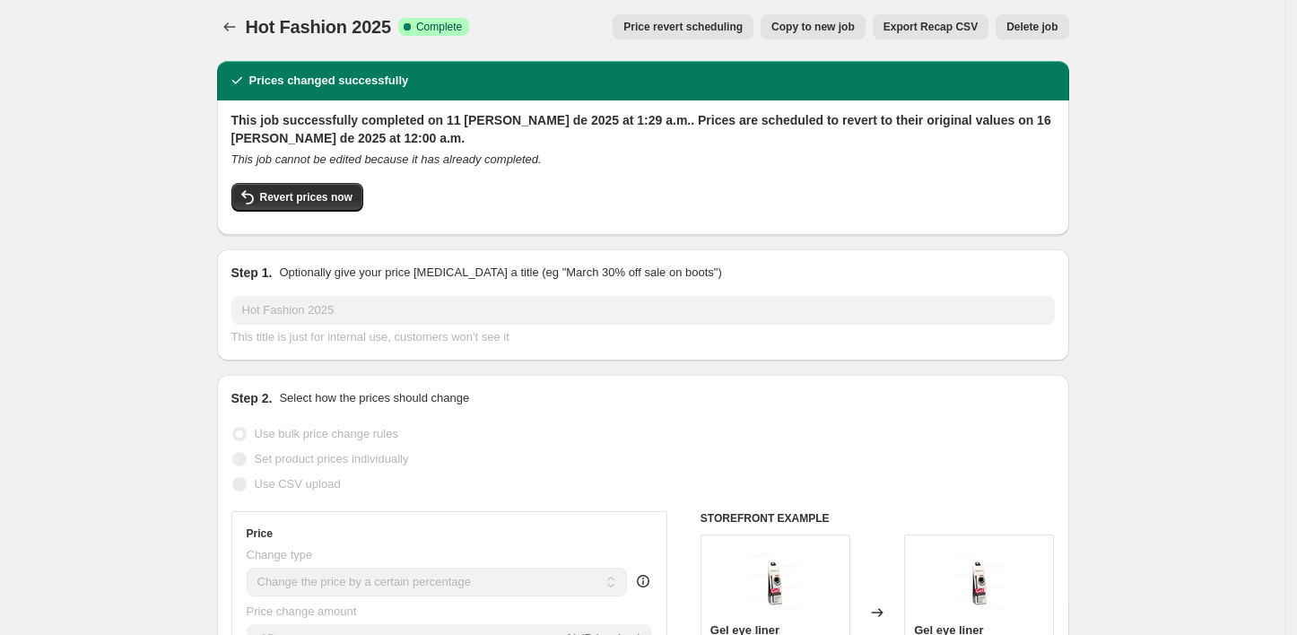
scroll to position [7, 0]
click at [321, 201] on span "Revert prices now" at bounding box center [306, 197] width 92 height 14
checkbox input "false"
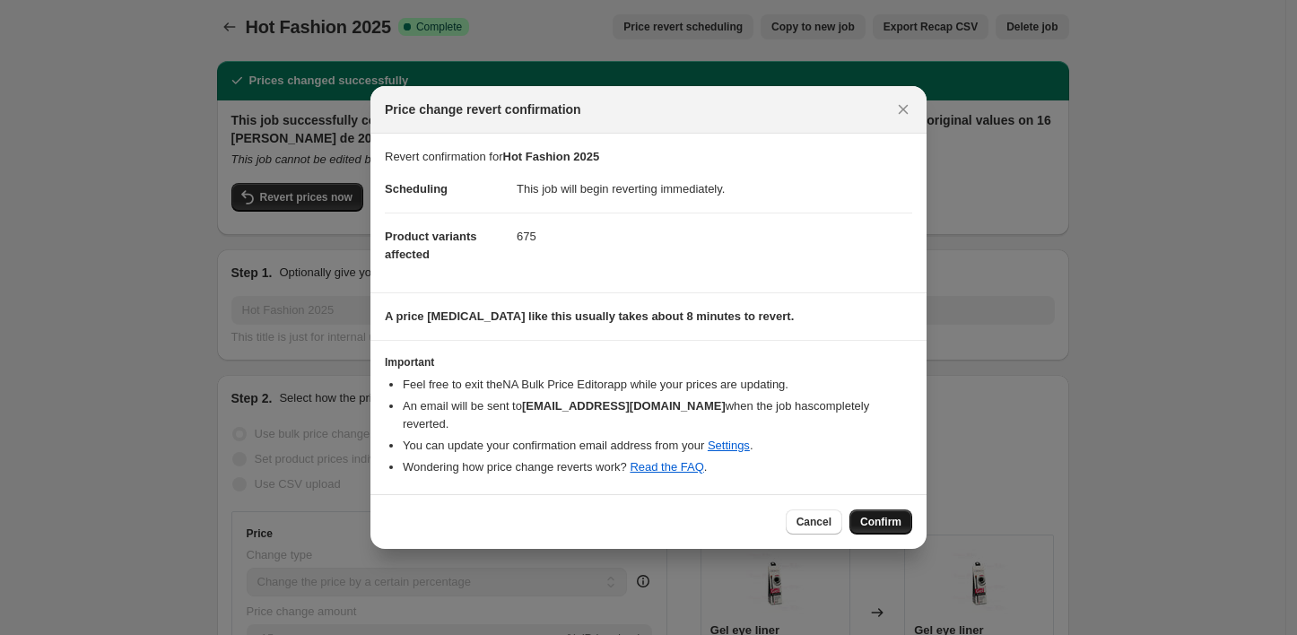
click at [879, 515] on span "Confirm" at bounding box center [880, 522] width 41 height 14
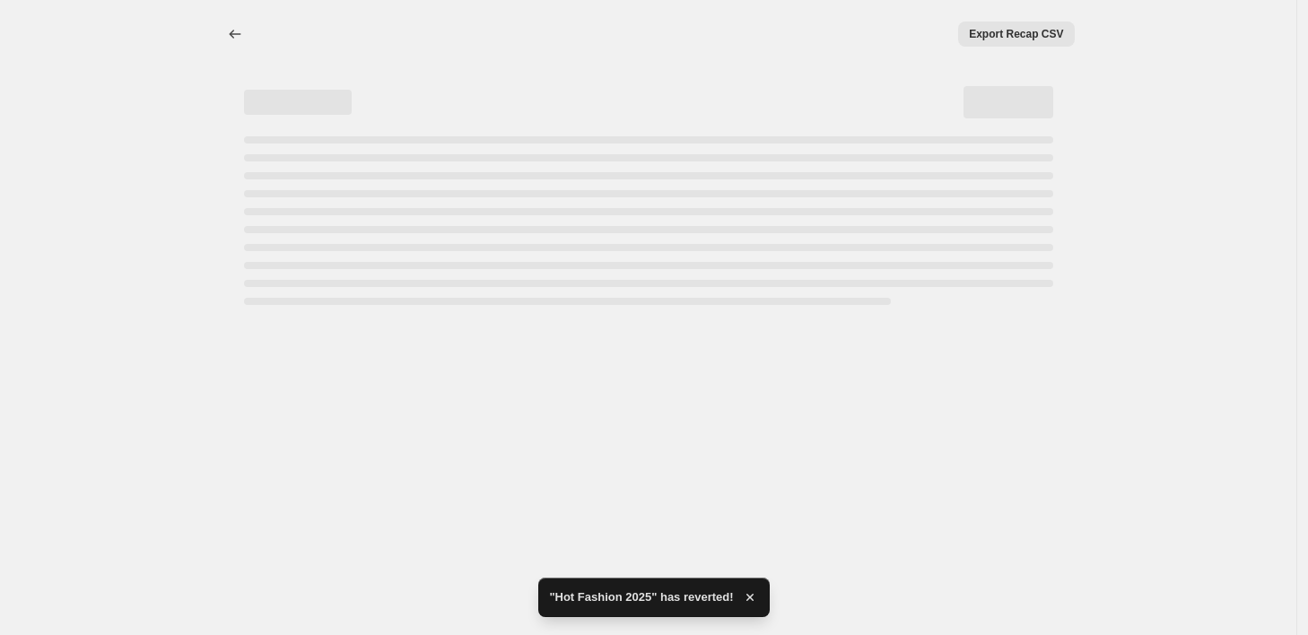
select select "percentage"
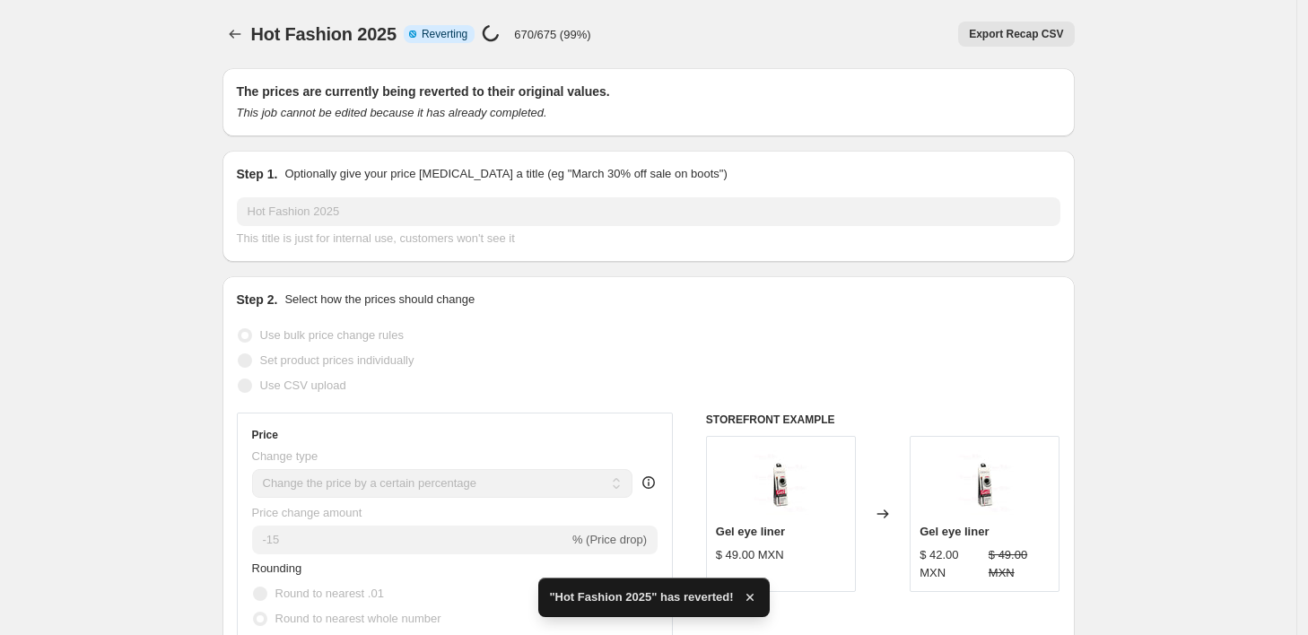
checkbox input "true"
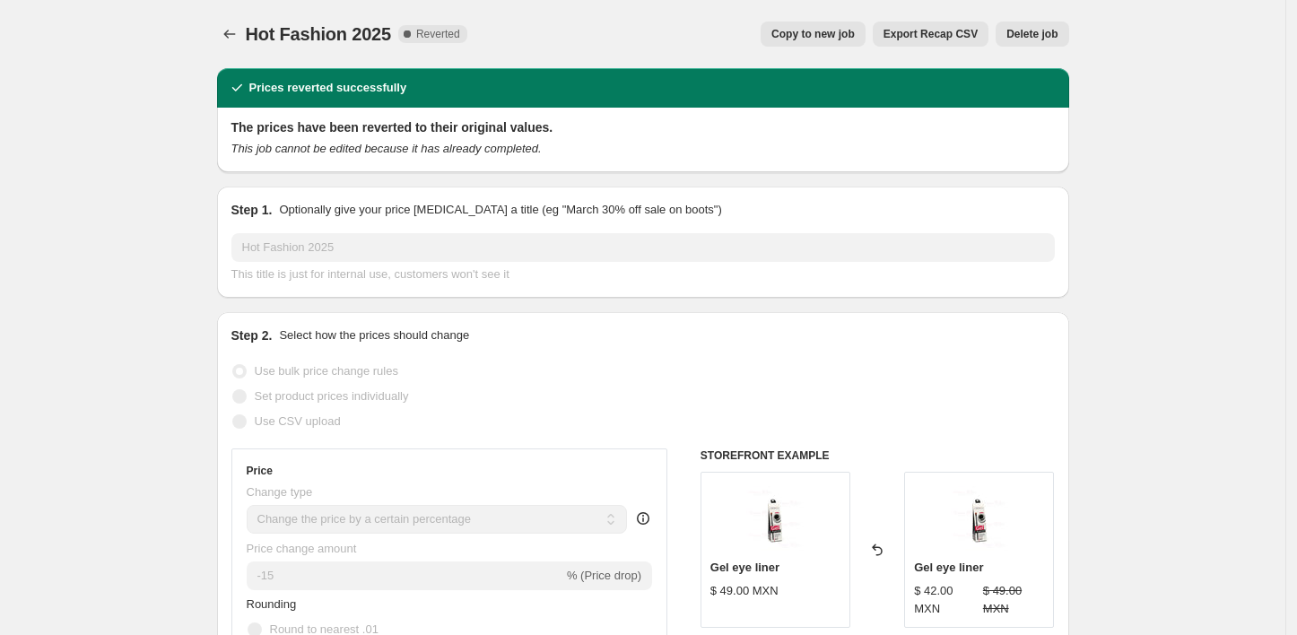
click at [833, 34] on span "Copy to new job" at bounding box center [813, 34] width 83 height 14
select select "percentage"
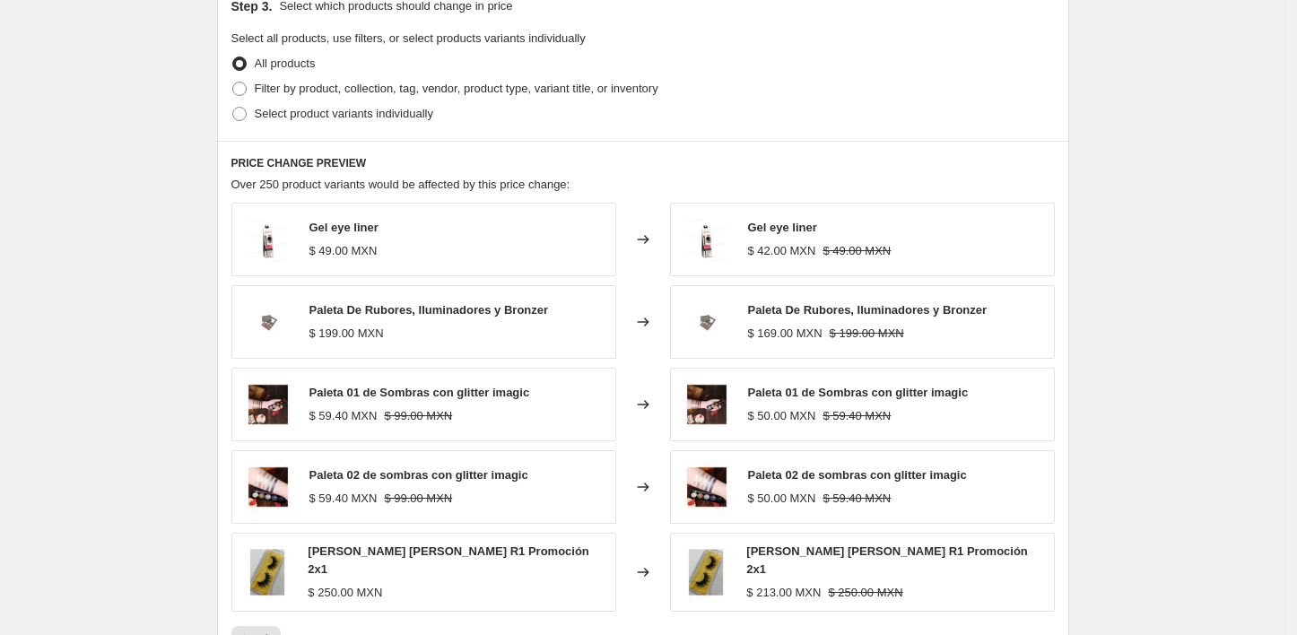
scroll to position [857, 0]
click at [247, 89] on span at bounding box center [239, 87] width 14 height 14
click at [233, 81] on input "Filter by product, collection, tag, vendor, product type, variant title, or inv…" at bounding box center [232, 80] width 1 height 1
radio input "true"
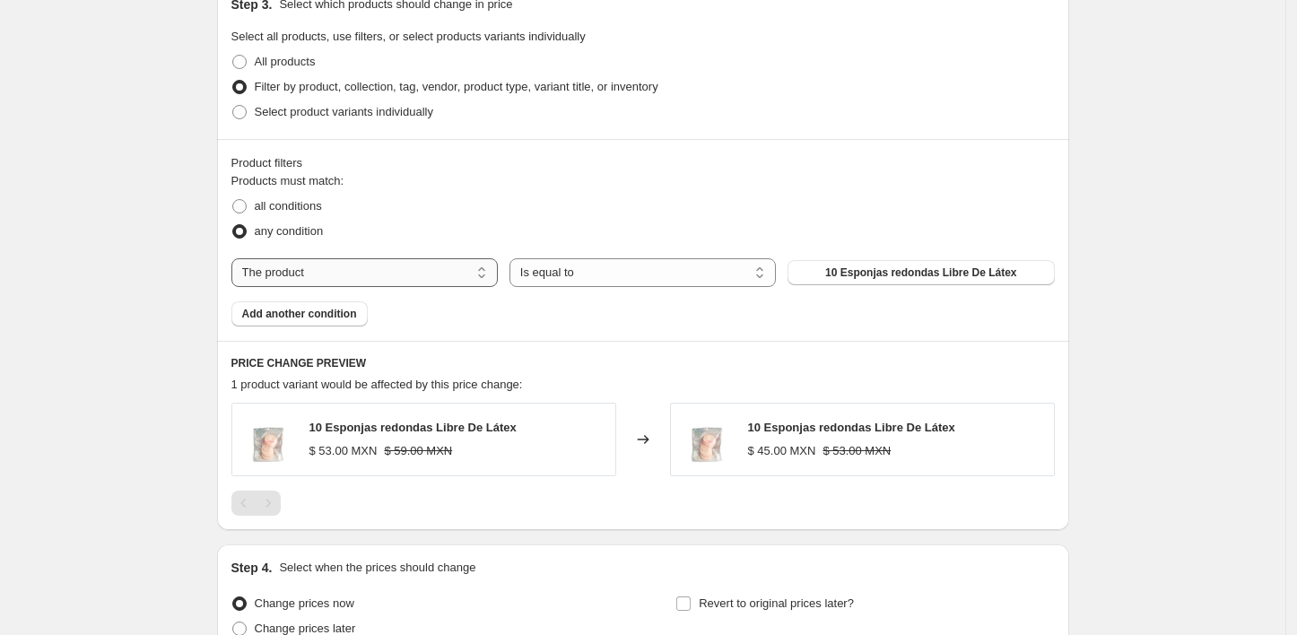
click at [423, 264] on select "The product The product's collection The product's tag The product's vendor The…" at bounding box center [364, 272] width 266 height 29
click at [242, 63] on span at bounding box center [239, 62] width 14 height 14
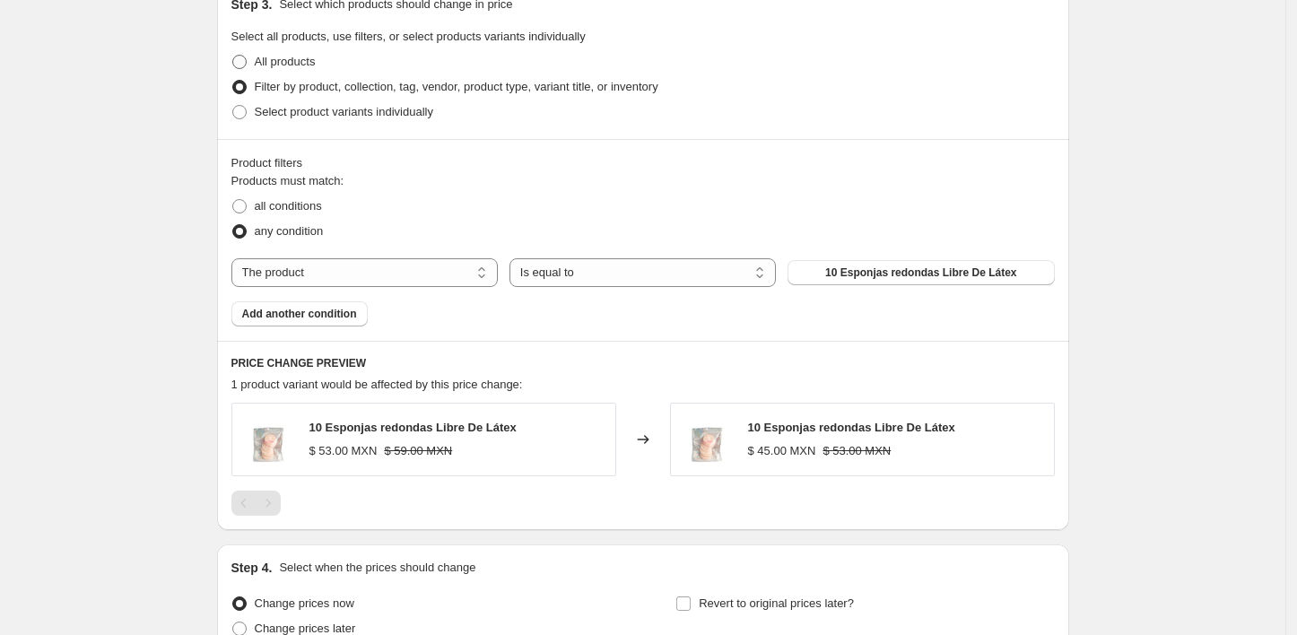
click at [233, 56] on input "All products" at bounding box center [232, 55] width 1 height 1
radio input "true"
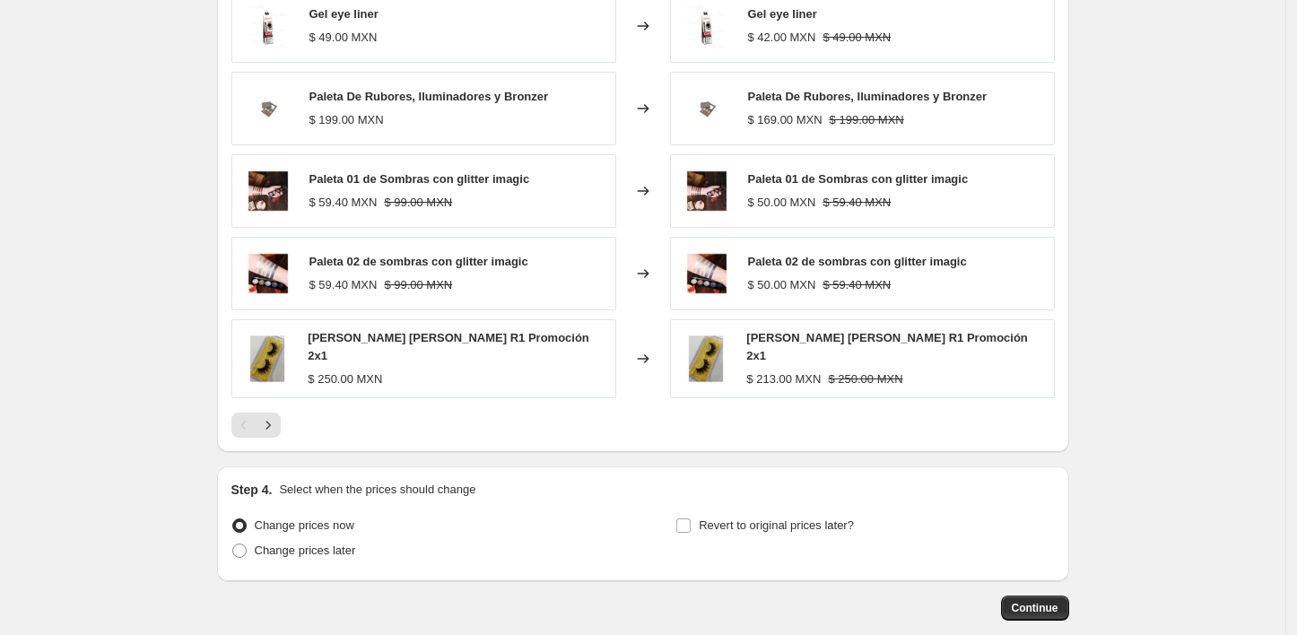
scroll to position [1157, 0]
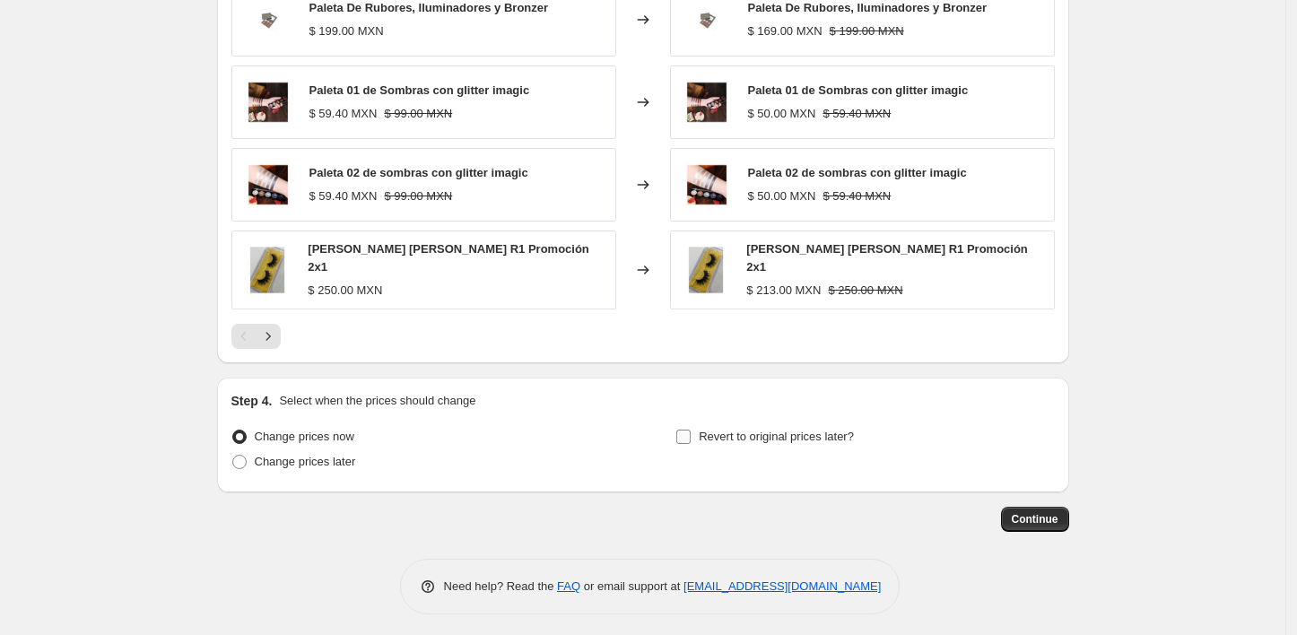
click at [692, 439] on span at bounding box center [684, 437] width 16 height 16
click at [691, 439] on input "Revert to original prices later?" at bounding box center [683, 437] width 14 height 14
checkbox input "true"
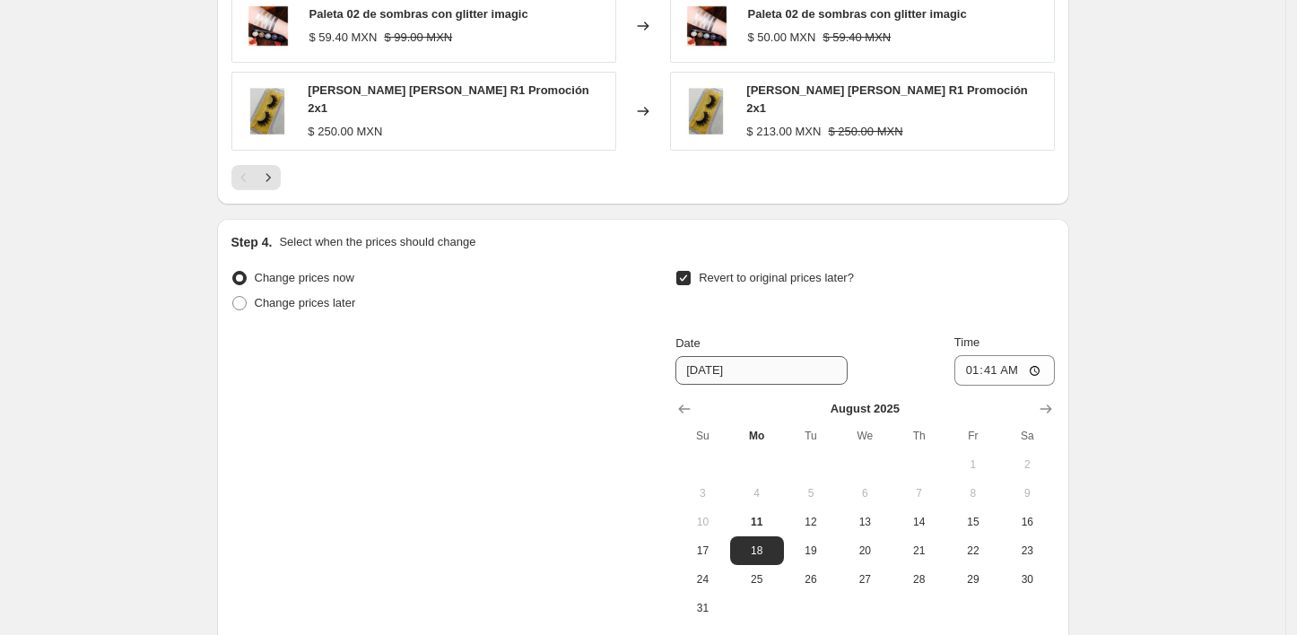
scroll to position [1321, 0]
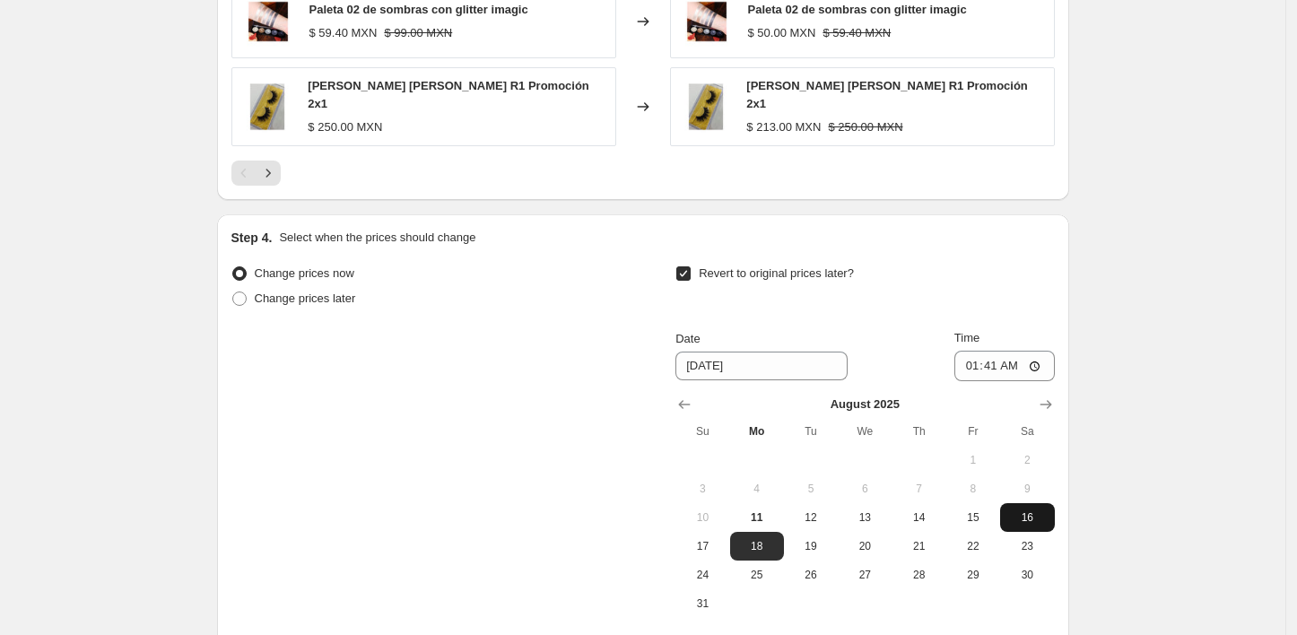
click at [1036, 514] on span "16" at bounding box center [1026, 517] width 39 height 14
type input "8/16/2025"
click at [962, 352] on input "01:41" at bounding box center [1005, 366] width 100 height 31
type input "00:00"
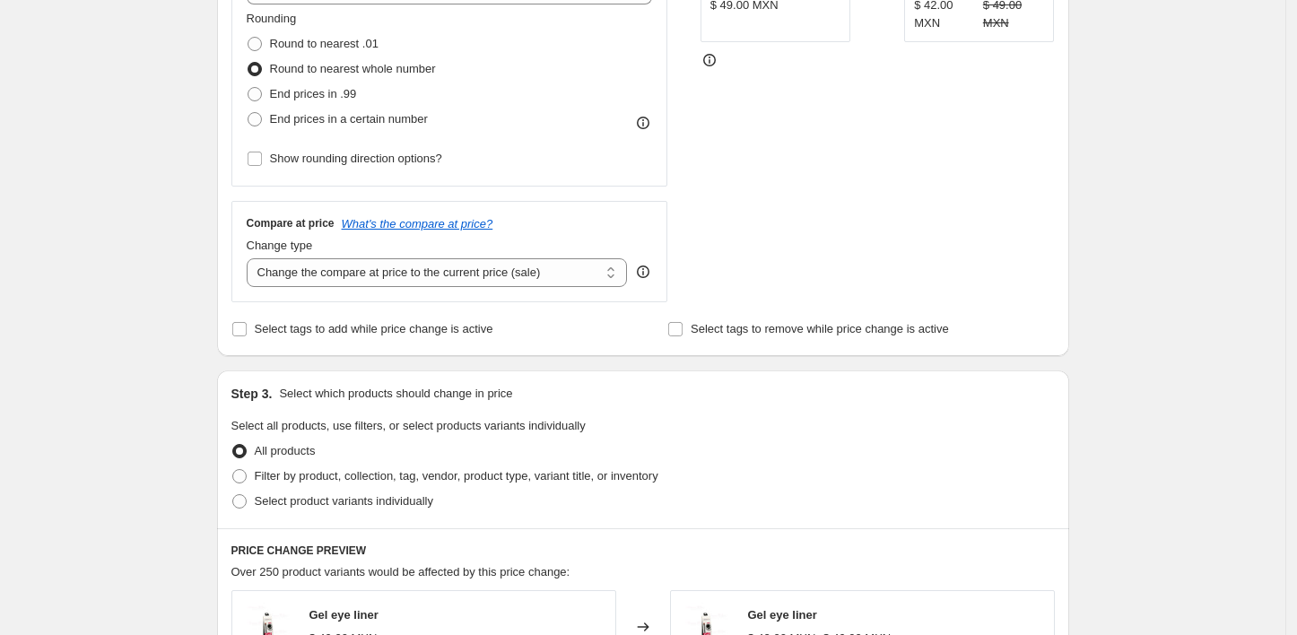
scroll to position [0, 0]
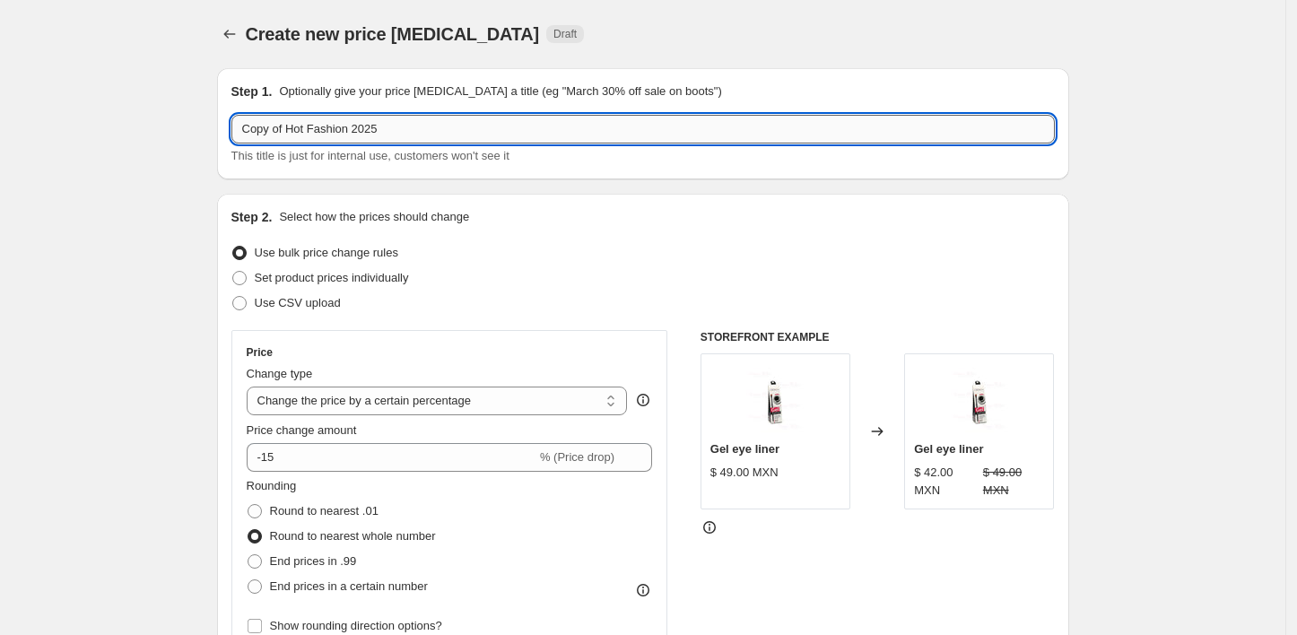
click at [537, 135] on input "Copy of Hot Fashion 2025" at bounding box center [643, 129] width 824 height 29
drag, startPoint x: 294, startPoint y: 133, endPoint x: 182, endPoint y: 133, distance: 112.1
type input "Hot Fashion 2025 15 off"
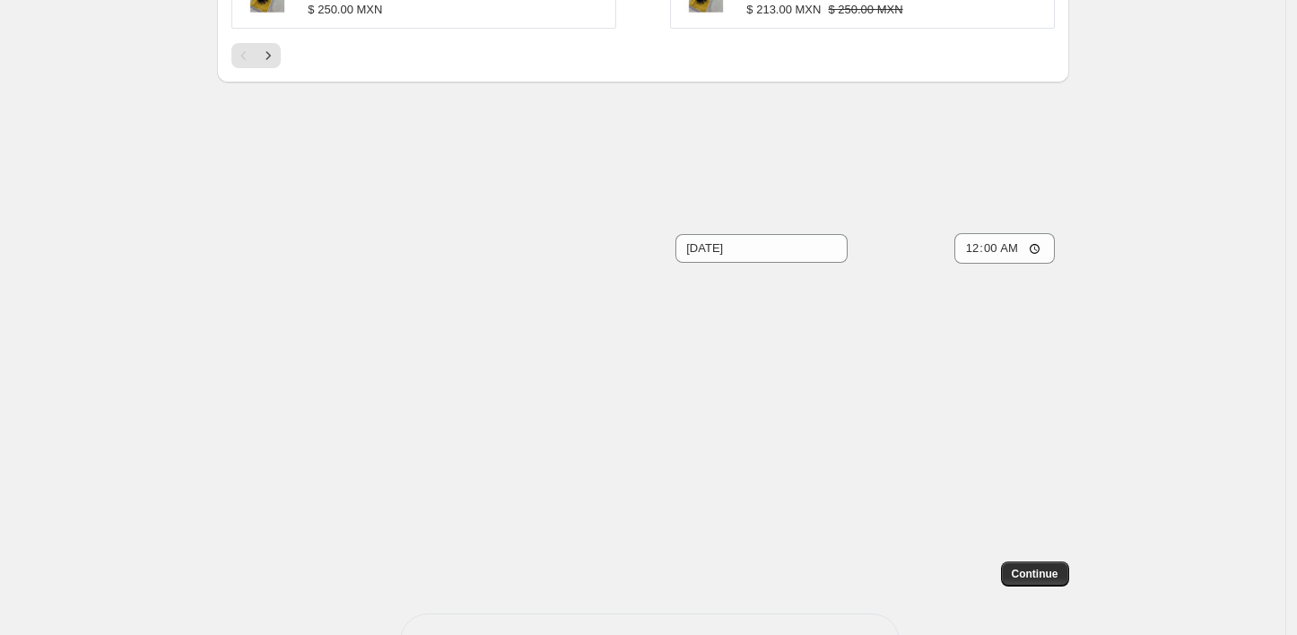
scroll to position [1493, 0]
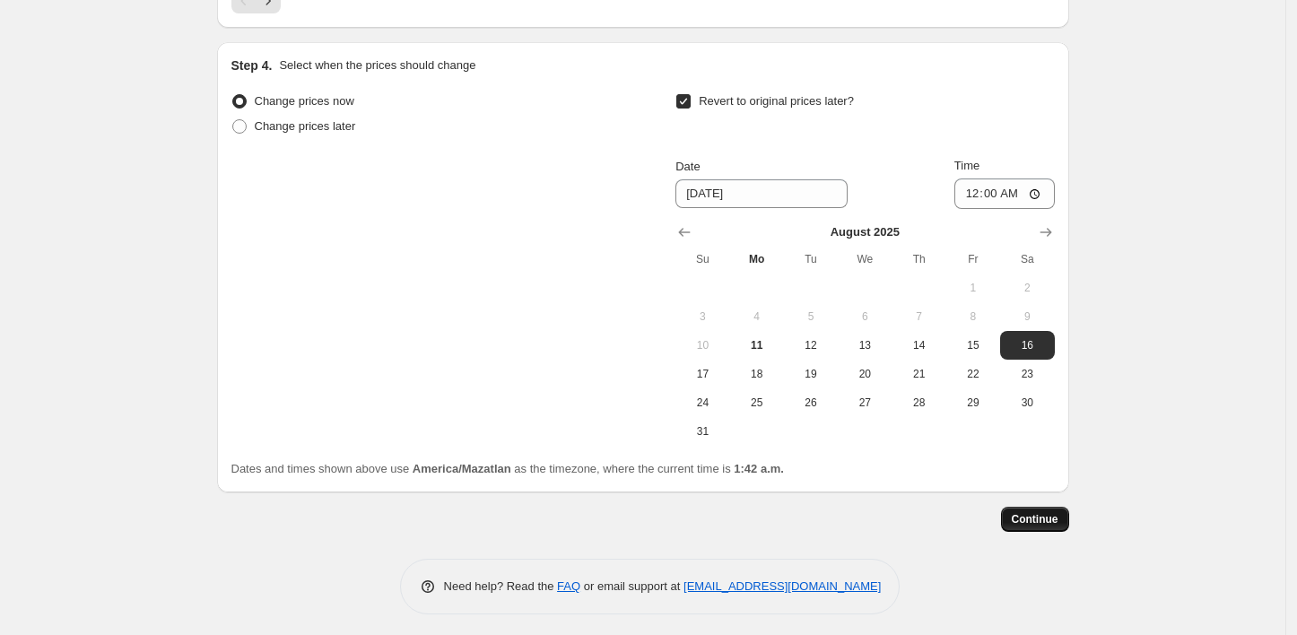
click at [1039, 512] on span "Continue" at bounding box center [1035, 519] width 47 height 14
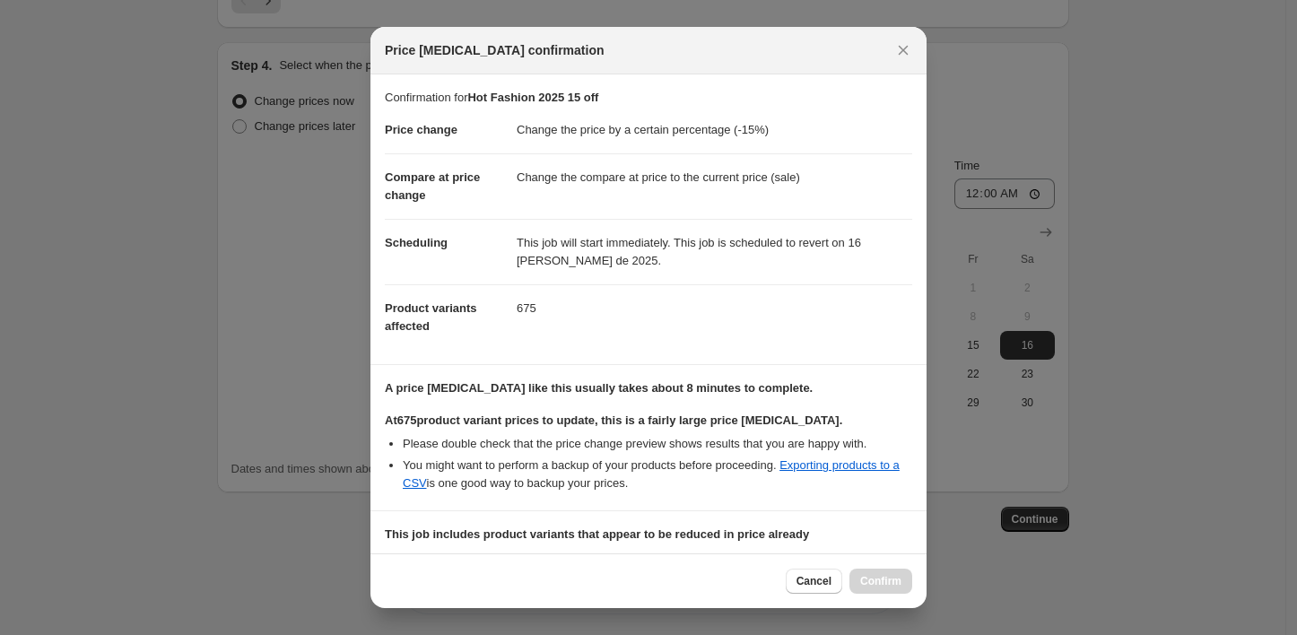
scroll to position [235, 0]
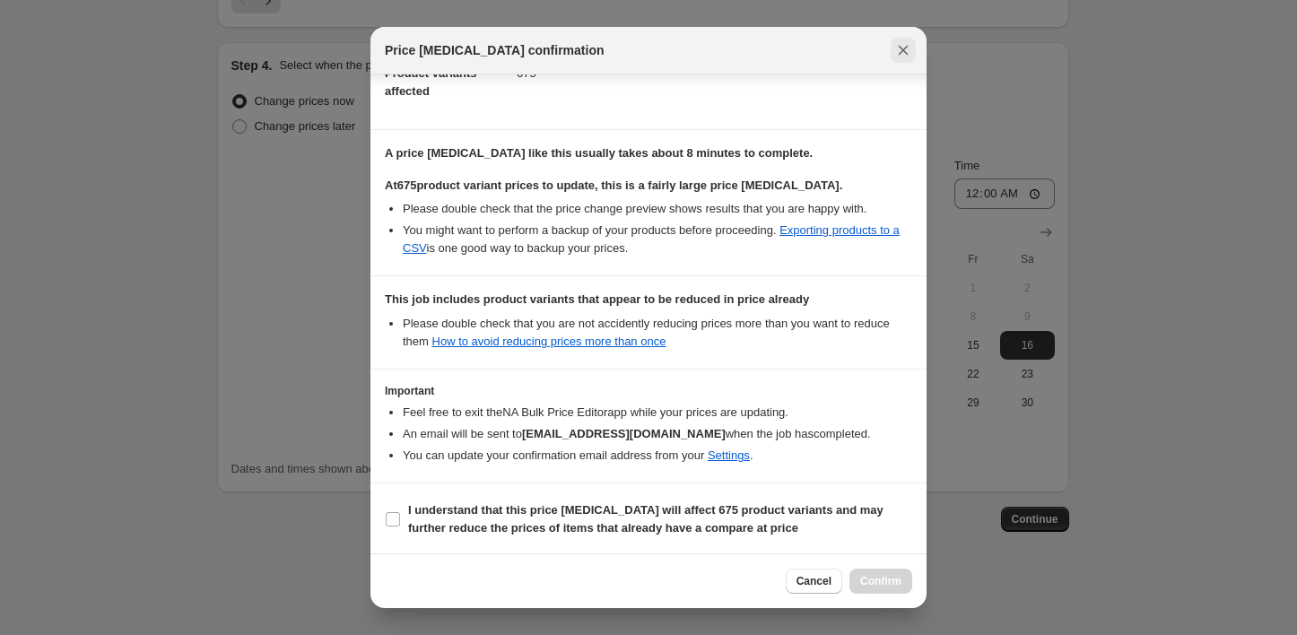
click at [911, 48] on icon "Close" at bounding box center [903, 50] width 18 height 18
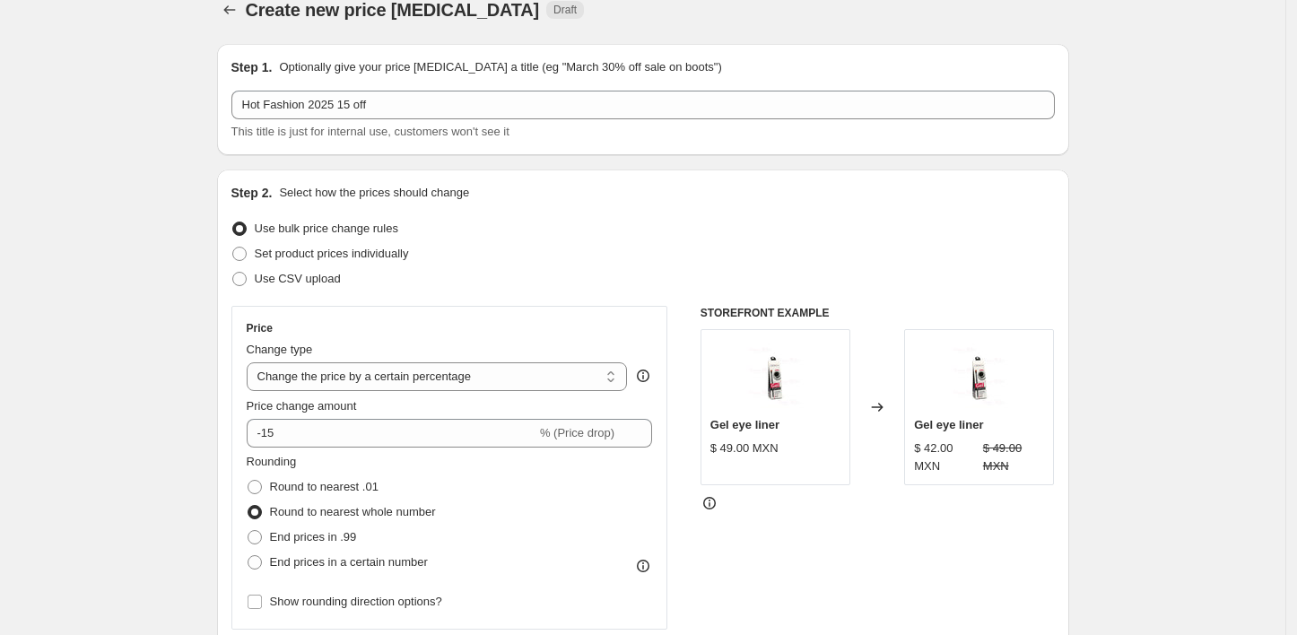
scroll to position [0, 0]
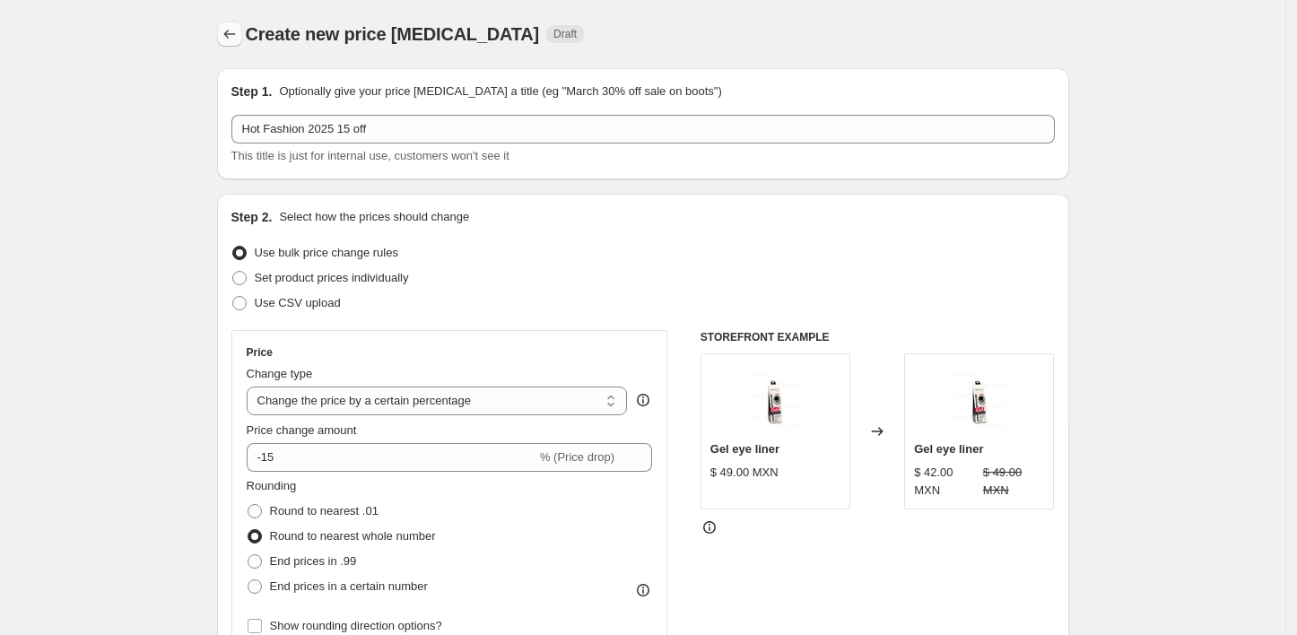
click at [235, 29] on icon "Price change jobs" at bounding box center [230, 34] width 18 height 18
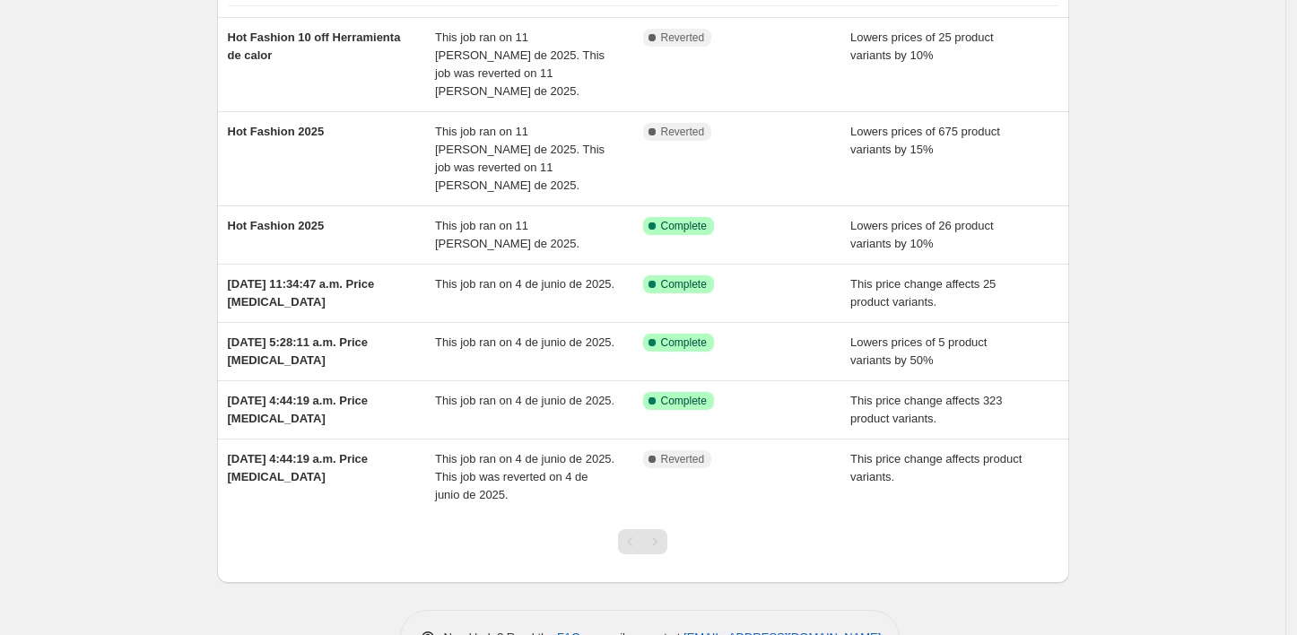
scroll to position [166, 0]
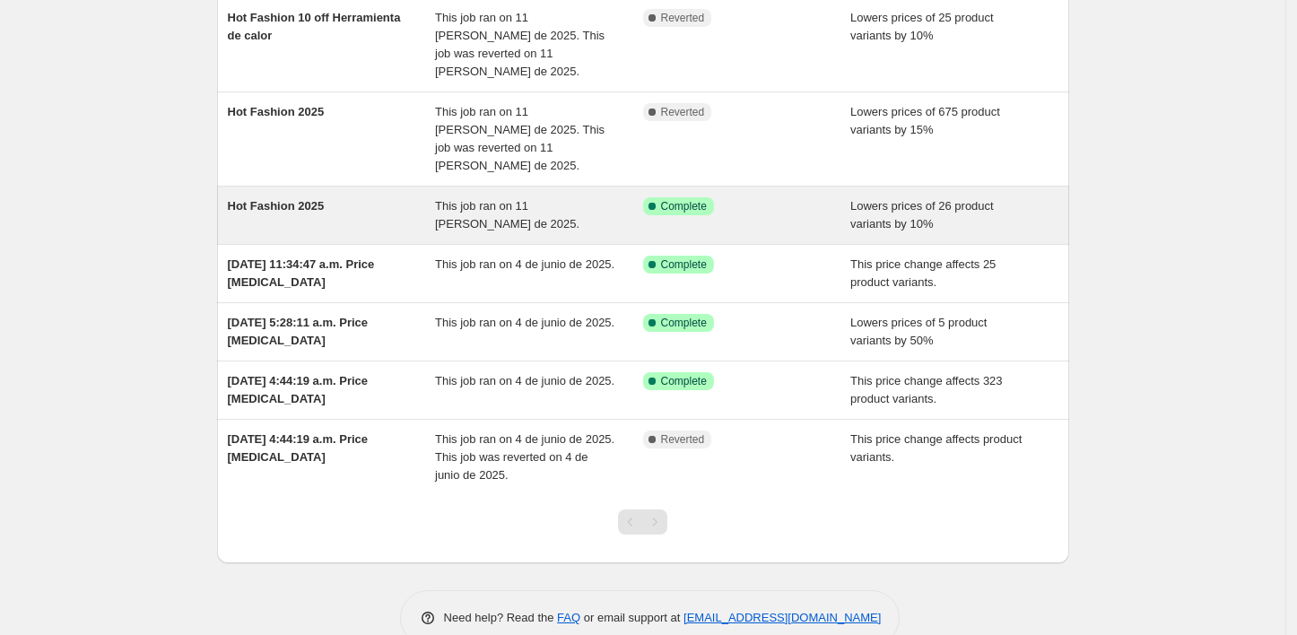
click at [500, 199] on span "This job ran on 11 de agosto de 2025." at bounding box center [507, 214] width 144 height 31
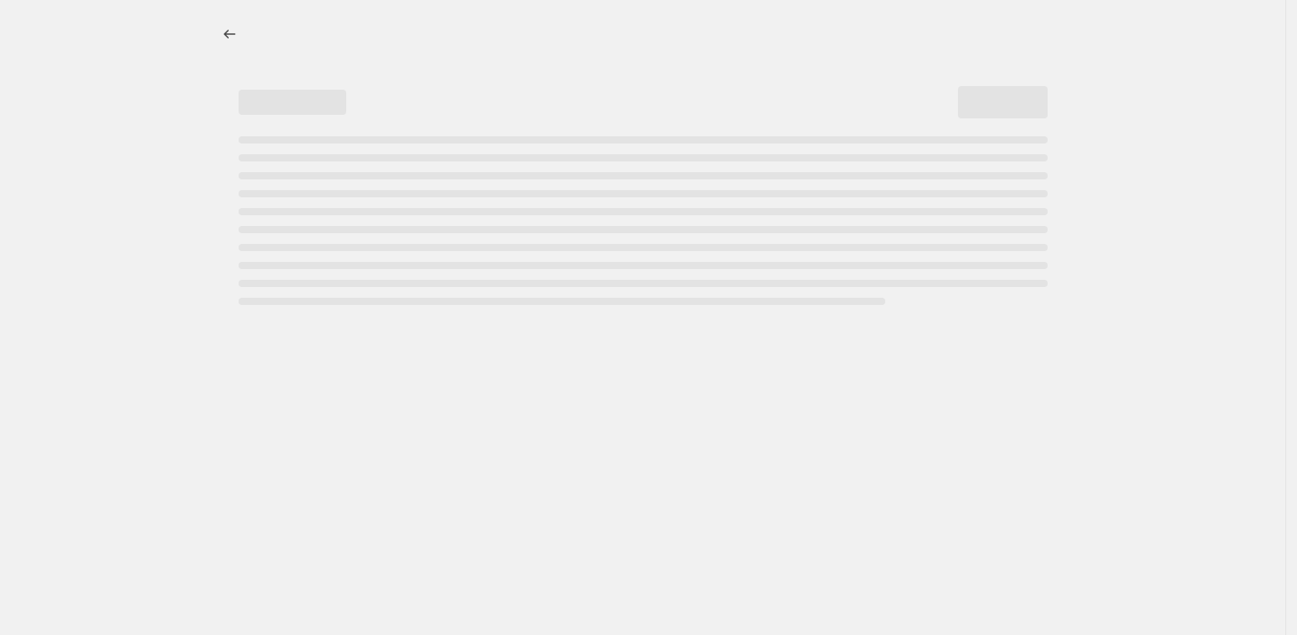
select select "percentage"
select select "collection"
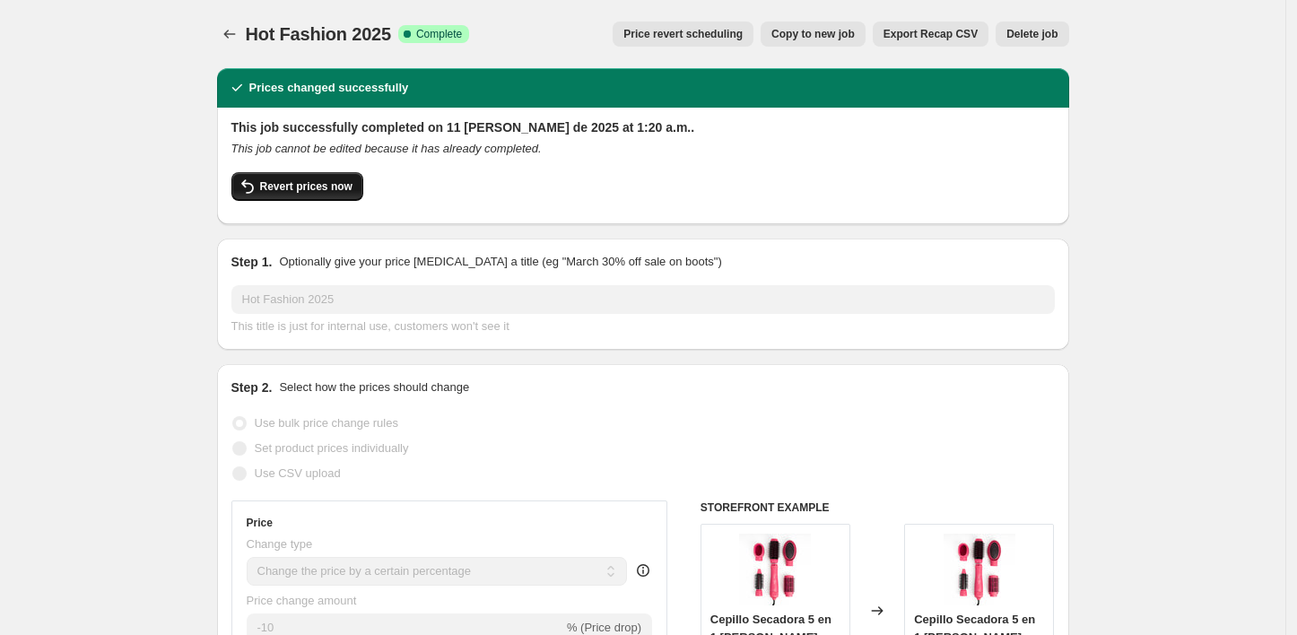
click at [317, 183] on span "Revert prices now" at bounding box center [306, 186] width 92 height 14
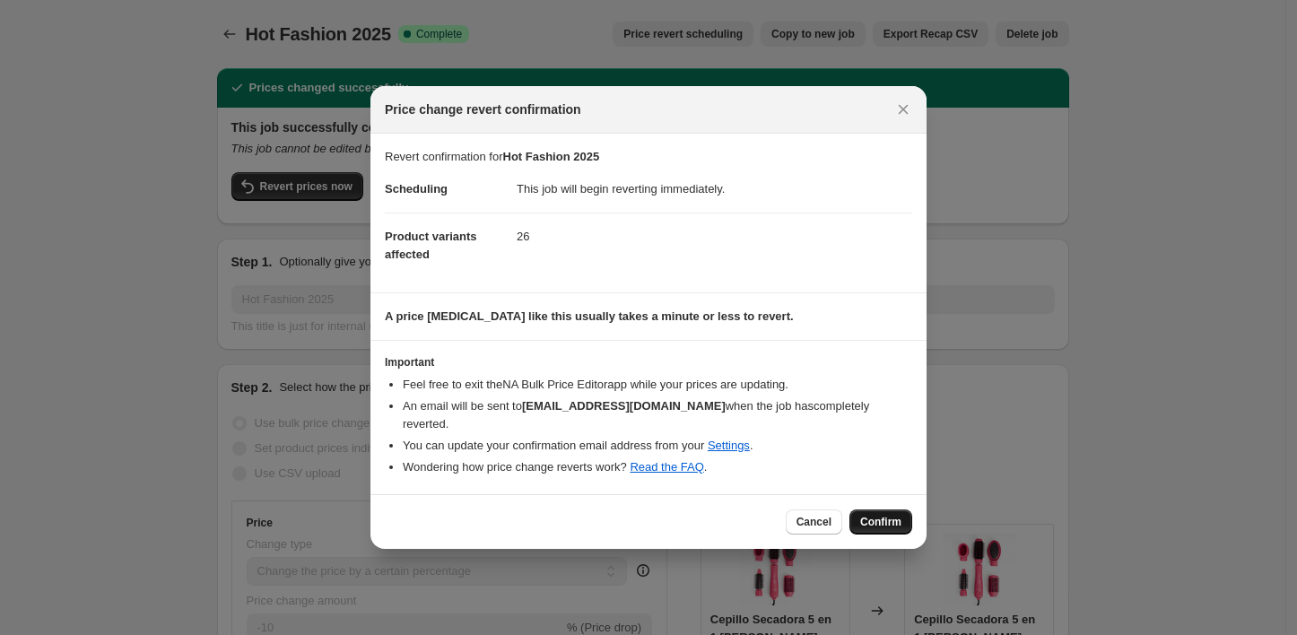
click at [878, 518] on span "Confirm" at bounding box center [880, 522] width 41 height 14
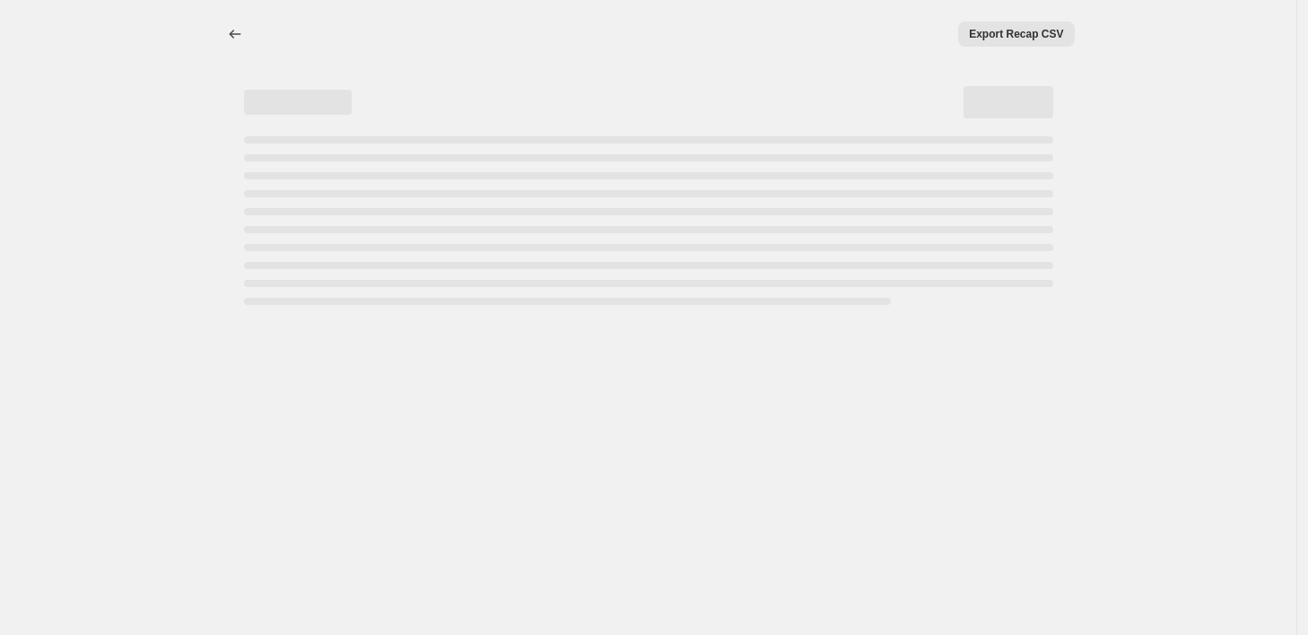
select select "percentage"
select select "collection"
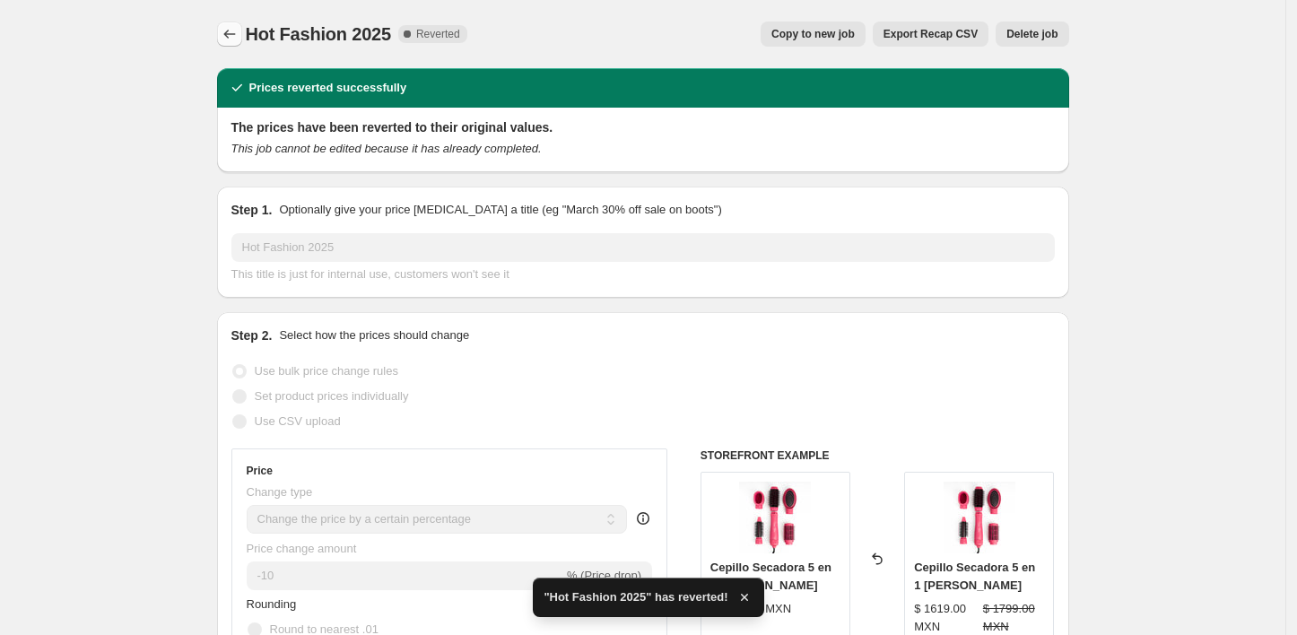
click at [229, 35] on icon "Price change jobs" at bounding box center [230, 34] width 18 height 18
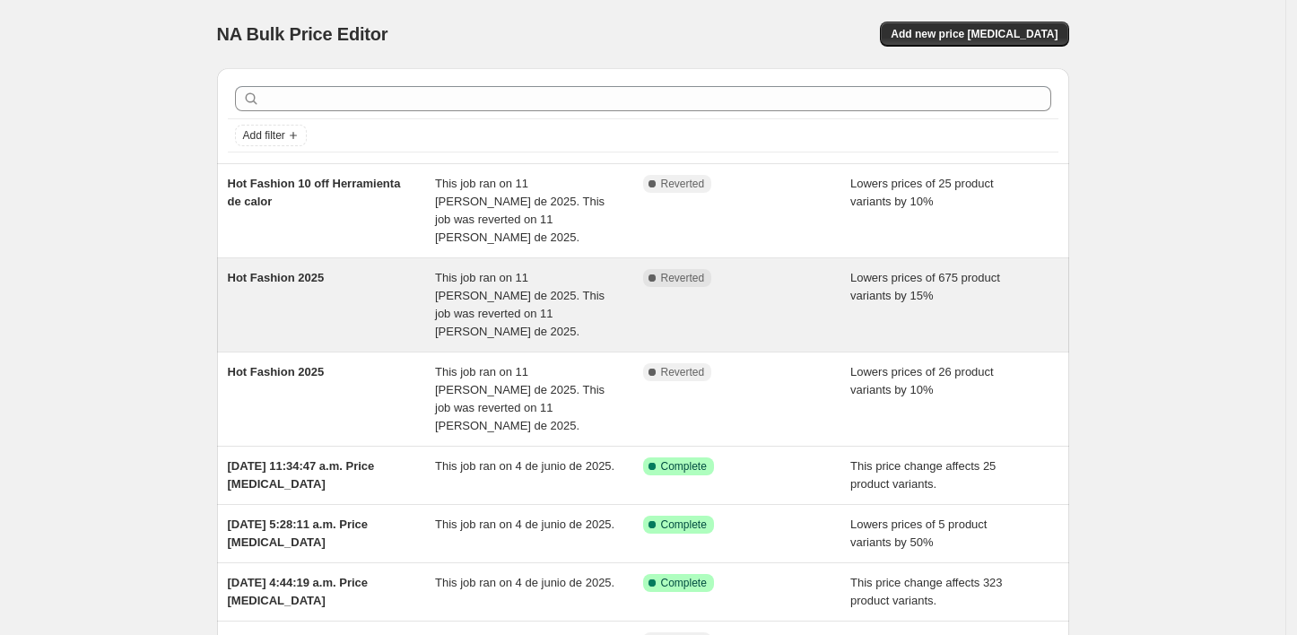
click at [359, 277] on div "Hot Fashion 2025" at bounding box center [332, 305] width 208 height 72
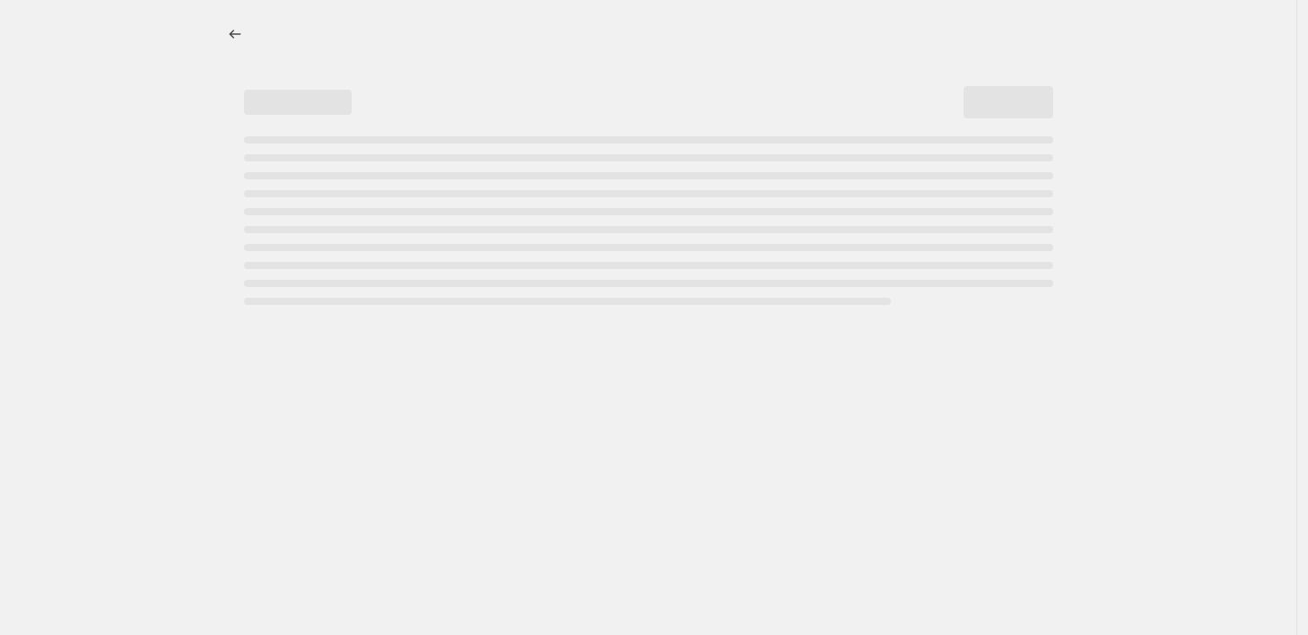
select select "percentage"
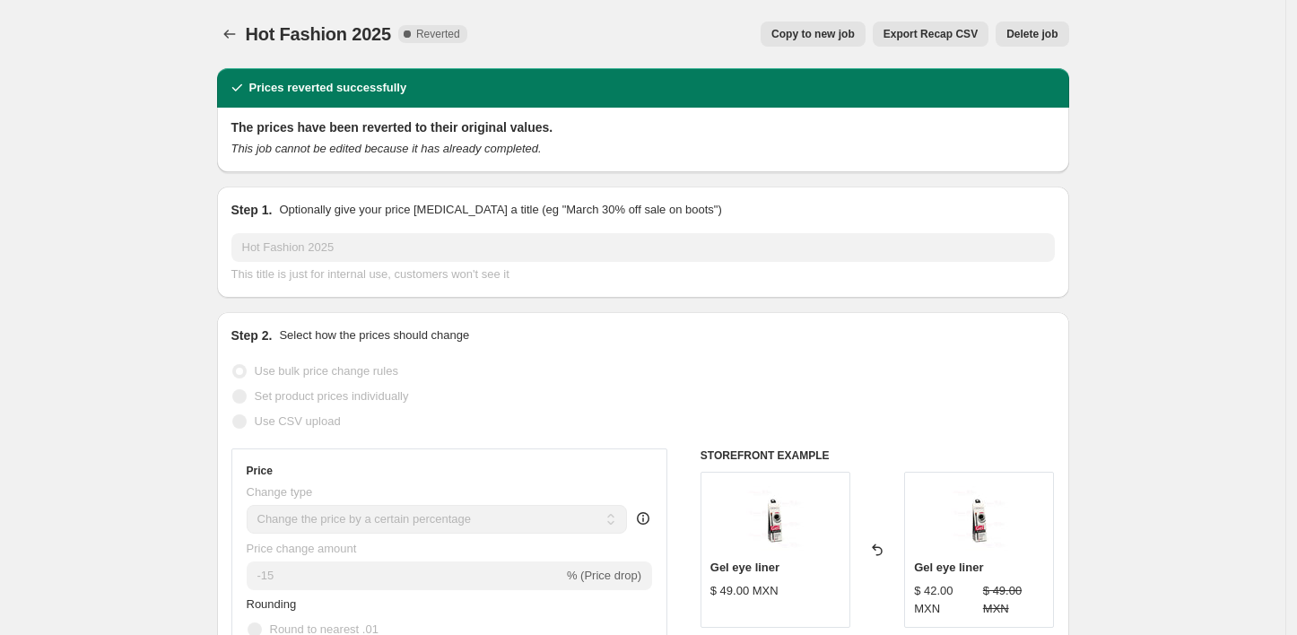
click at [811, 37] on span "Copy to new job" at bounding box center [813, 34] width 83 height 14
select select "percentage"
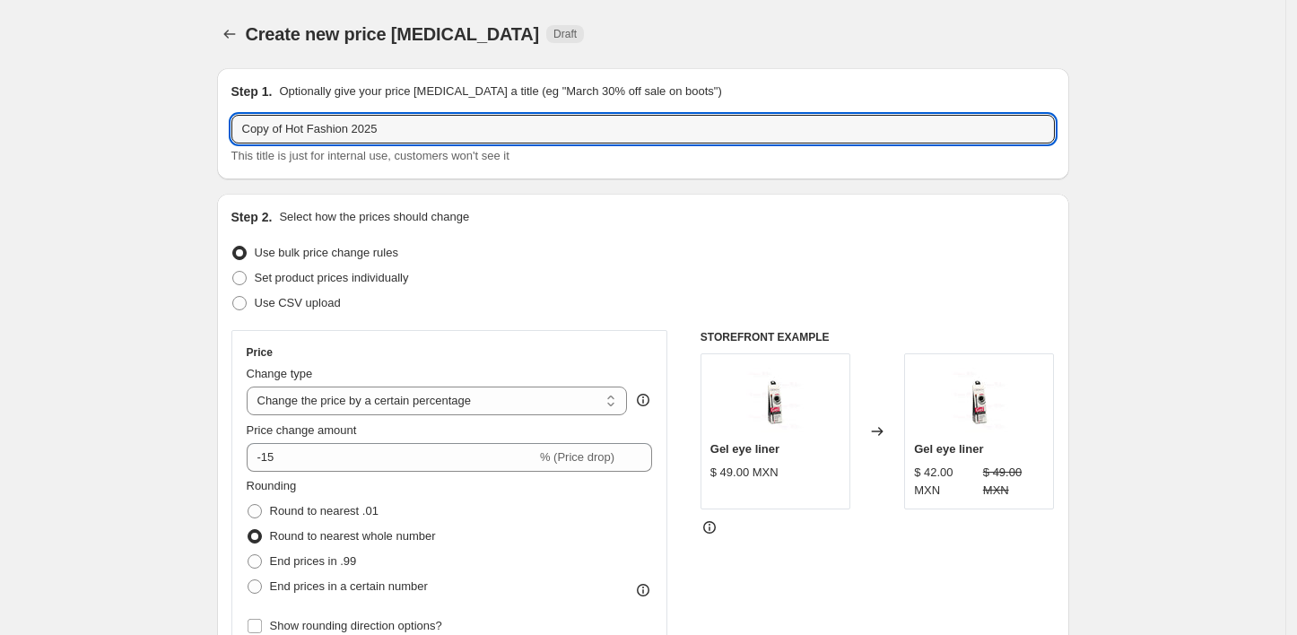
drag, startPoint x: 288, startPoint y: 128, endPoint x: 144, endPoint y: 132, distance: 144.5
click at [359, 132] on input "Hot Fashion 2025" at bounding box center [643, 129] width 824 height 29
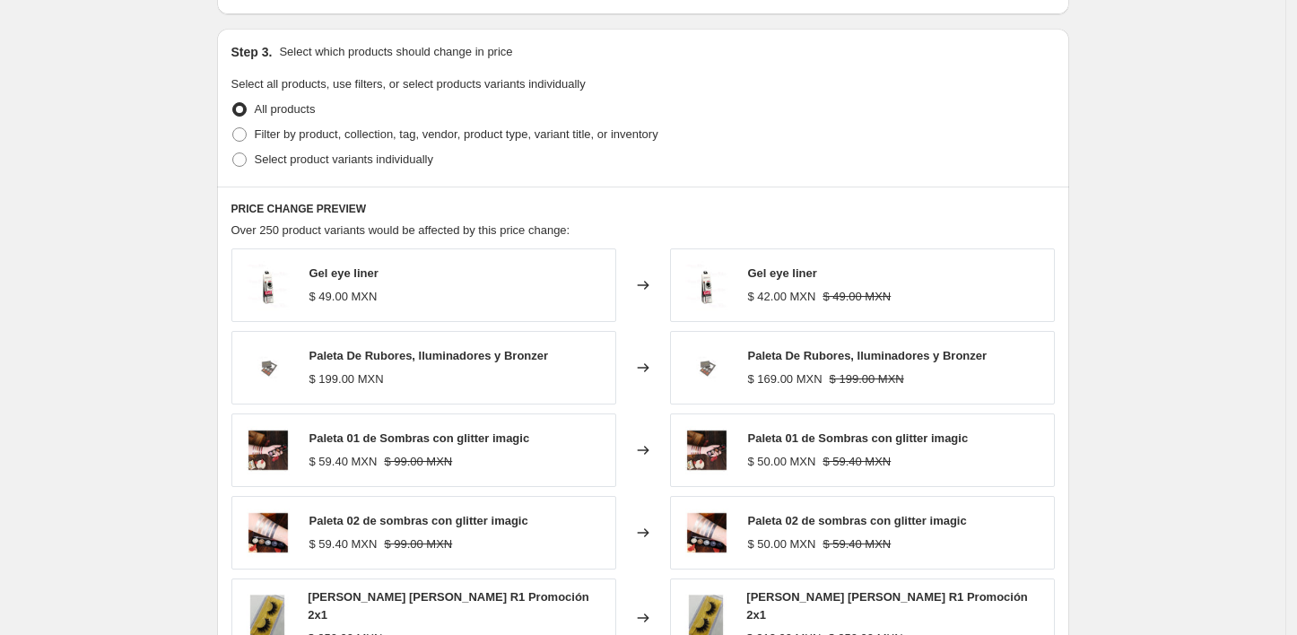
scroll to position [1157, 0]
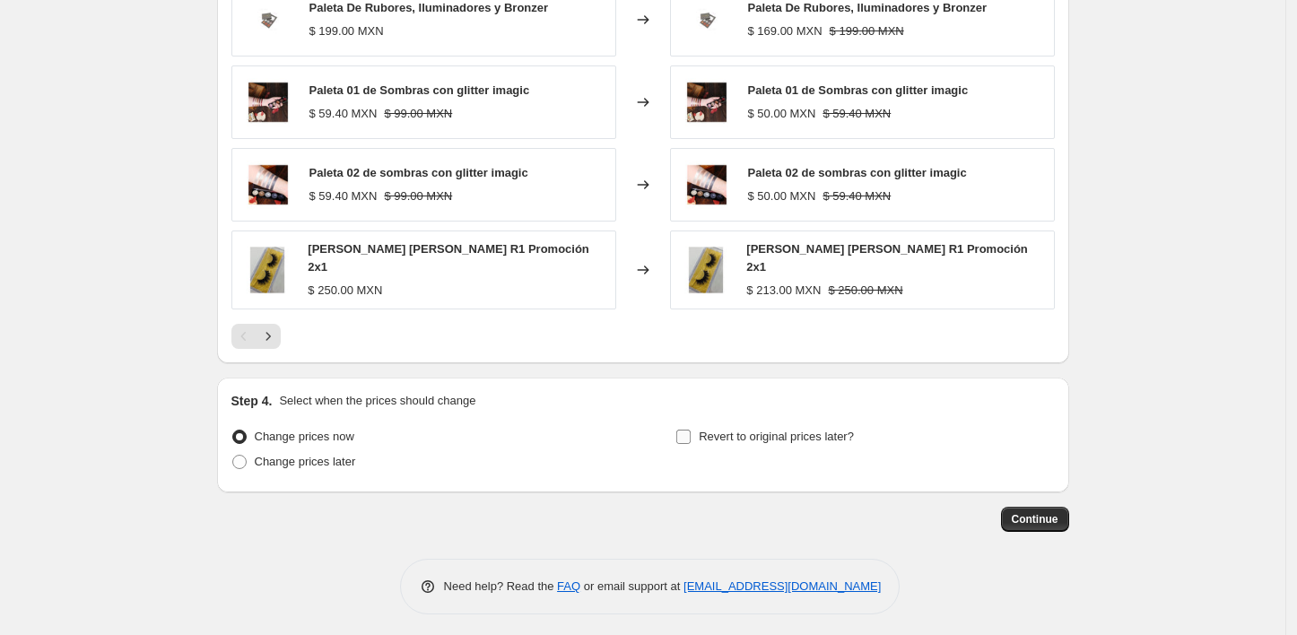
type input "Hot Fashion 2025 15 off"
click at [691, 430] on input "Revert to original prices later?" at bounding box center [683, 437] width 14 height 14
checkbox input "true"
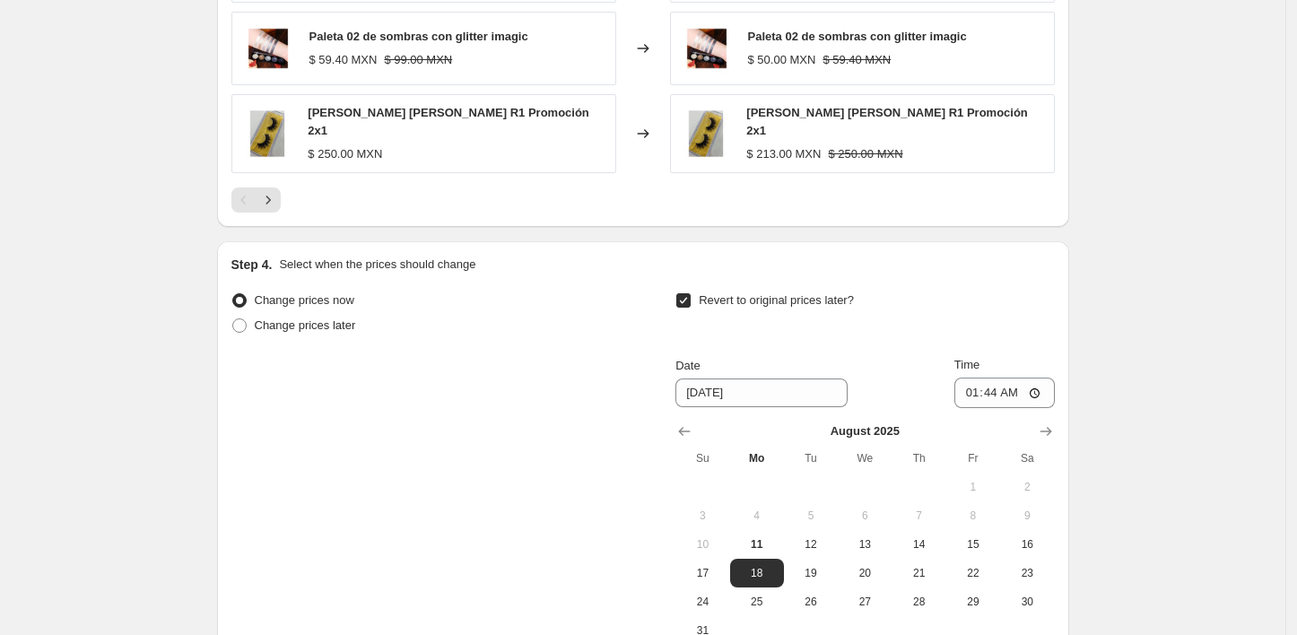
scroll to position [1304, 0]
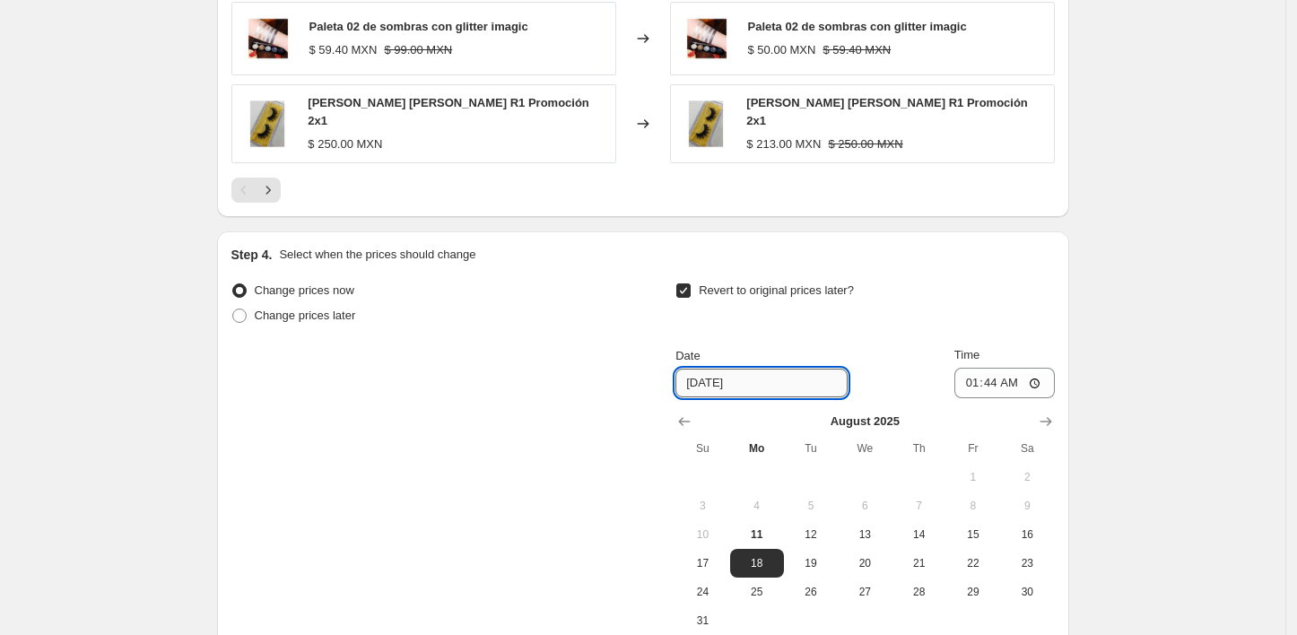
click at [746, 369] on input "8/18/2025" at bounding box center [762, 383] width 172 height 29
click at [711, 375] on input "8/18/2025" at bounding box center [762, 383] width 172 height 29
click at [1026, 528] on span "16" at bounding box center [1026, 535] width 39 height 14
type input "8/16/2025"
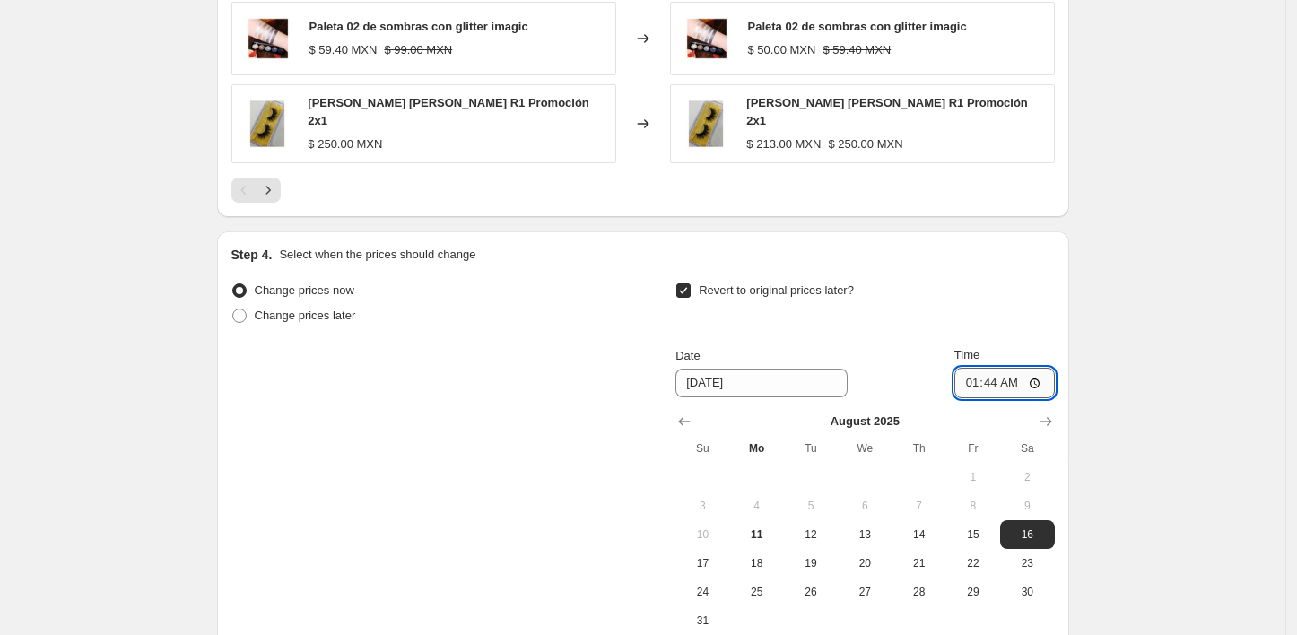
click at [965, 368] on input "01:44" at bounding box center [1005, 383] width 100 height 31
type input "00:00"
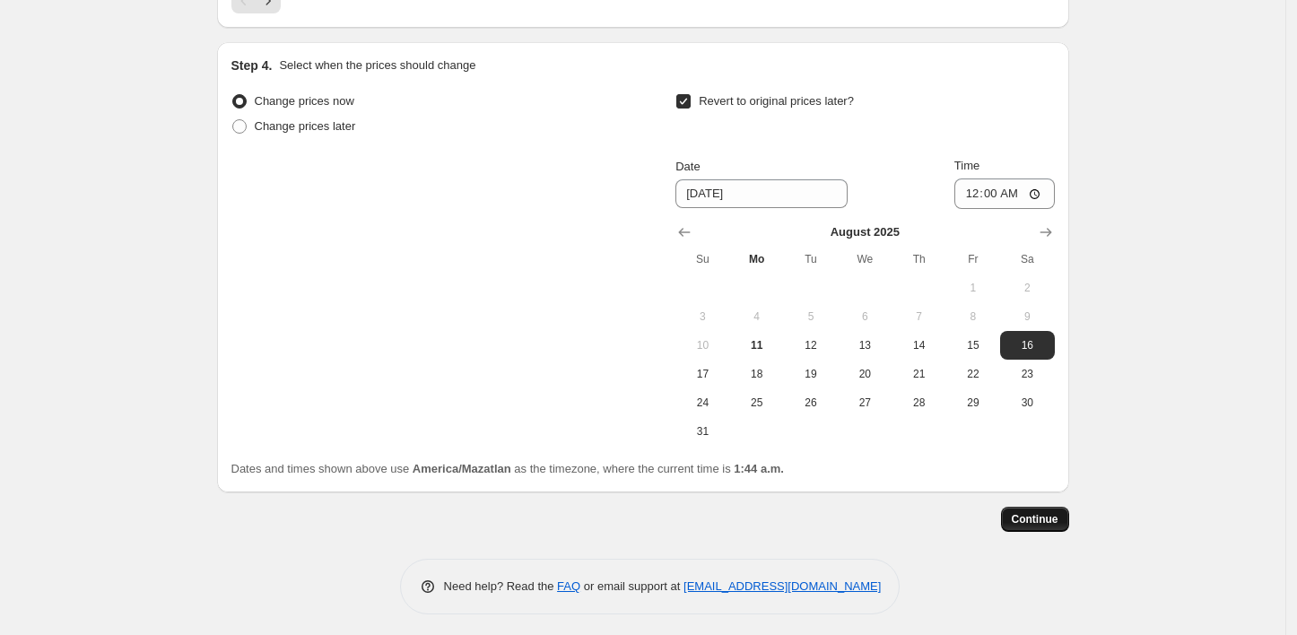
click at [1065, 516] on button "Continue" at bounding box center [1035, 519] width 68 height 25
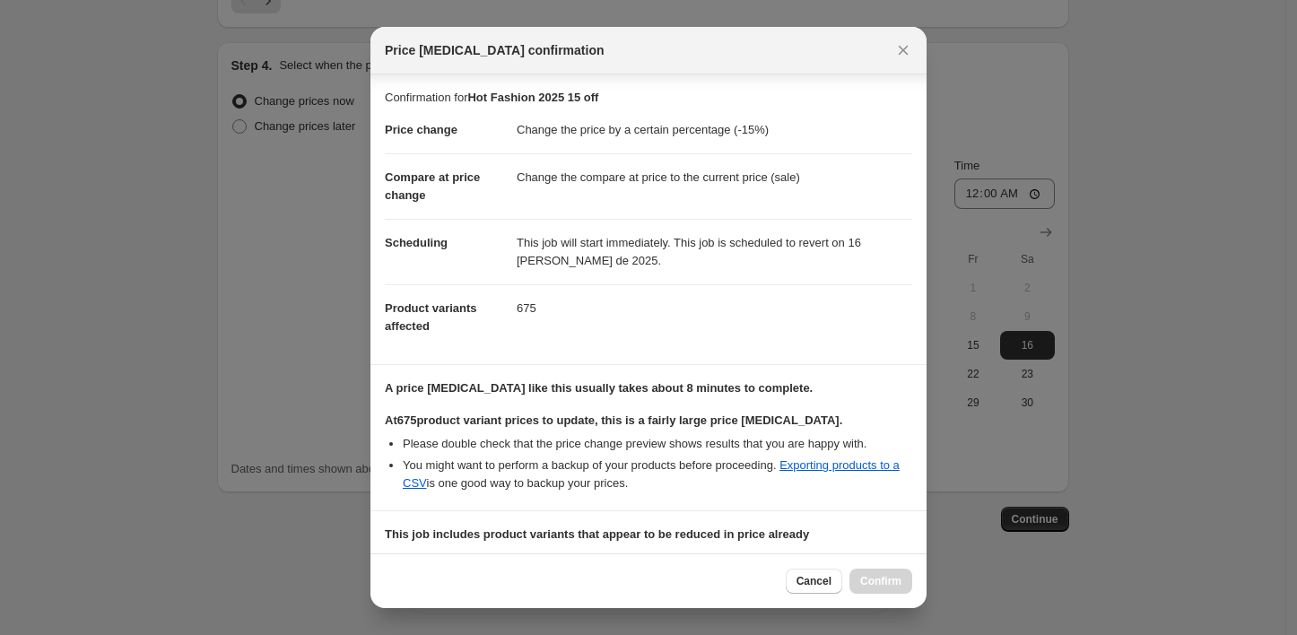
scroll to position [235, 0]
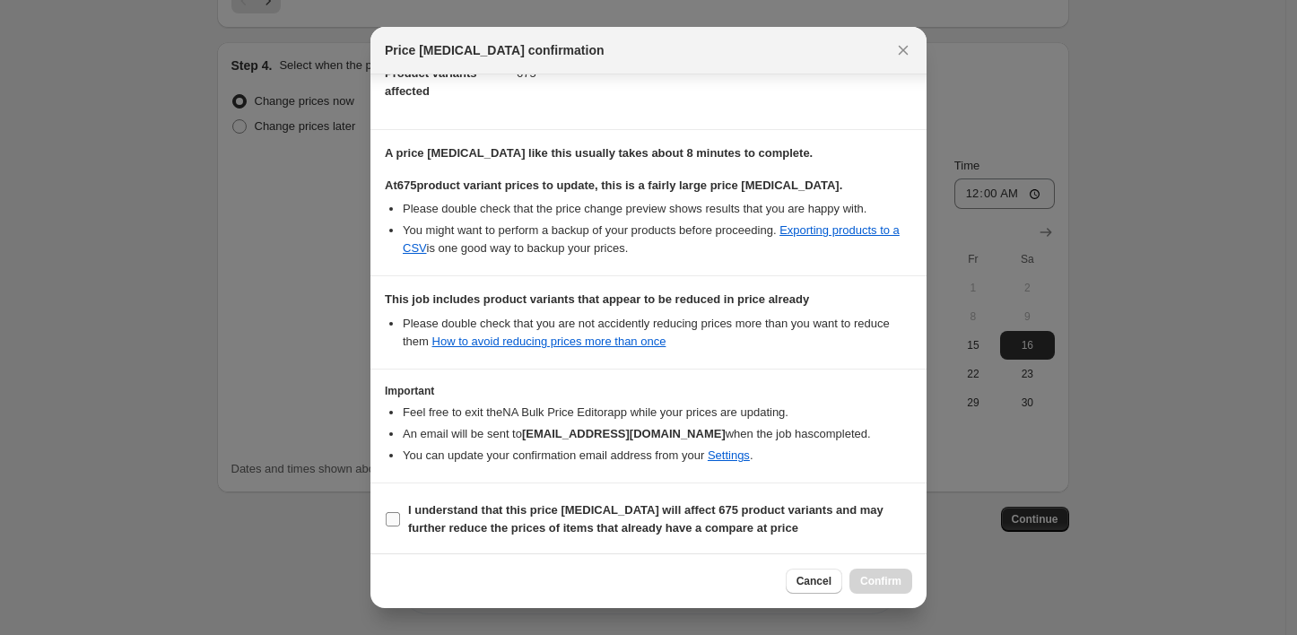
click at [398, 523] on input "I understand that this price change job will affect 675 product variants and ma…" at bounding box center [393, 519] width 14 height 14
checkbox input "true"
click at [879, 578] on span "Confirm" at bounding box center [880, 581] width 41 height 14
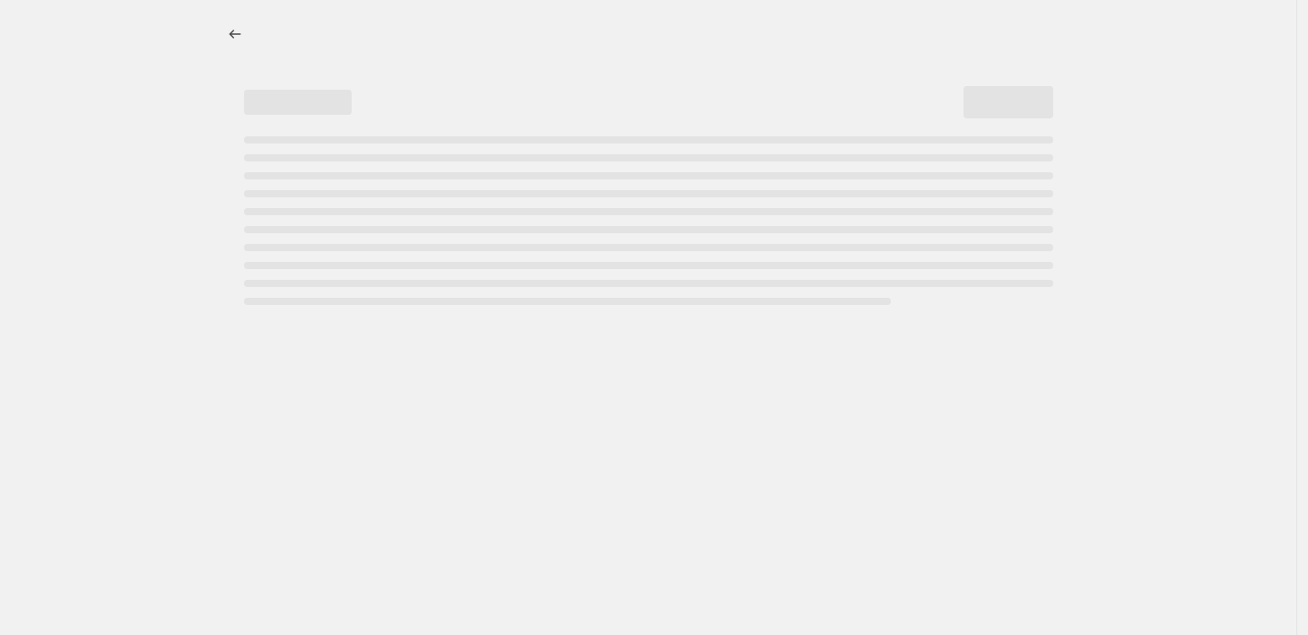
select select "percentage"
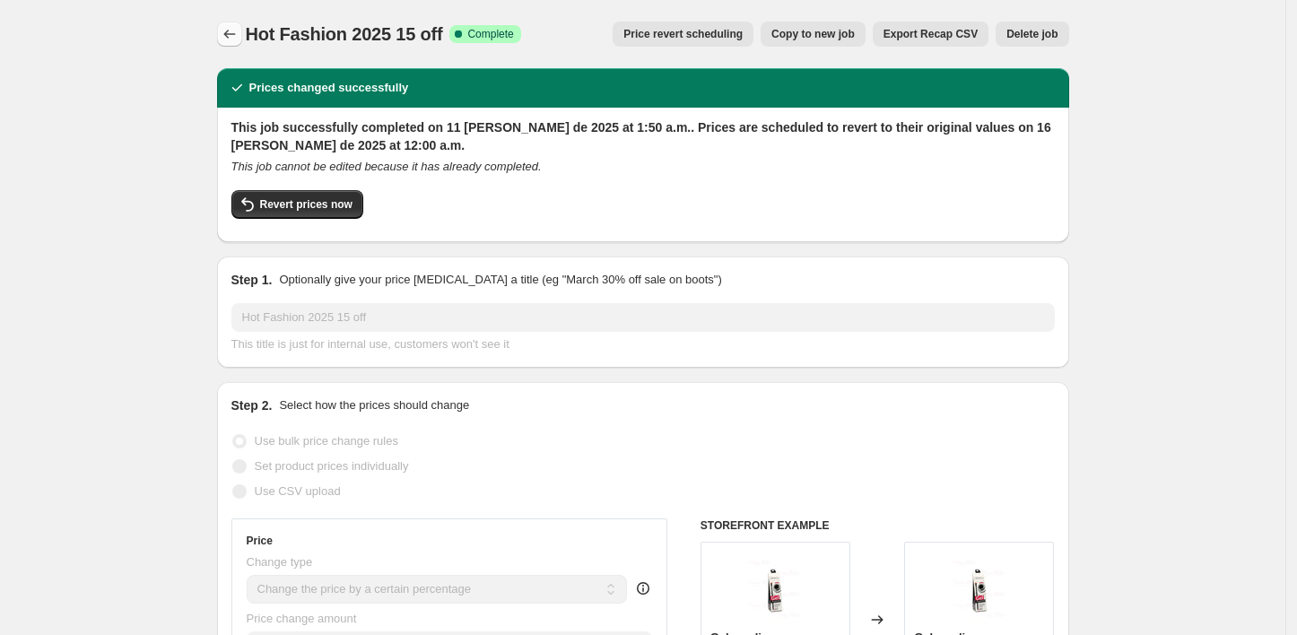
click at [230, 31] on icon "Price change jobs" at bounding box center [230, 34] width 18 height 18
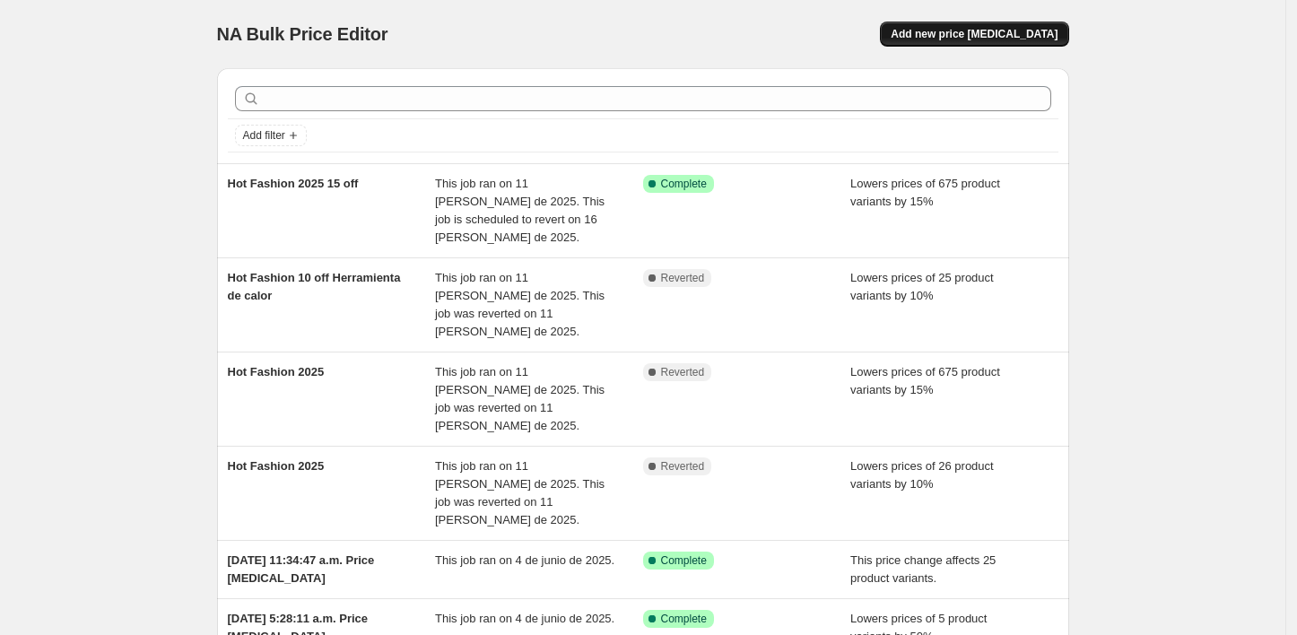
click at [998, 32] on span "Add new price [MEDICAL_DATA]" at bounding box center [974, 34] width 167 height 14
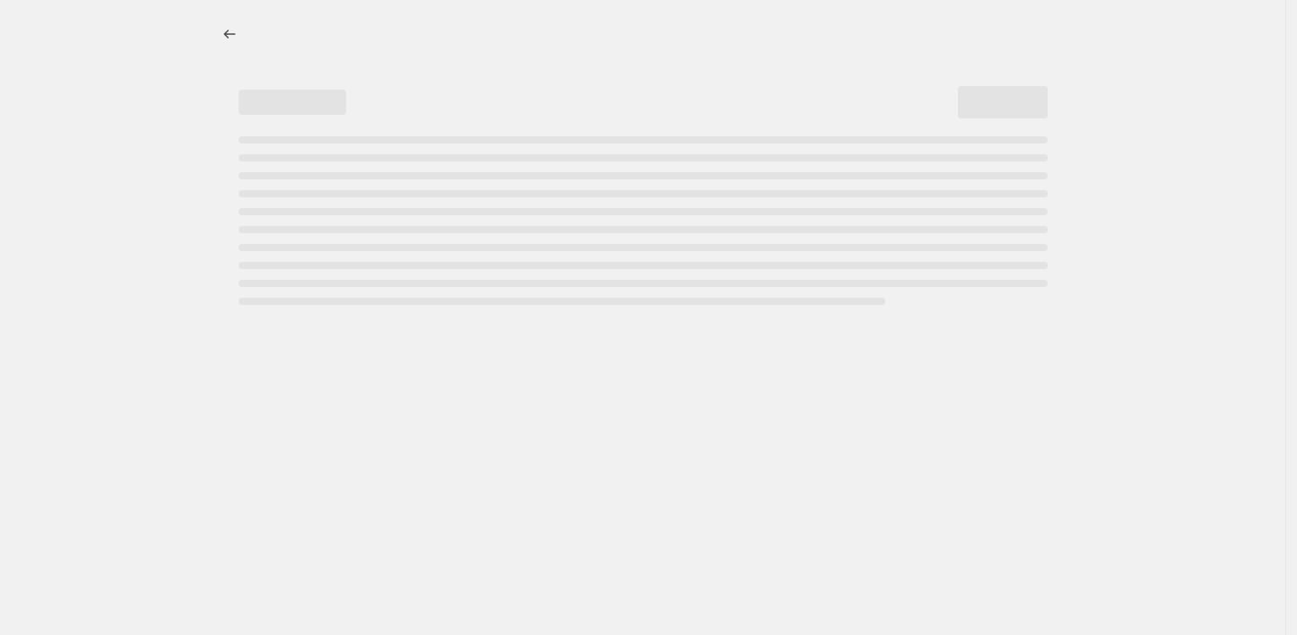
select select "percentage"
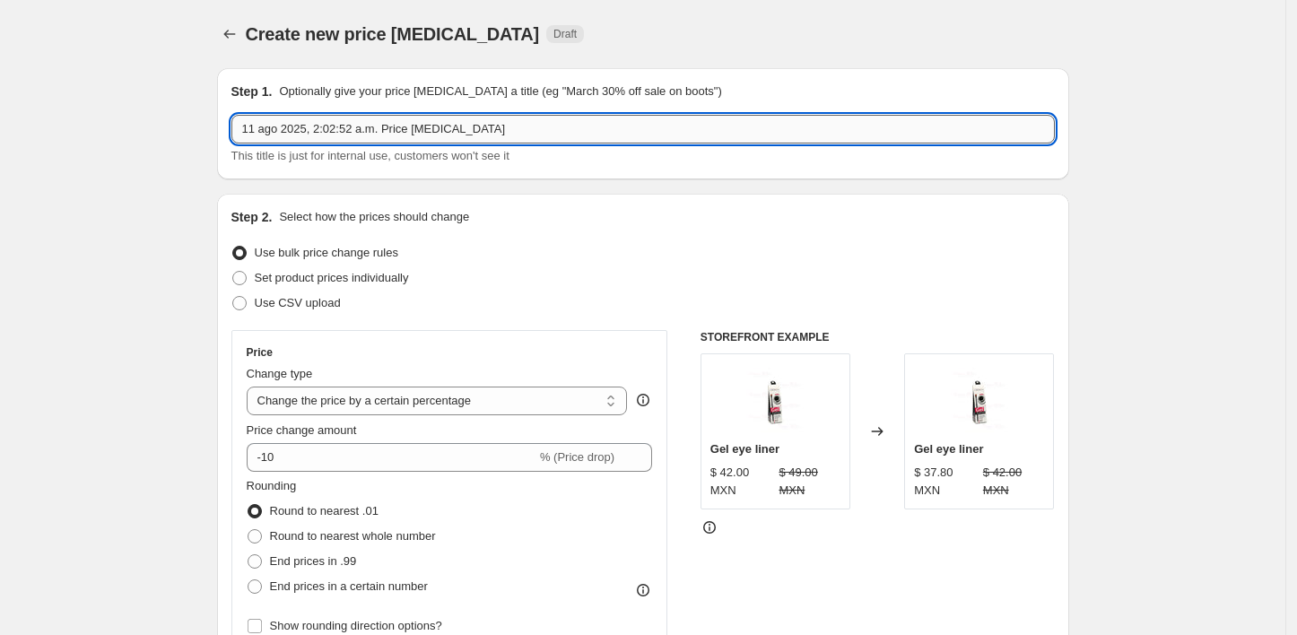
click at [488, 129] on input "11 ago 2025, 2:02:52 a.m. Price change job" at bounding box center [643, 129] width 824 height 29
drag, startPoint x: 488, startPoint y: 129, endPoint x: 164, endPoint y: 98, distance: 325.4
type input "r"
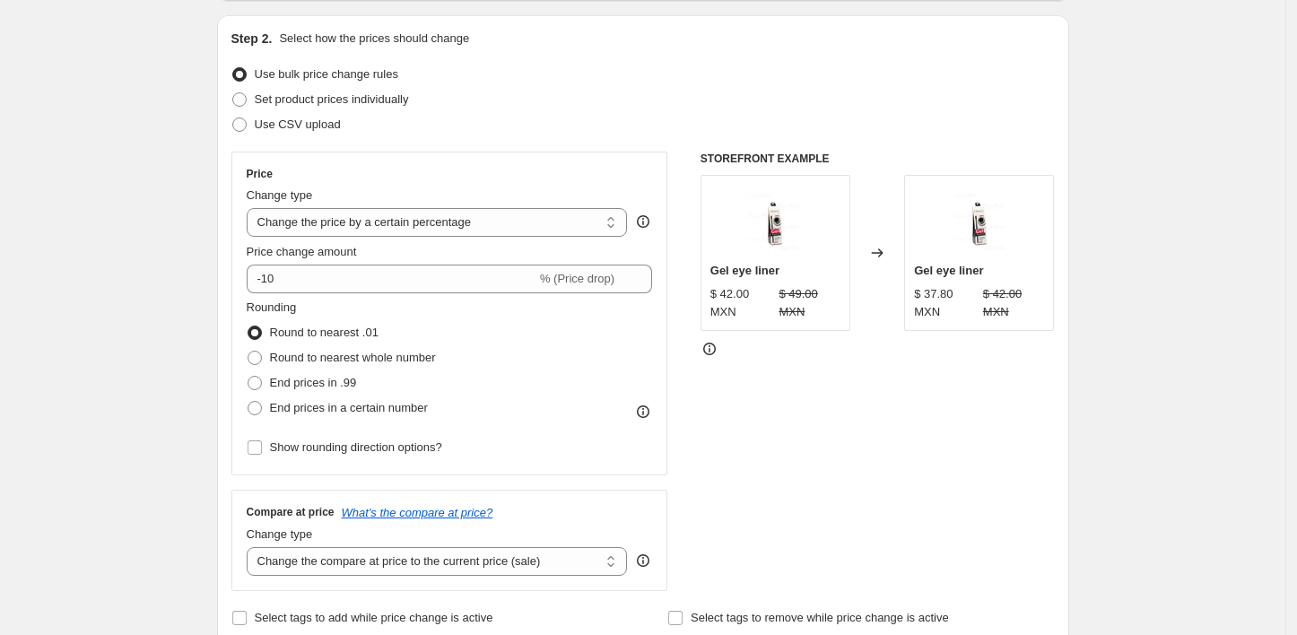
scroll to position [179, 0]
type input "Regreso a su precio original Herramienta de calor"
click at [505, 226] on select "Change the price to a certain amount Change the price by a certain amount Chang…" at bounding box center [437, 221] width 381 height 29
click at [251, 207] on select "Change the price to a certain amount Change the price by a certain amount Chang…" at bounding box center [437, 221] width 381 height 29
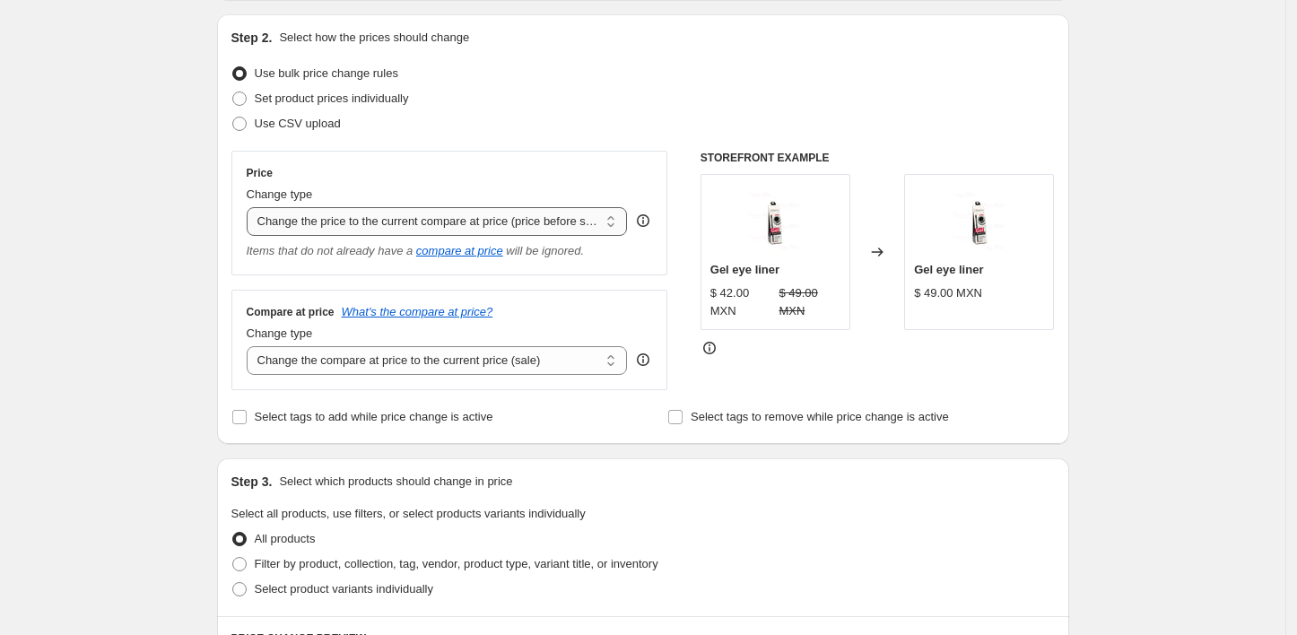
click at [555, 226] on select "Change the price to a certain amount Change the price by a certain amount Chang…" at bounding box center [437, 221] width 381 height 29
click at [251, 207] on select "Change the price to a certain amount Change the price by a certain amount Chang…" at bounding box center [437, 221] width 381 height 29
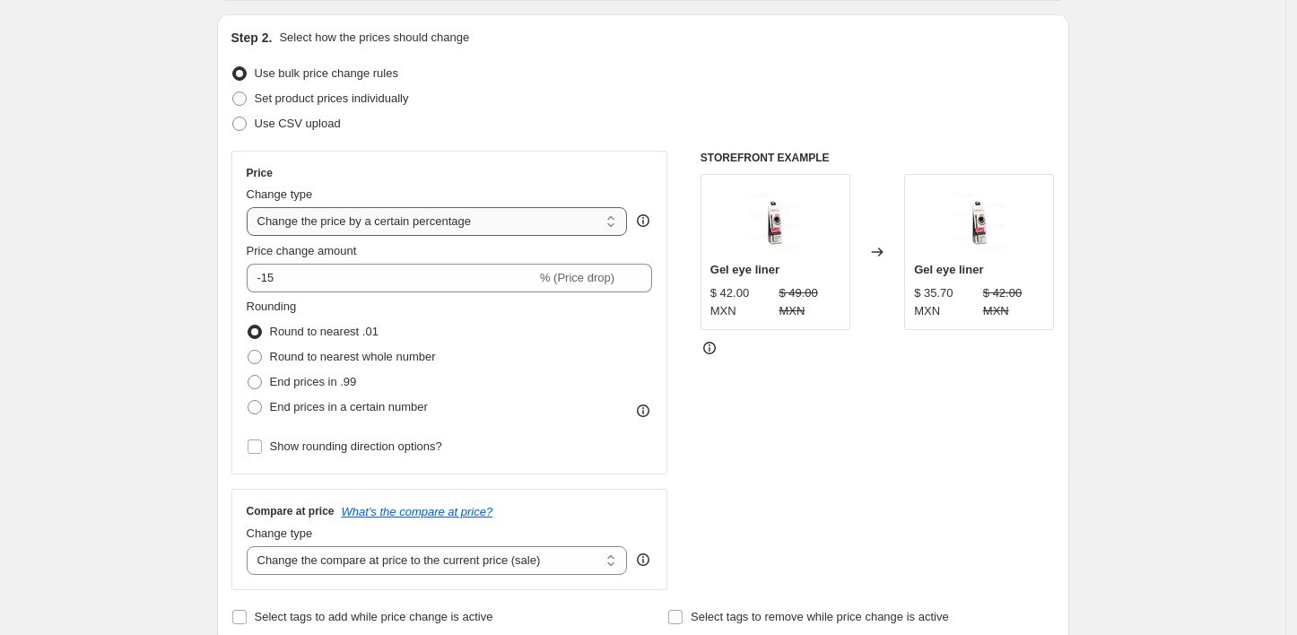
click at [574, 226] on select "Change the price to a certain amount Change the price by a certain amount Chang…" at bounding box center [437, 221] width 381 height 29
select select "pcap"
click at [251, 207] on select "Change the price to a certain amount Change the price by a certain amount Chang…" at bounding box center [437, 221] width 381 height 29
type input "-20"
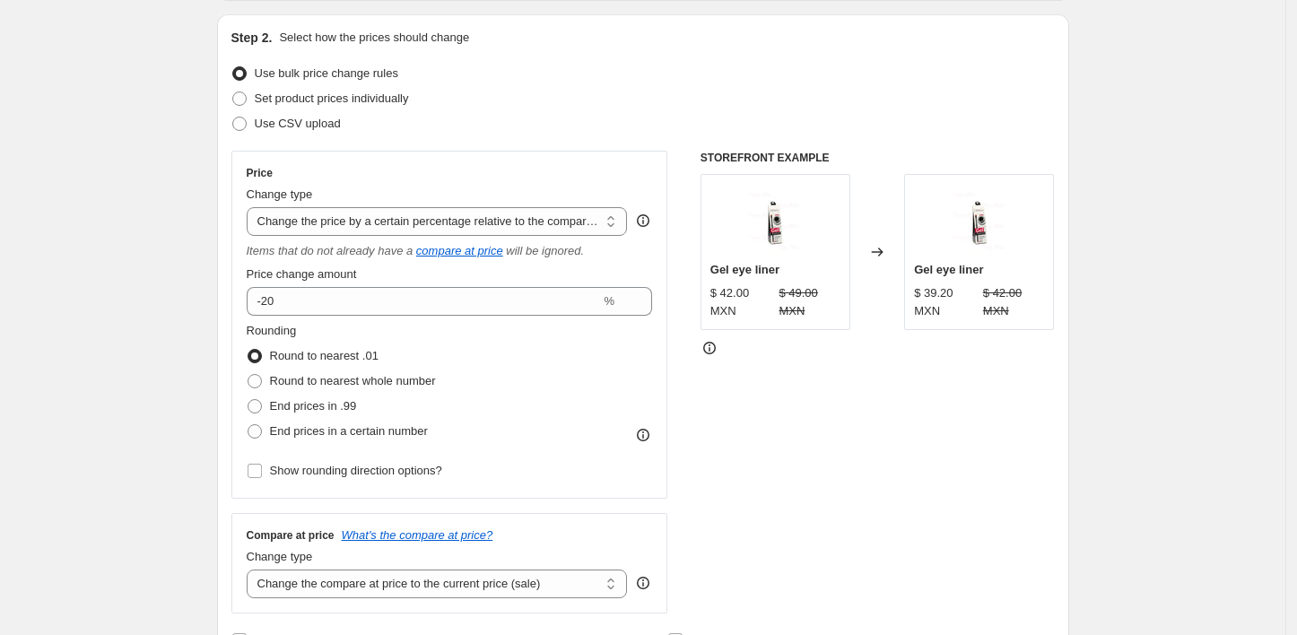
click at [603, 205] on div "Change type Change the price to a certain amount Change the price by a certain …" at bounding box center [437, 211] width 381 height 50
click at [604, 219] on select "Change the price to a certain amount Change the price by a certain amount Chang…" at bounding box center [437, 221] width 381 height 29
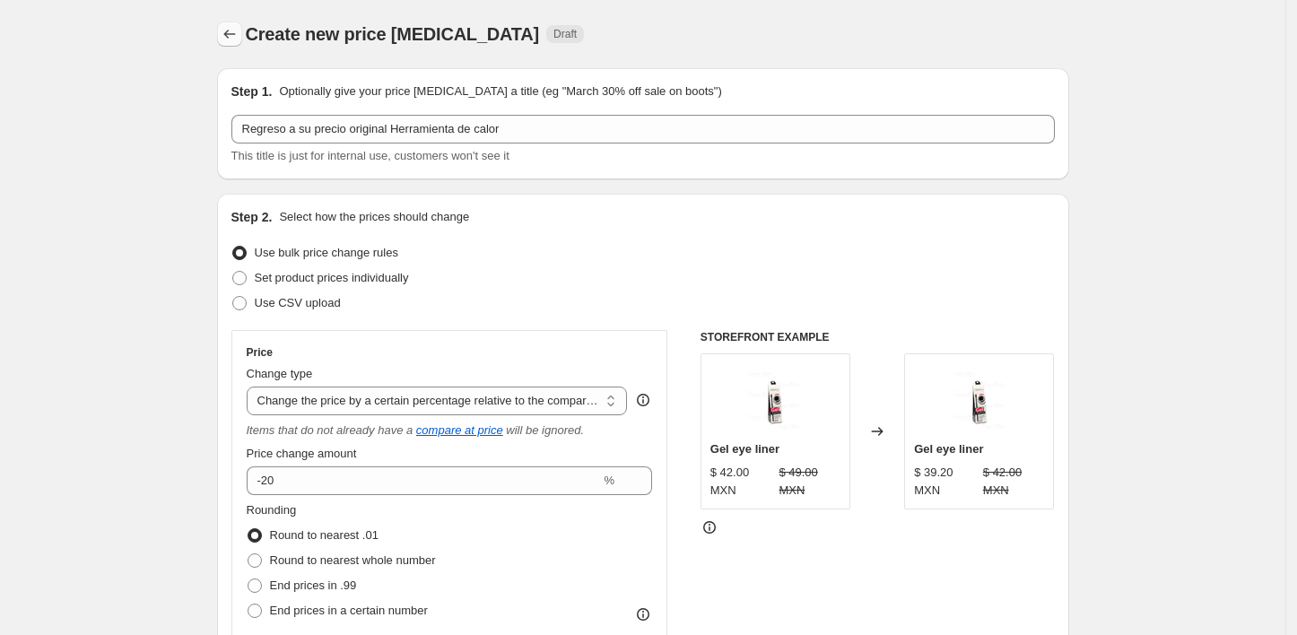
click at [227, 39] on icon "Price change jobs" at bounding box center [230, 34] width 18 height 18
